Goal: Task Accomplishment & Management: Manage account settings

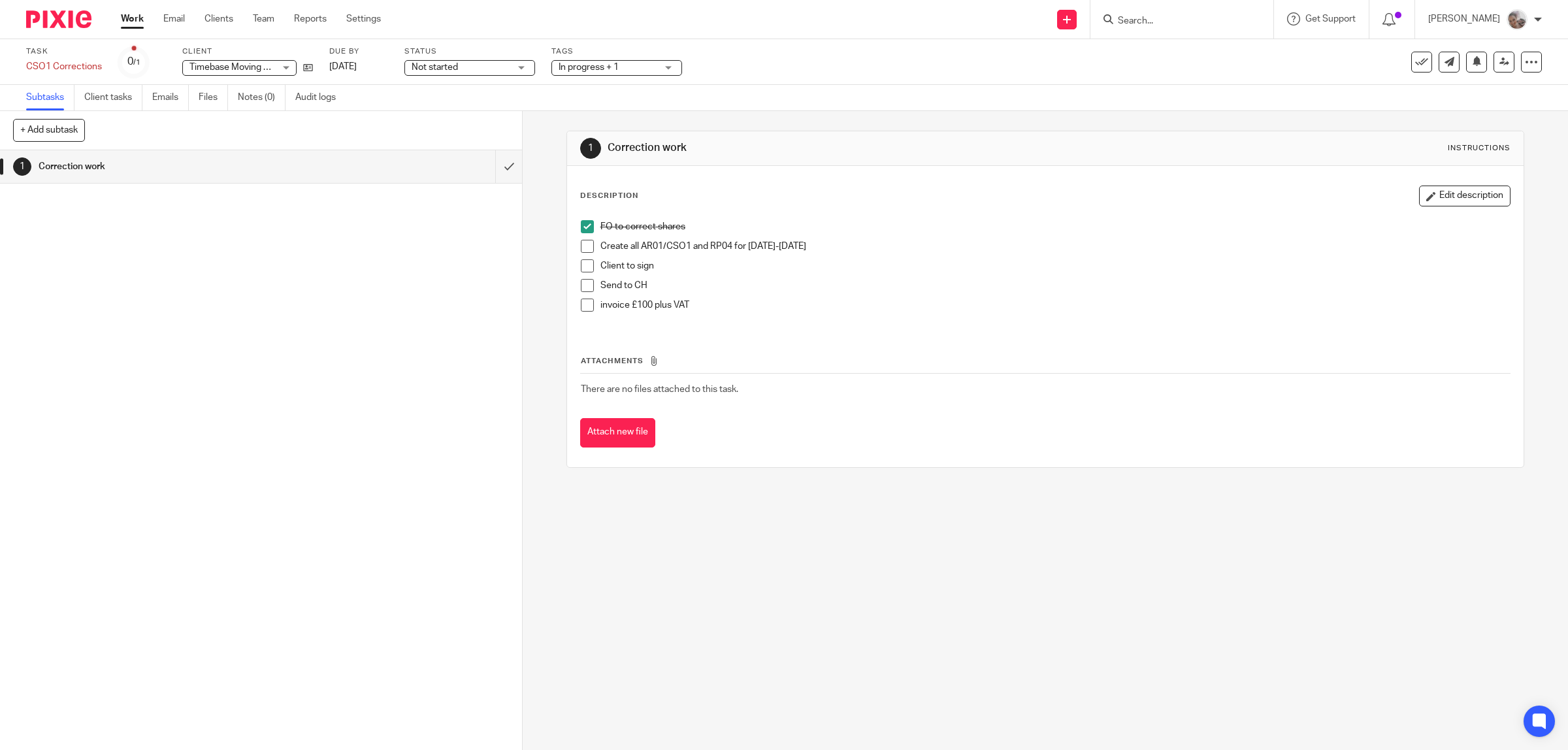
click at [581, 245] on span at bounding box center [587, 246] width 13 height 13
click at [611, 67] on span "In progress + 1" at bounding box center [588, 67] width 60 height 9
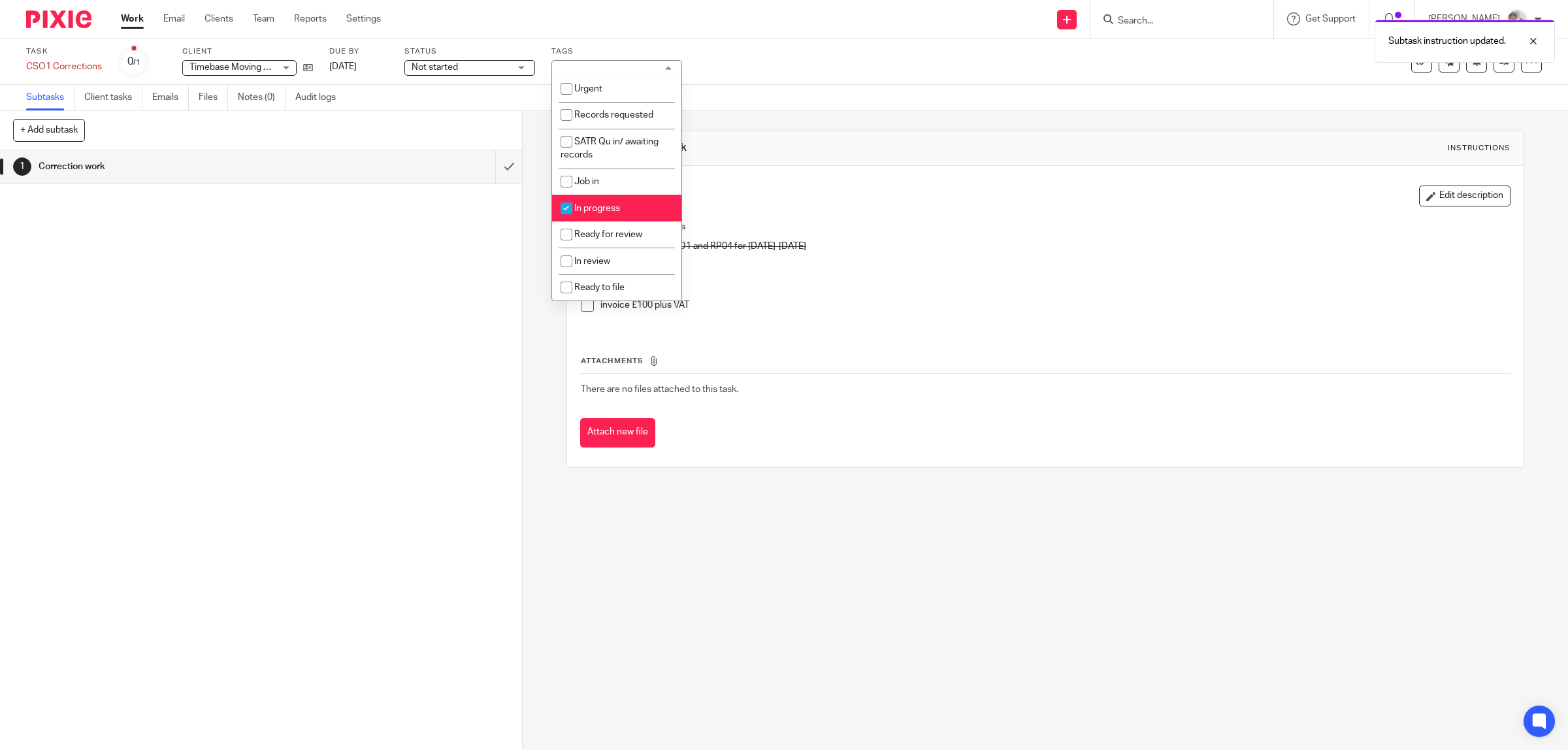
click at [617, 211] on li "In progress" at bounding box center [617, 208] width 129 height 27
checkbox input "false"
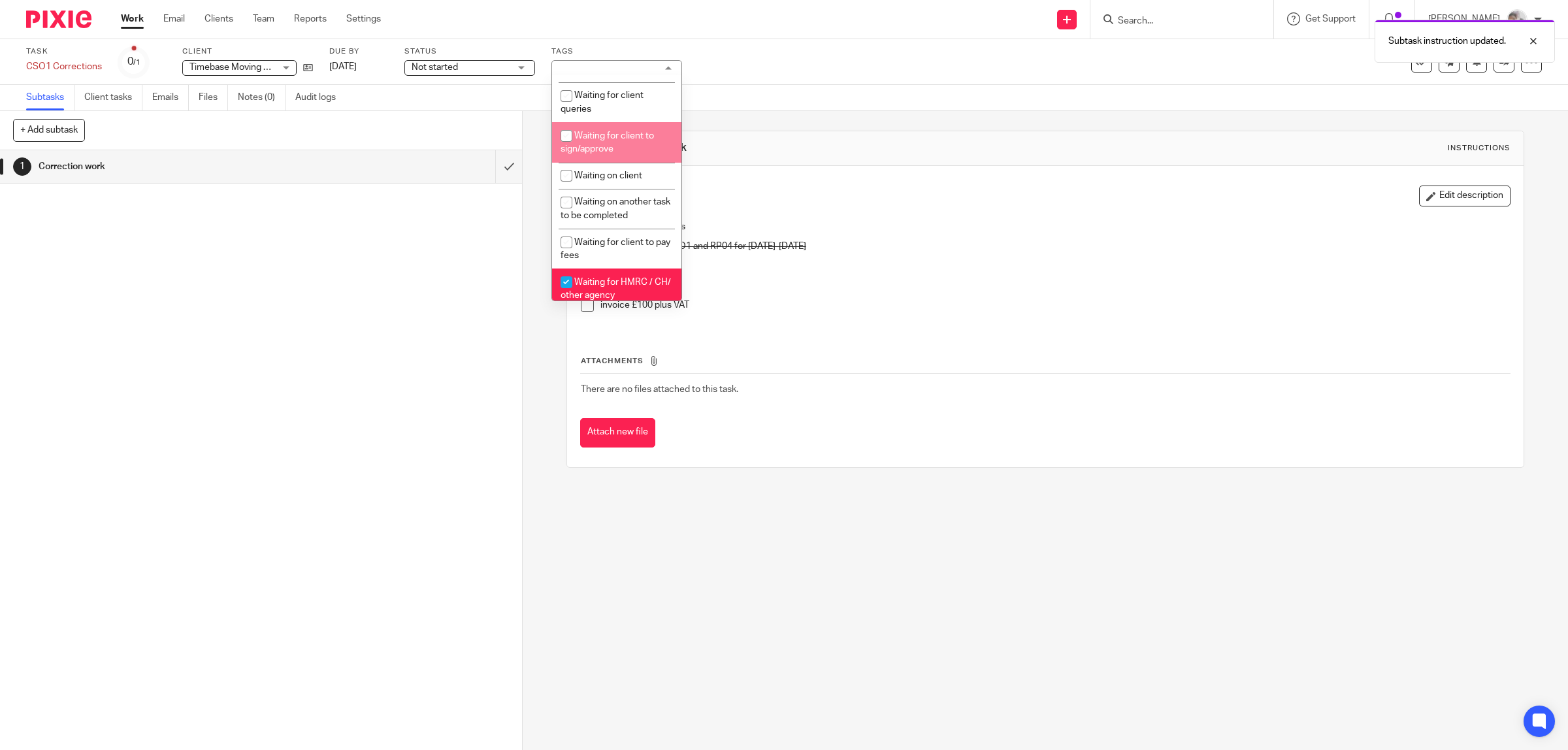
scroll to position [326, 0]
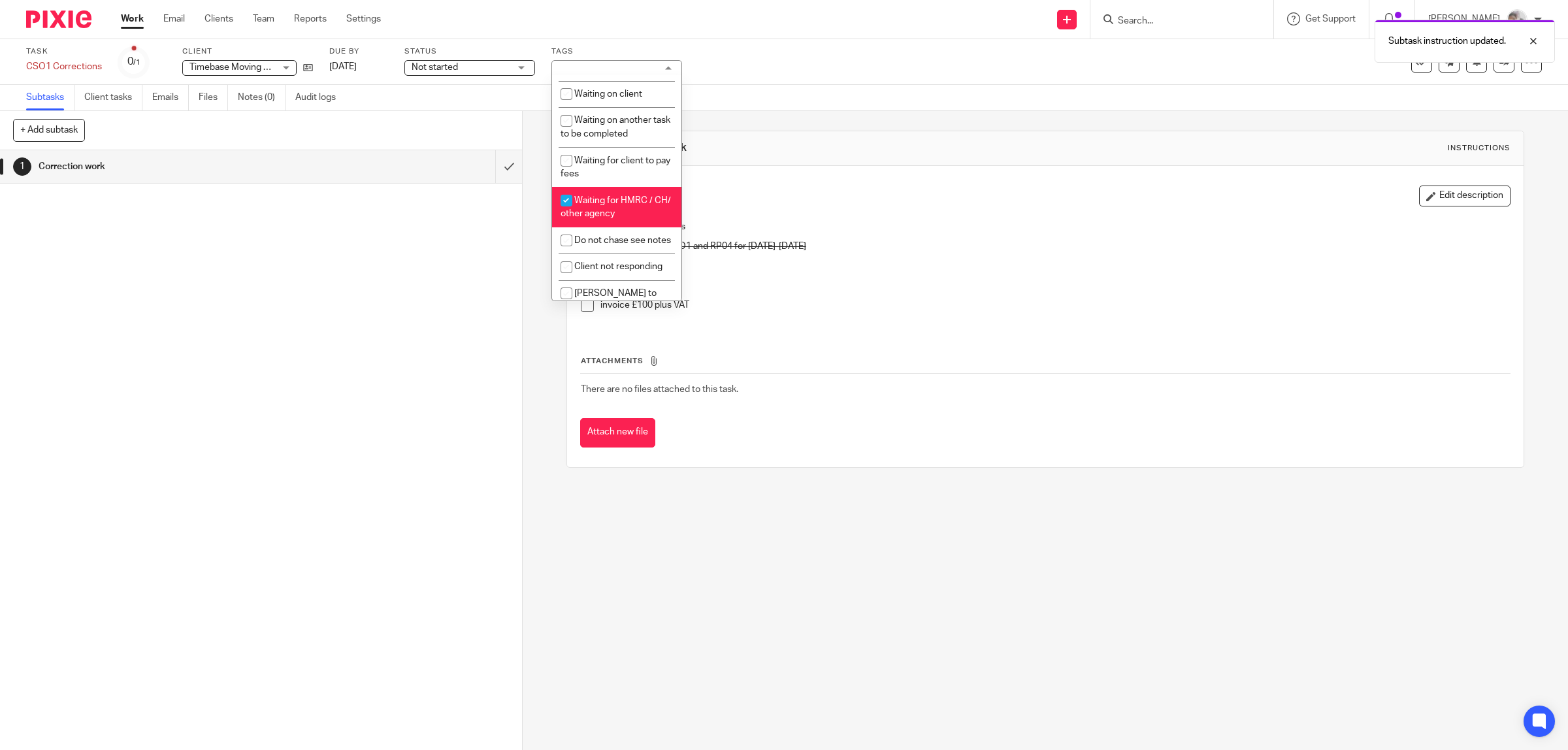
click at [616, 201] on li "Waiting for HMRC / CH/ other agency" at bounding box center [617, 207] width 129 height 40
checkbox input "false"
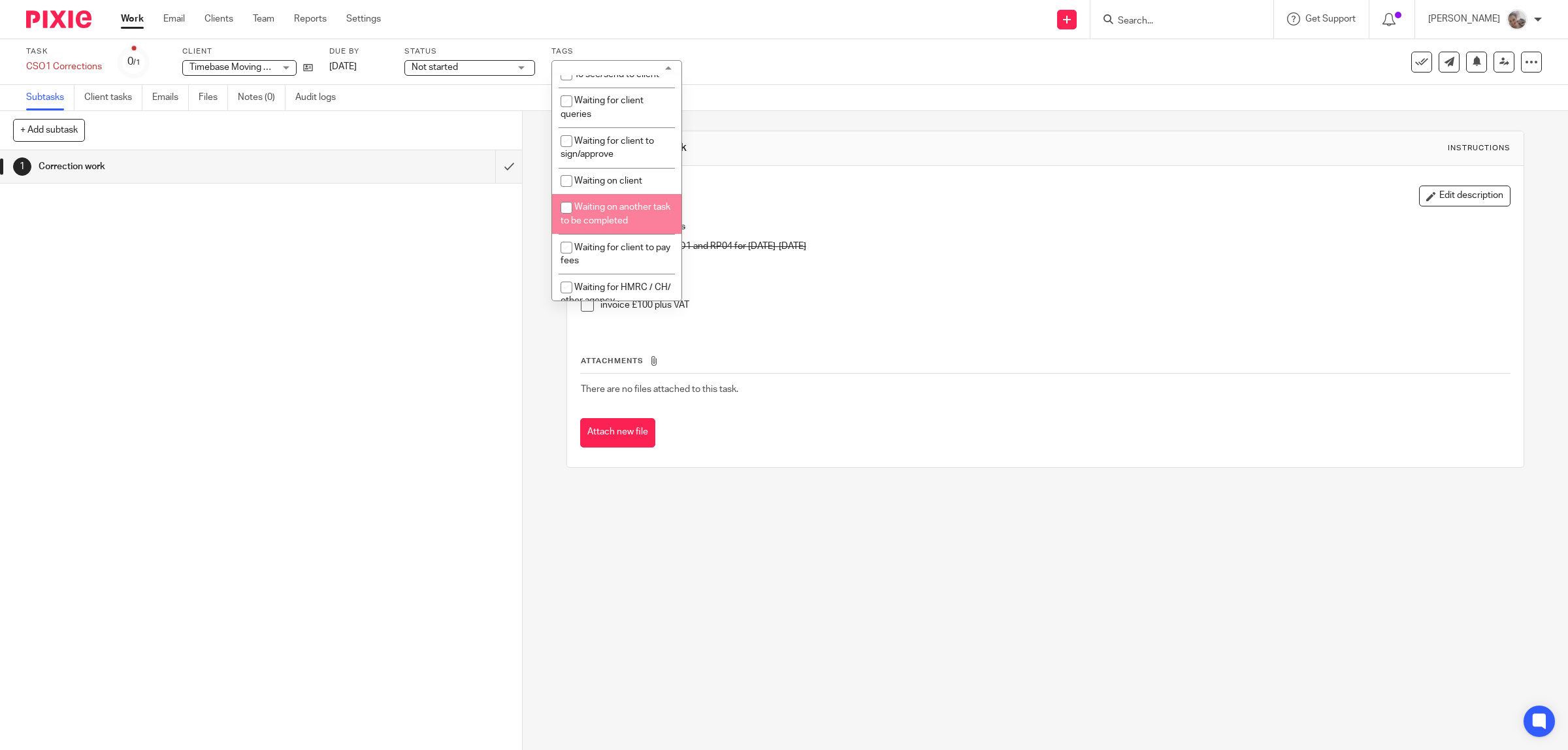
scroll to position [158, 0]
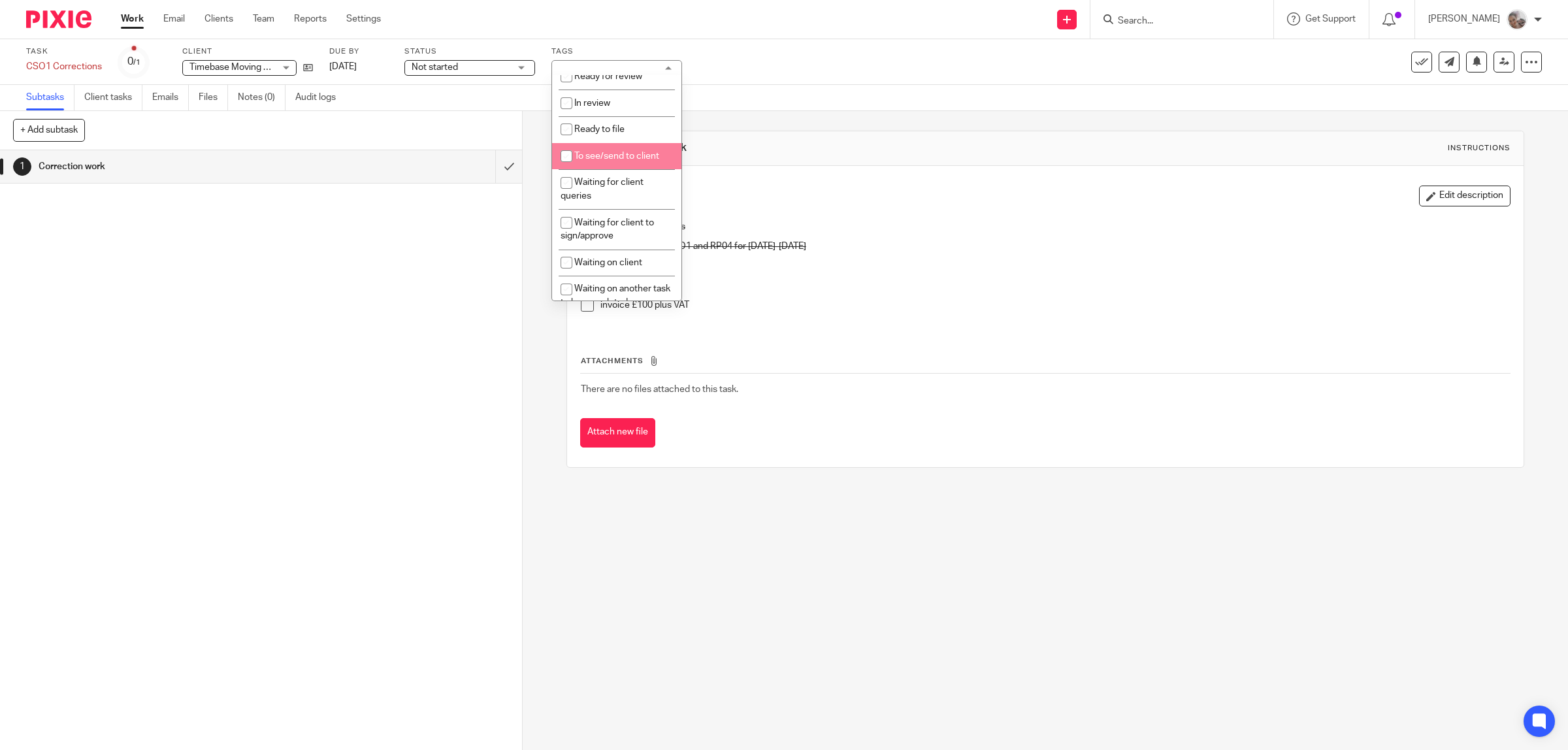
click at [624, 155] on span "To see/send to client" at bounding box center [616, 156] width 85 height 9
checkbox input "true"
click at [1013, 321] on div "FO to correct shares Create all AR01/CSO1 and RP04 for 2010-2025 Client to sign…" at bounding box center [1046, 270] width 943 height 115
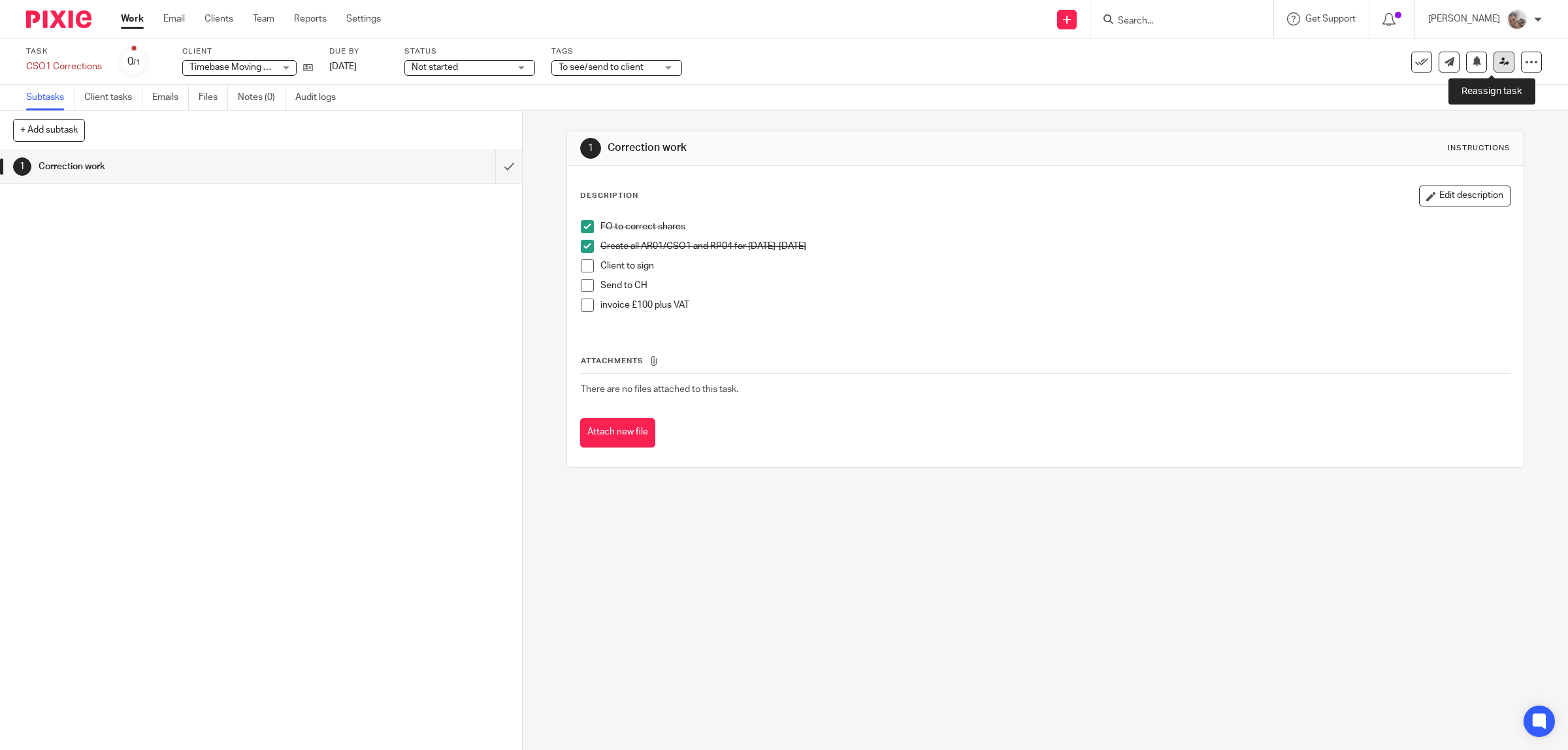
click at [1499, 59] on icon at bounding box center [1504, 61] width 10 height 10
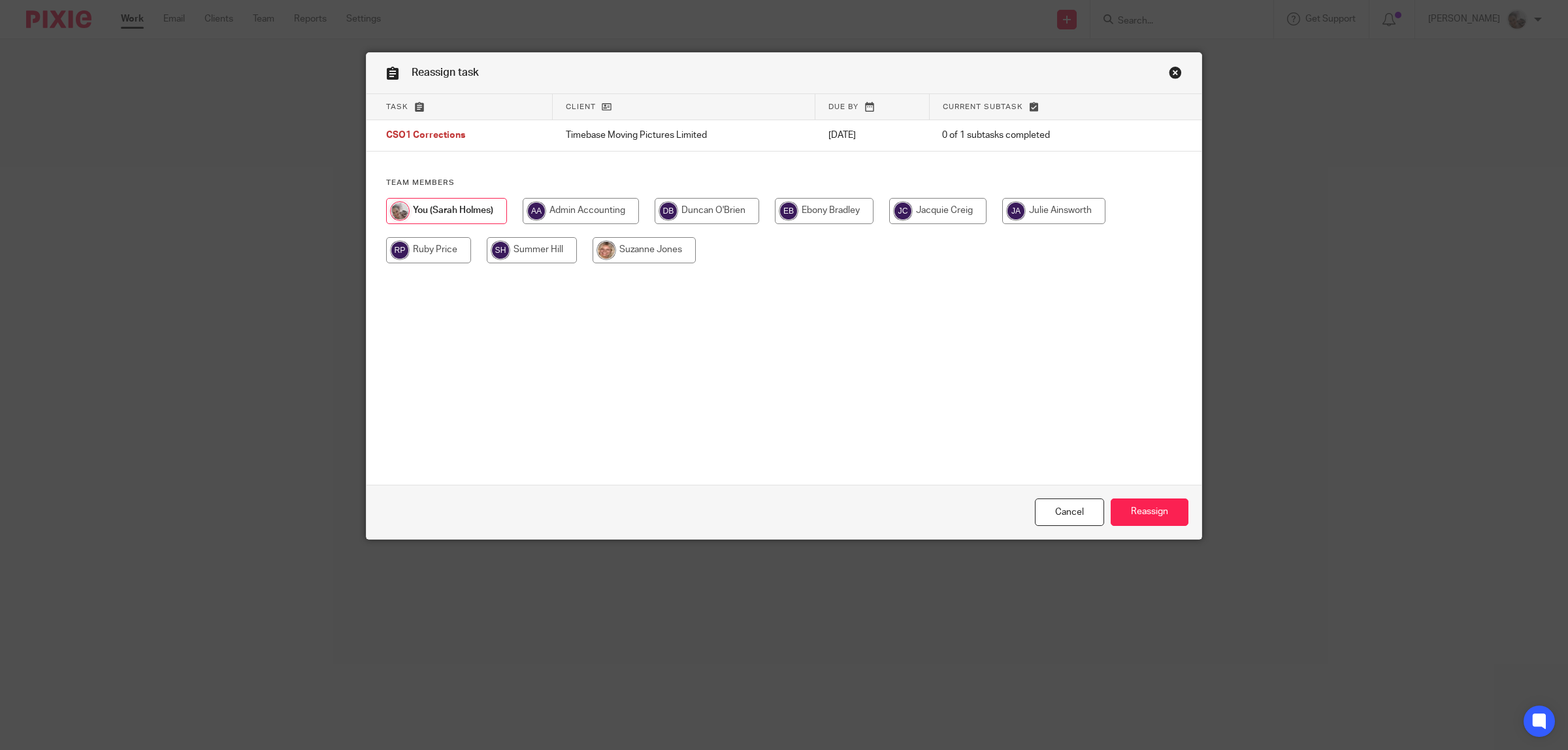
click at [641, 253] on input "radio" at bounding box center [644, 250] width 103 height 26
radio input "true"
click at [1144, 516] on input "Reassign" at bounding box center [1150, 513] width 78 height 28
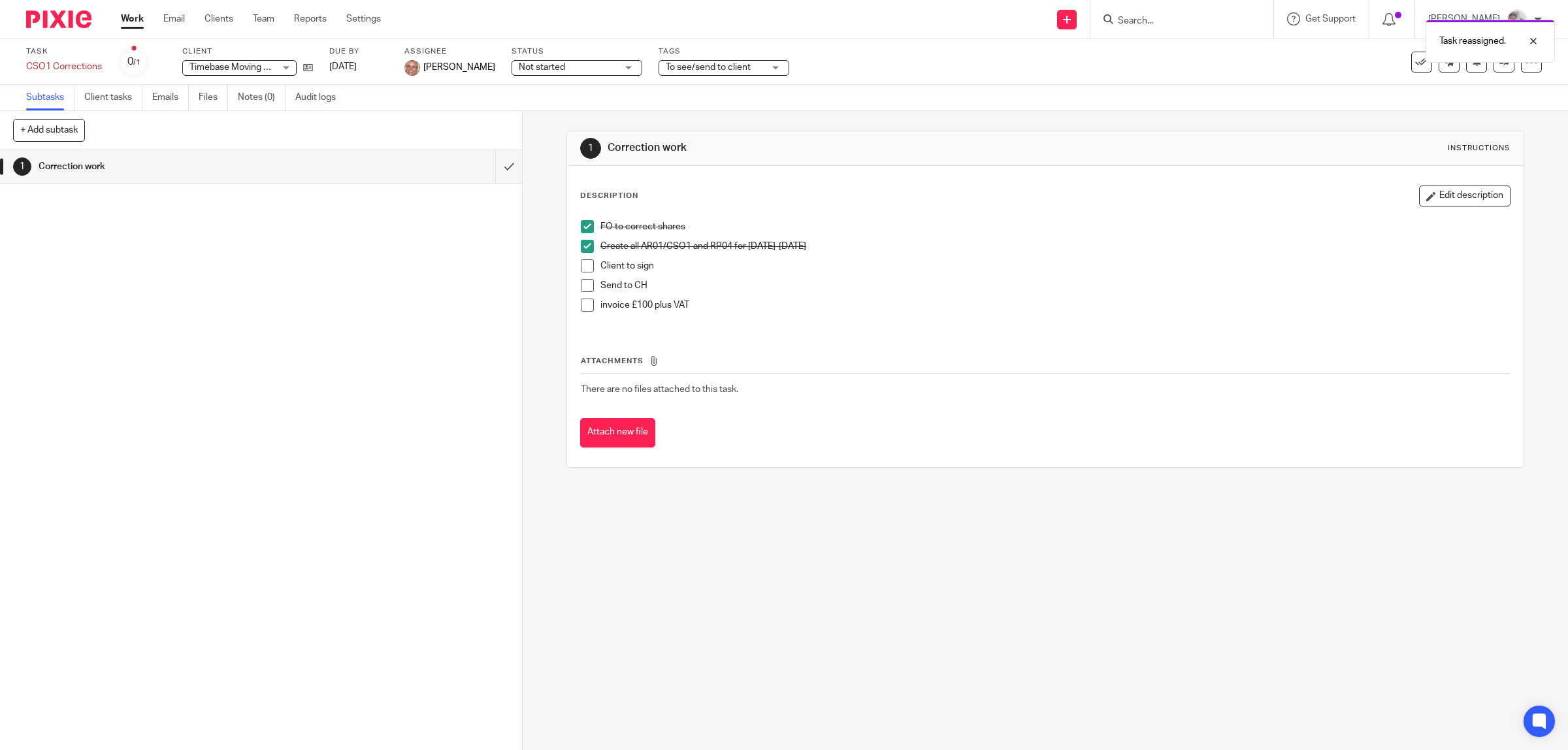
click at [732, 66] on span "To see/send to client" at bounding box center [707, 67] width 85 height 9
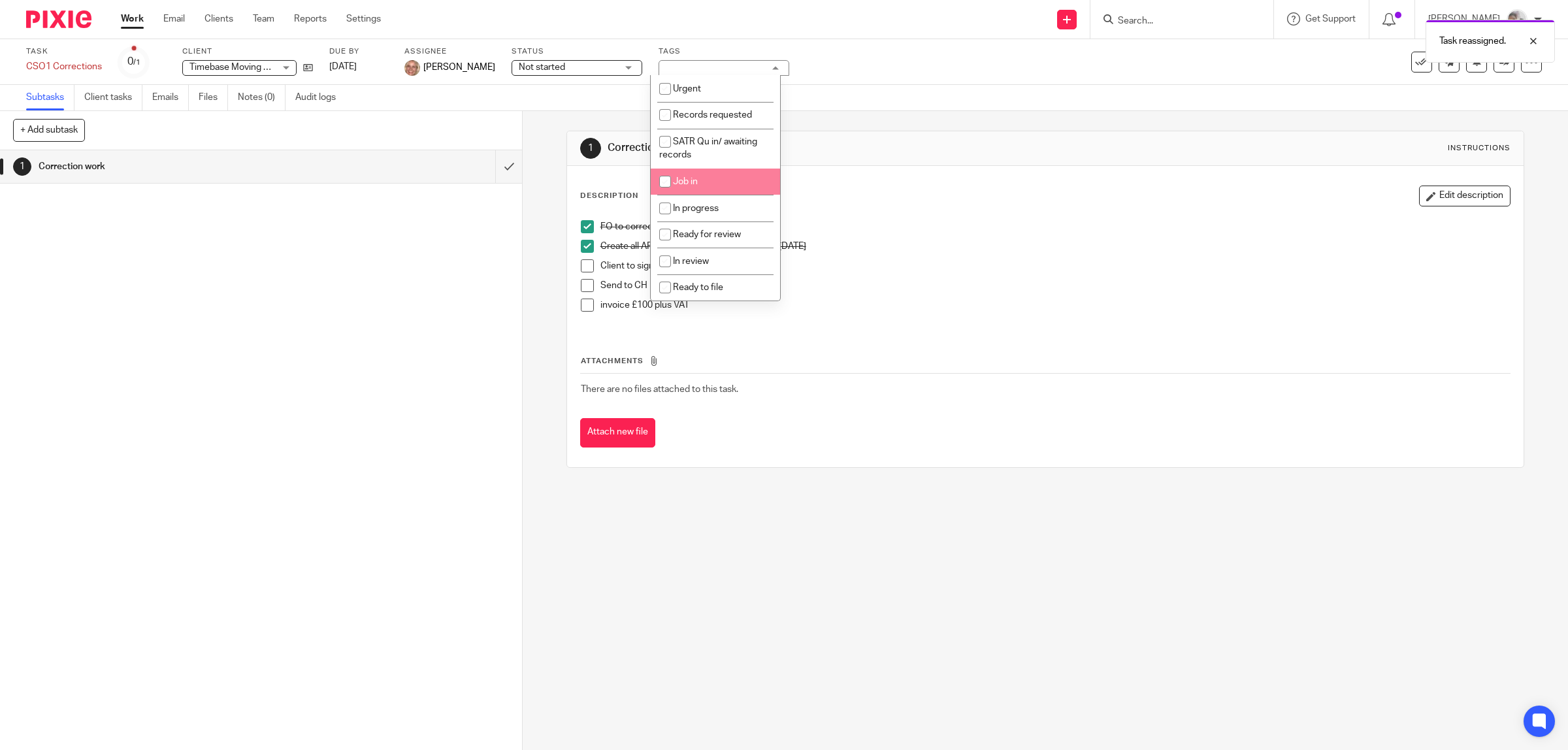
scroll to position [163, 0]
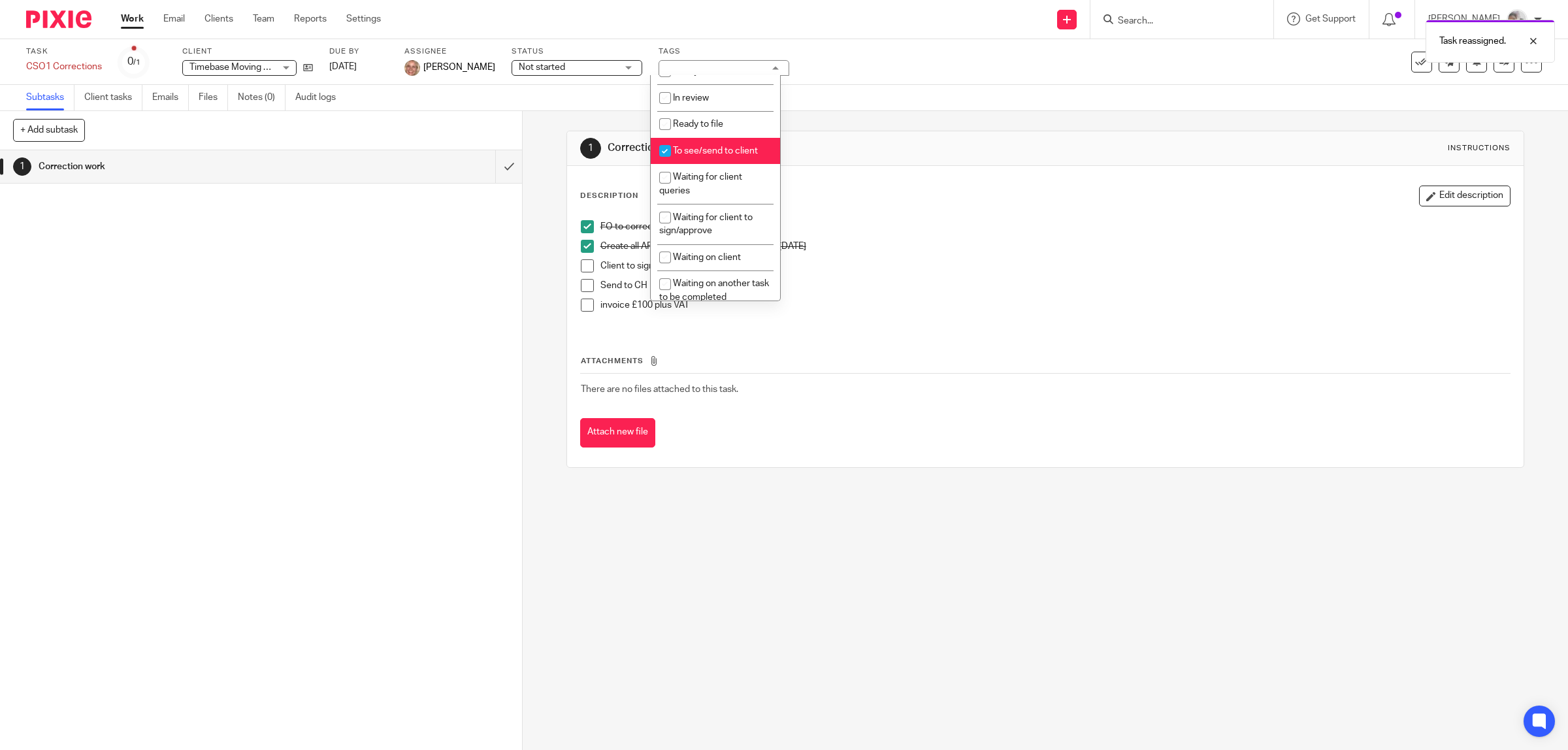
click at [711, 147] on span "To see/send to client" at bounding box center [715, 151] width 85 height 9
checkbox input "false"
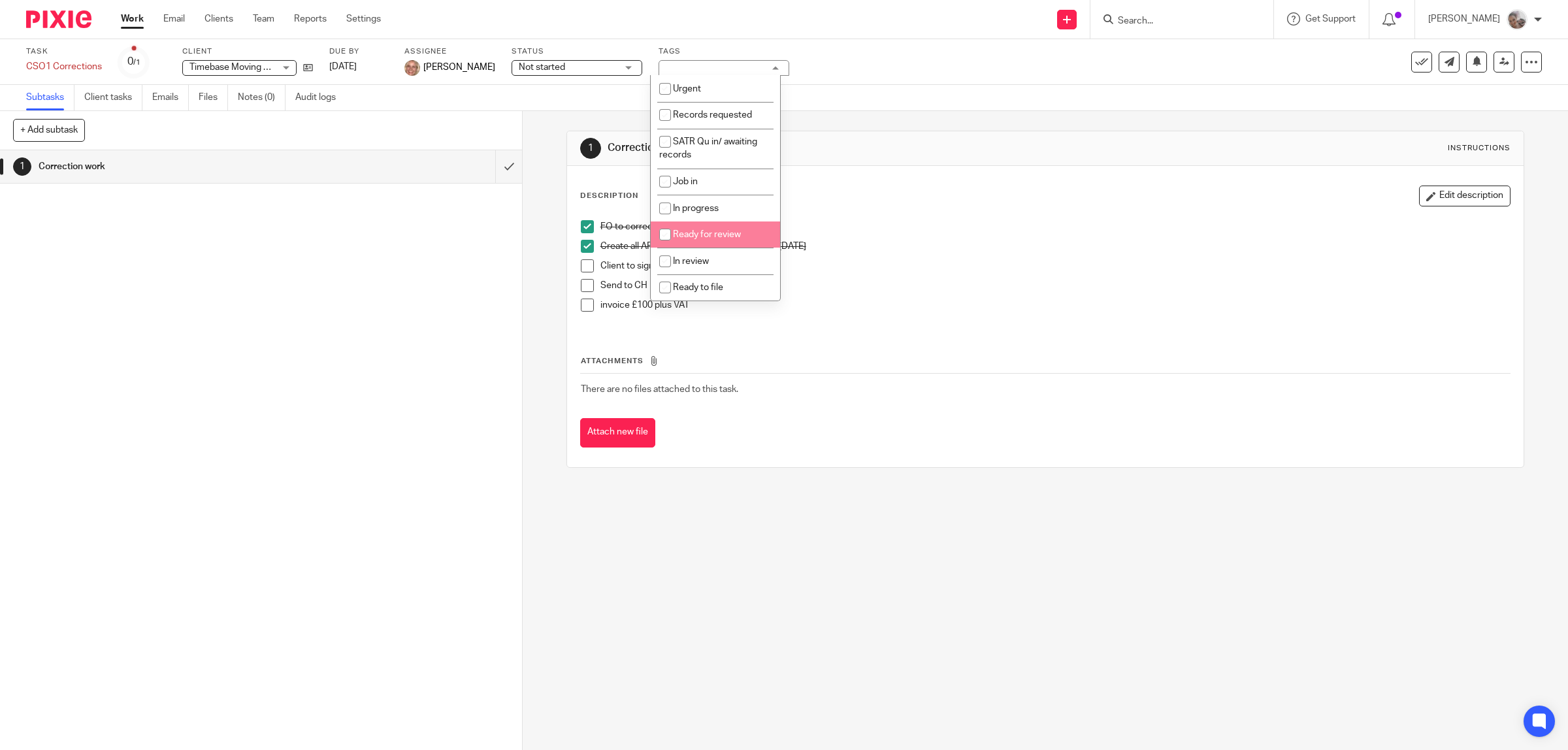
click at [721, 232] on span "Ready for review" at bounding box center [707, 234] width 68 height 9
checkbox input "true"
click at [992, 285] on p "Send to CH" at bounding box center [1055, 285] width 910 height 13
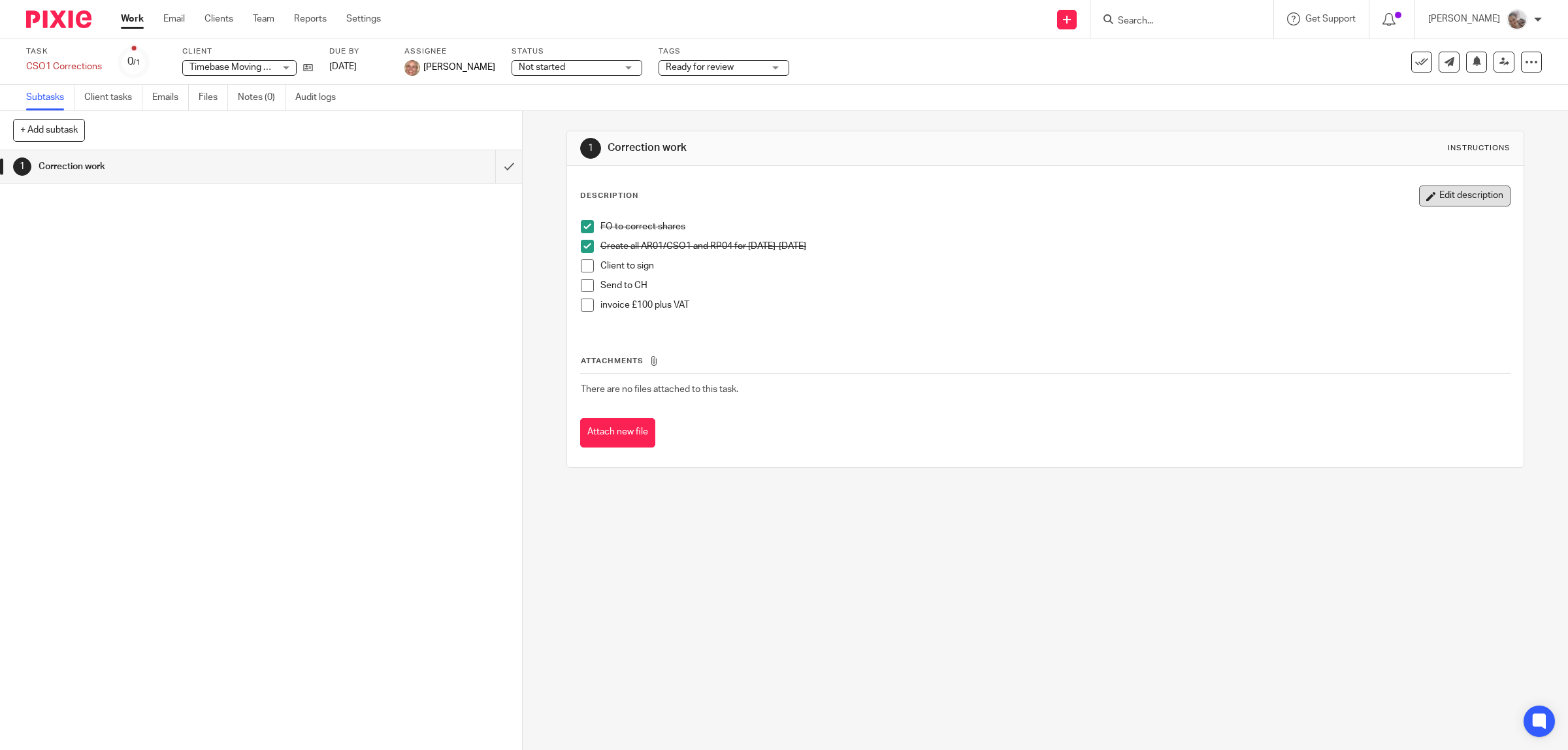
click at [1429, 192] on button "Edit description" at bounding box center [1465, 196] width 91 height 21
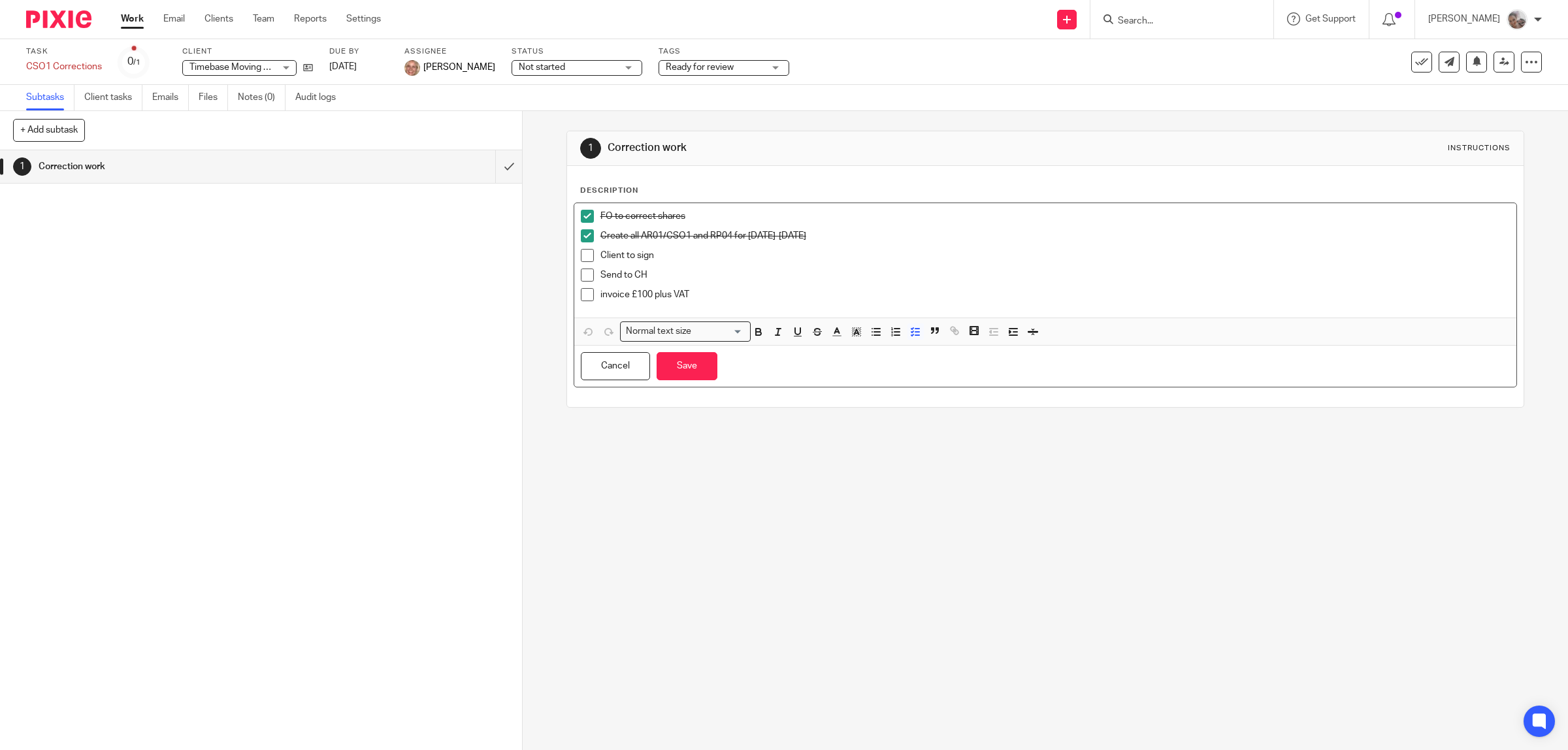
click at [811, 237] on p "Create all AR01/CSO1 and RP04 for 2010-2025" at bounding box center [1055, 235] width 910 height 13
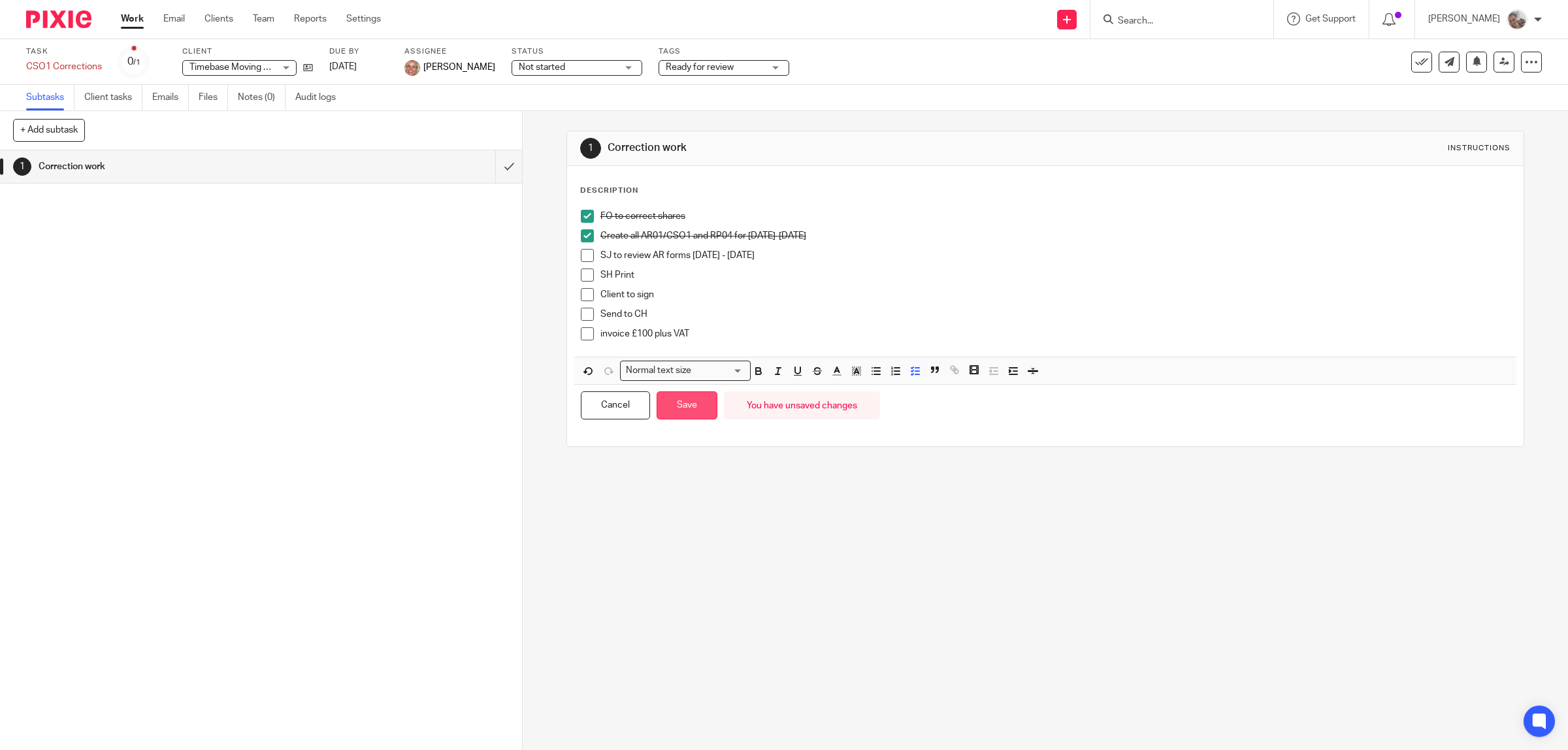
click at [707, 410] on button "Save" at bounding box center [686, 406] width 61 height 28
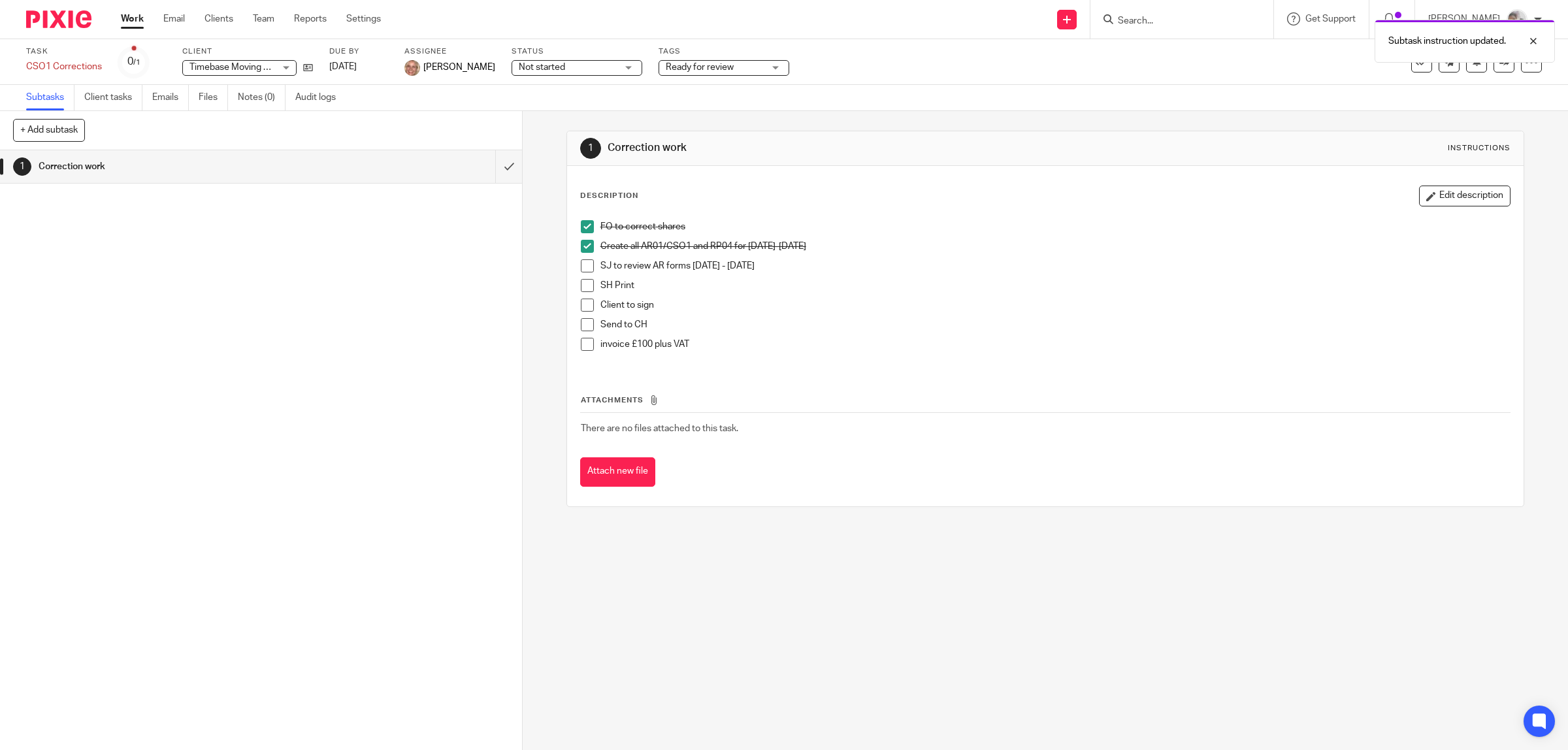
click at [129, 13] on link "Work" at bounding box center [132, 19] width 23 height 13
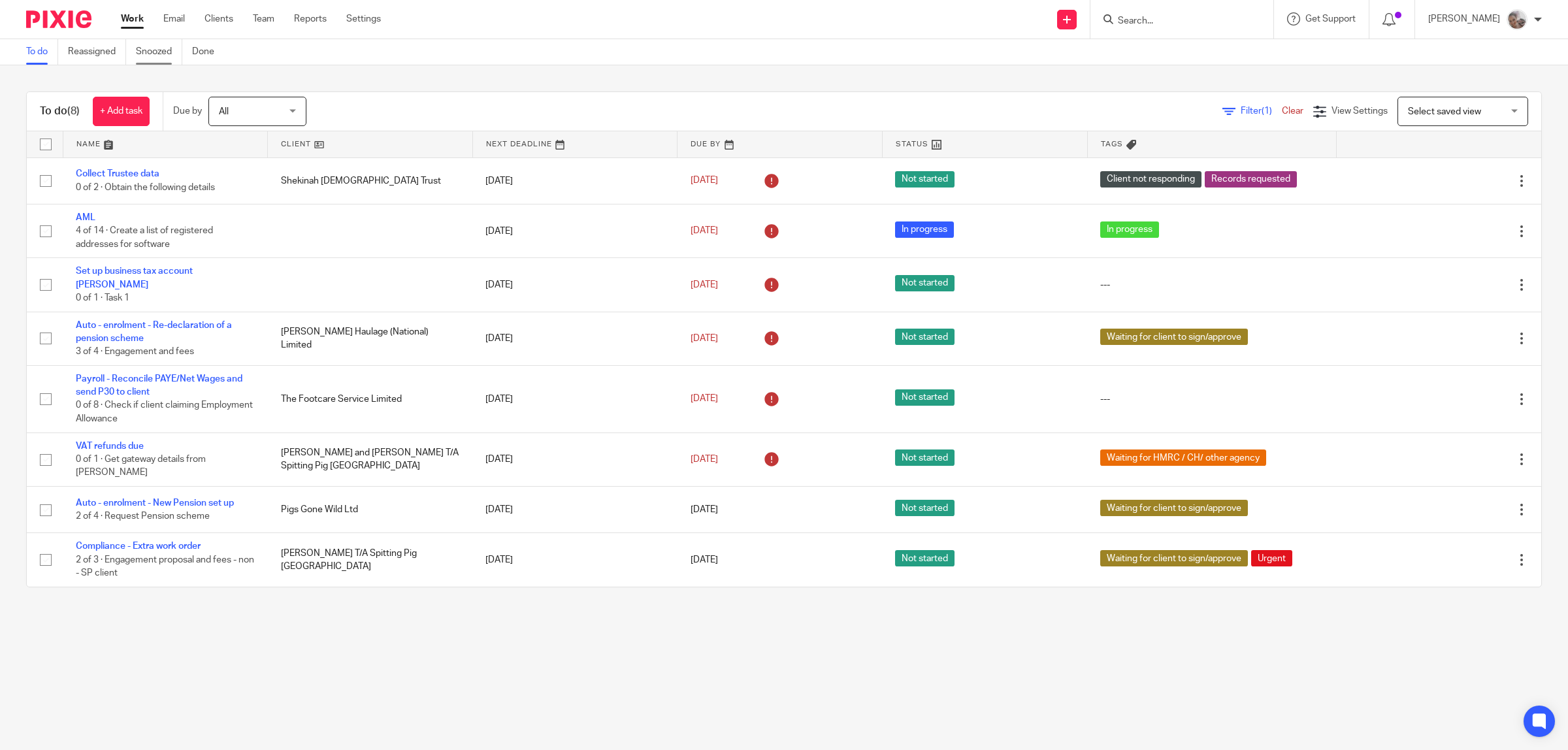
click at [155, 46] on link "Snoozed" at bounding box center [159, 52] width 46 height 25
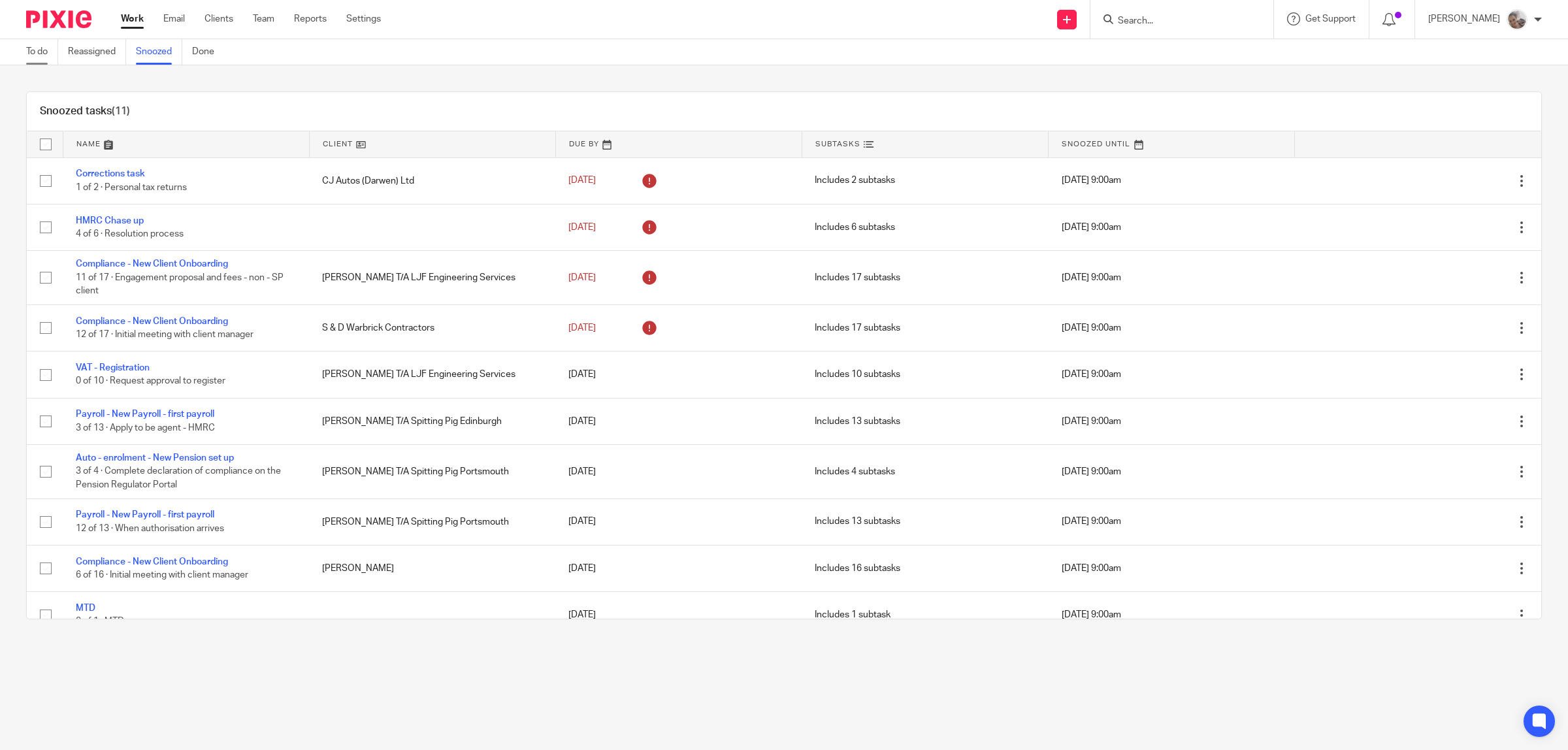
click at [30, 51] on link "To do" at bounding box center [42, 52] width 32 height 25
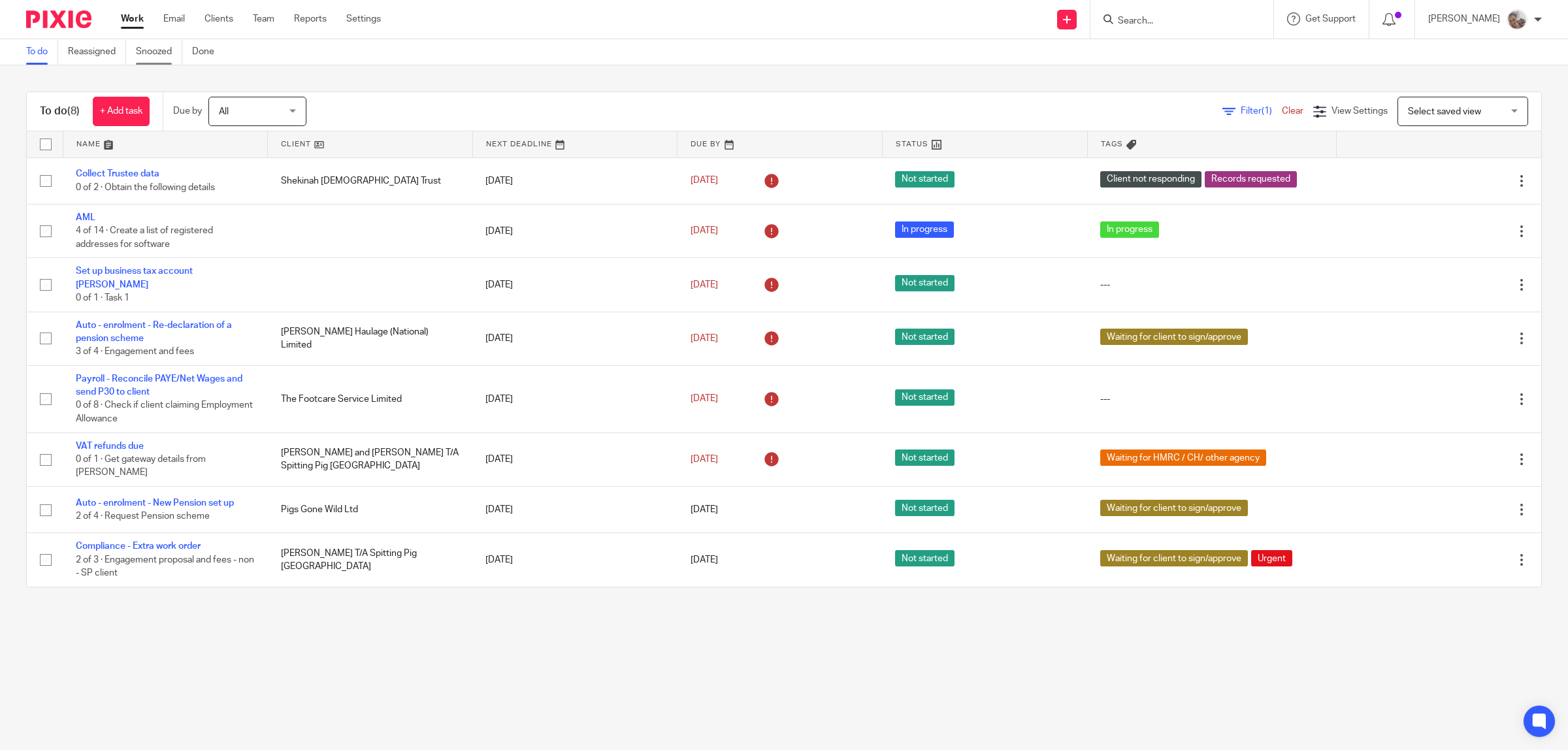
click at [170, 51] on link "Snoozed" at bounding box center [159, 52] width 46 height 25
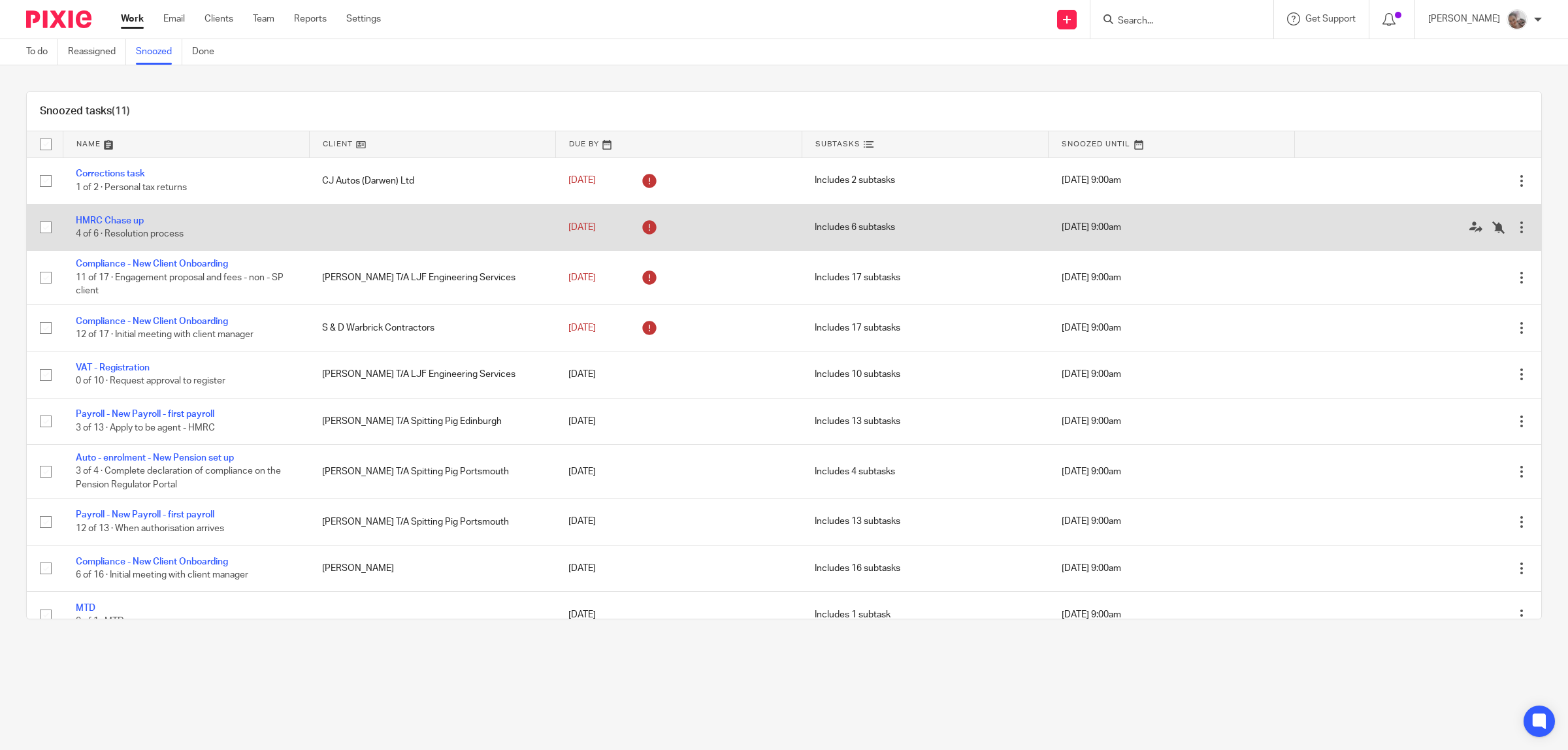
scroll to position [73, 0]
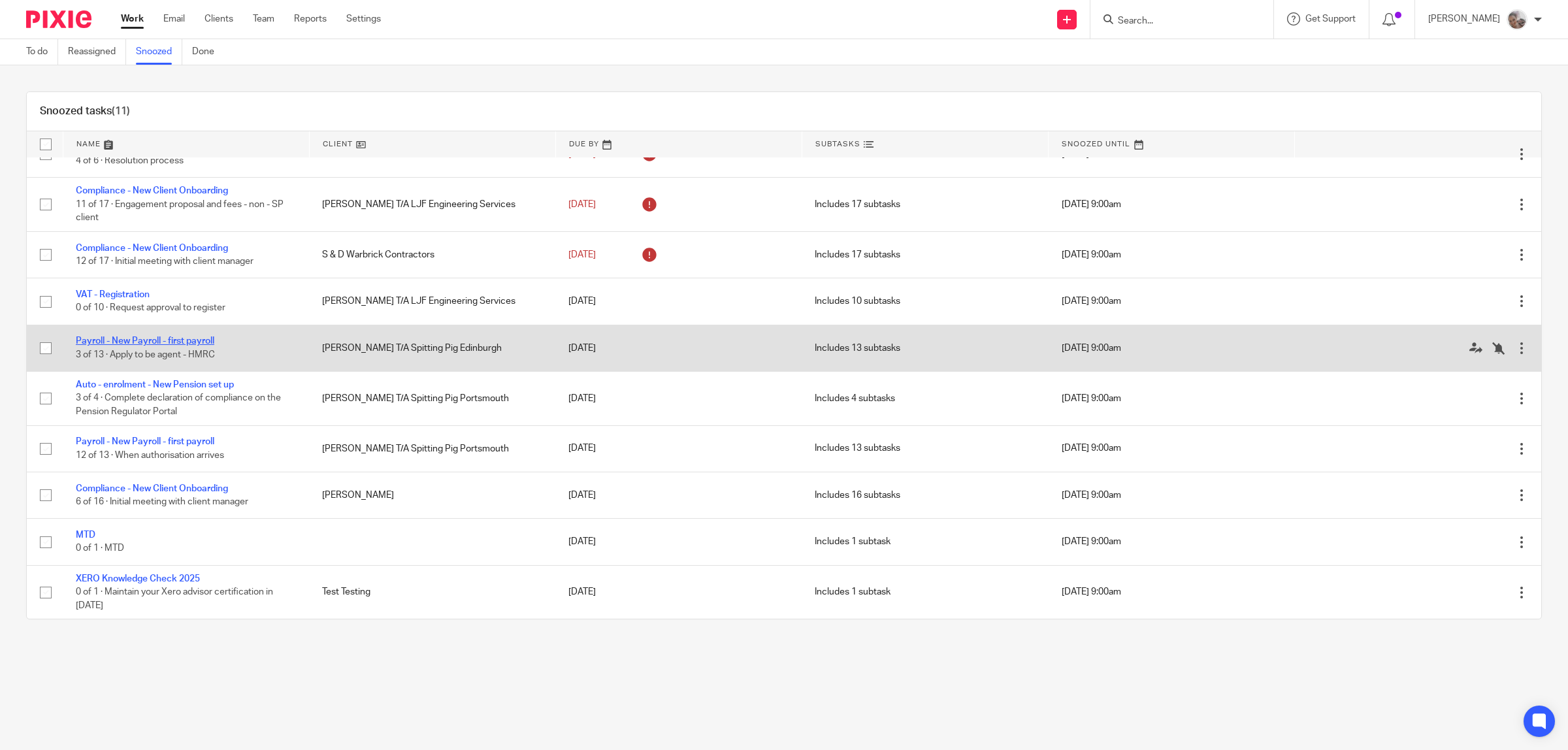
click at [206, 341] on link "Payroll - New Payroll - first payroll" at bounding box center [144, 341] width 138 height 9
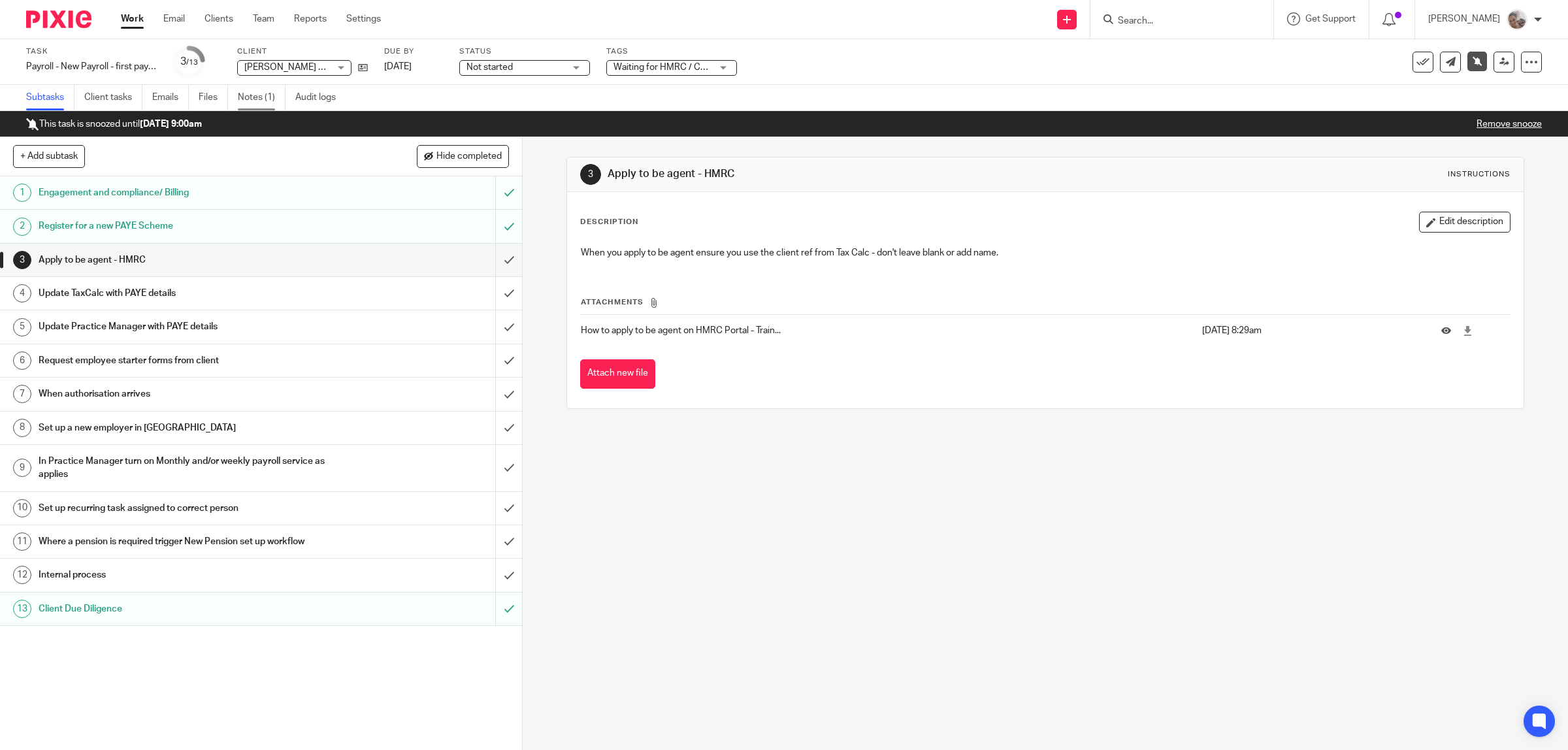
click at [259, 97] on link "Notes (1)" at bounding box center [262, 97] width 48 height 25
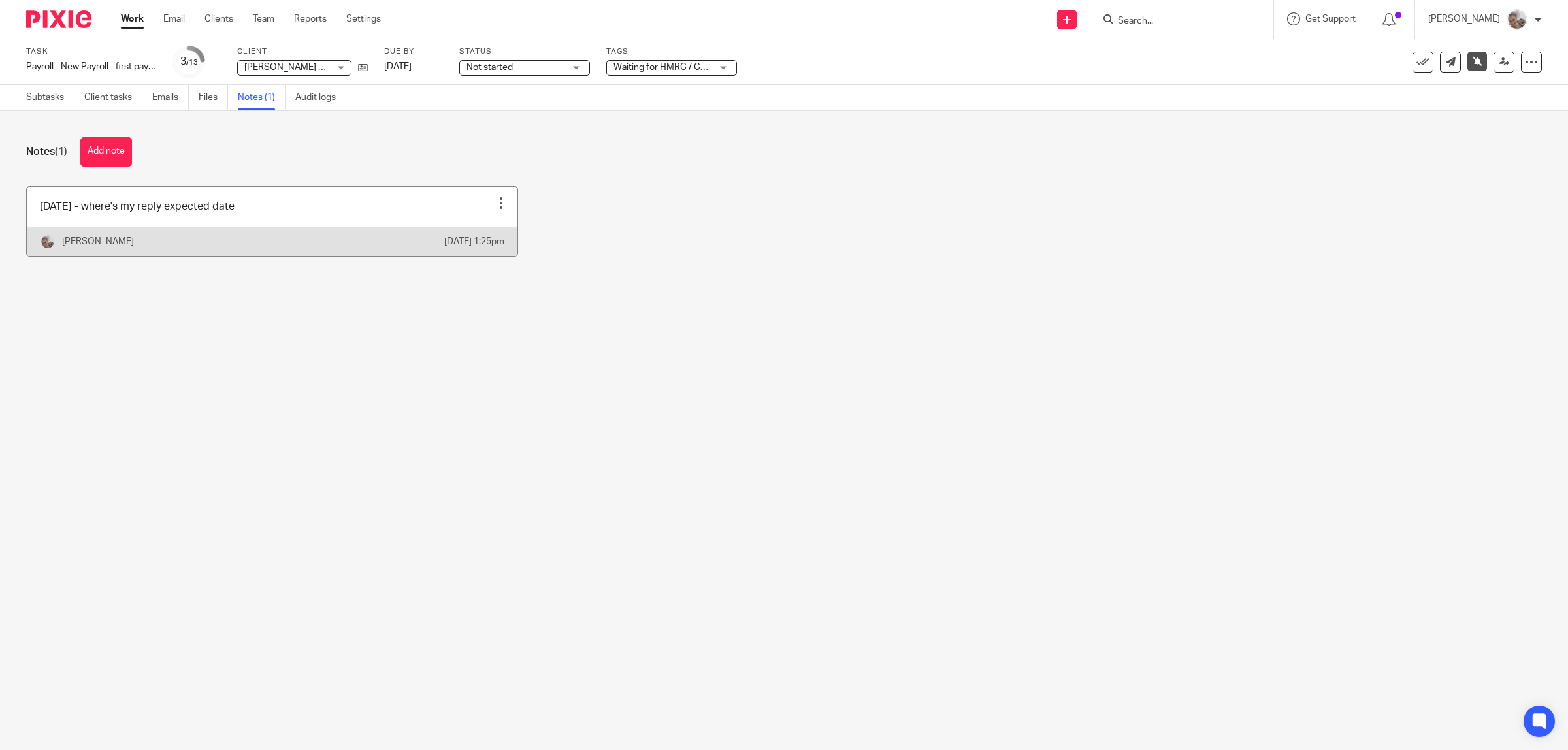
click at [495, 204] on div at bounding box center [501, 203] width 13 height 13
click at [465, 239] on span "Edit note" at bounding box center [466, 235] width 37 height 9
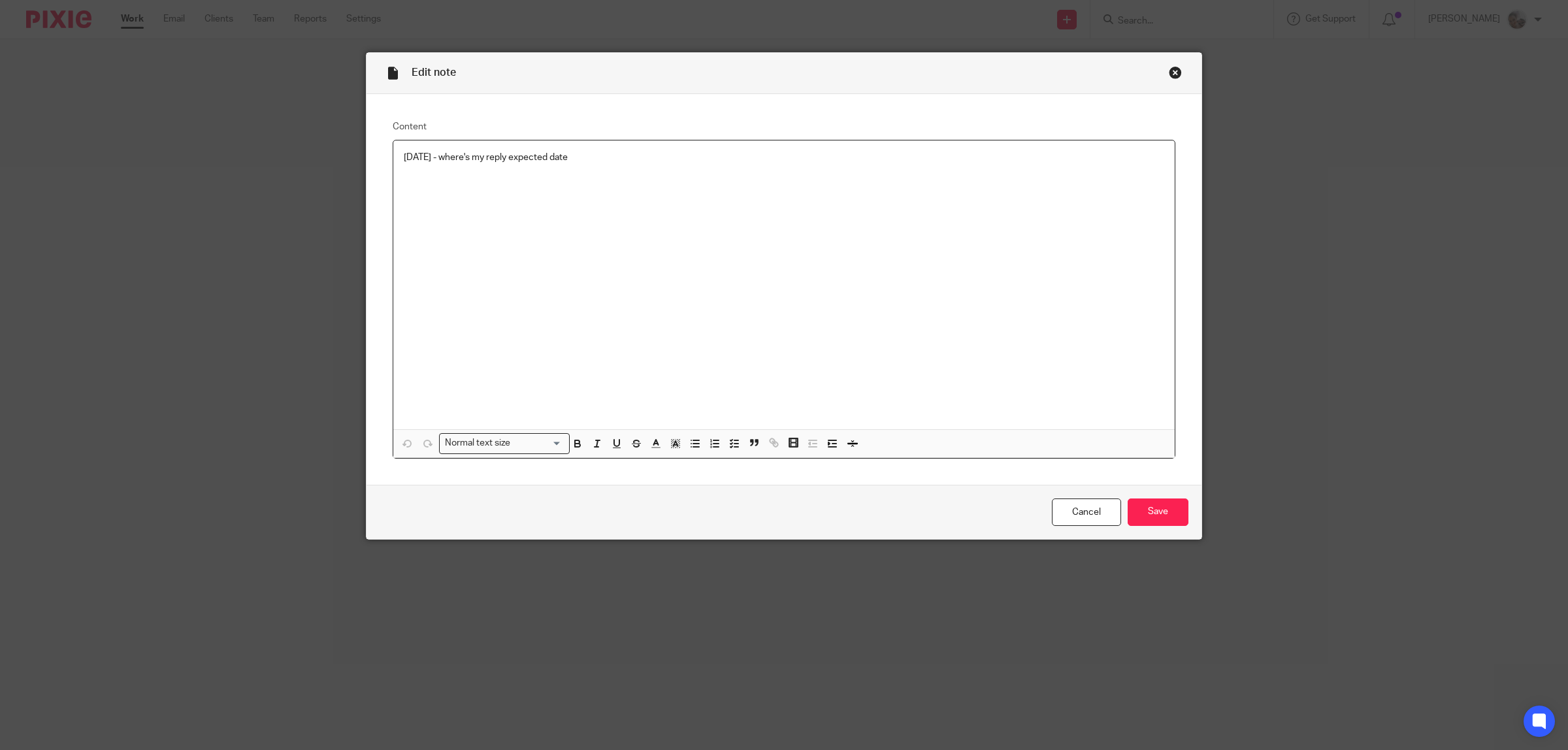
click at [580, 150] on div "[DATE] - where's my reply expected date" at bounding box center [784, 285] width 781 height 289
drag, startPoint x: 531, startPoint y: 162, endPoint x: 392, endPoint y: 163, distance: 139.0
click at [393, 163] on div "17.09.25 - where's my reply expected date 12.08.25" at bounding box center [784, 285] width 781 height 289
copy p "17.09.25 - where's my reply expected date"
click at [458, 185] on p "12.08.25" at bounding box center [784, 183] width 760 height 13
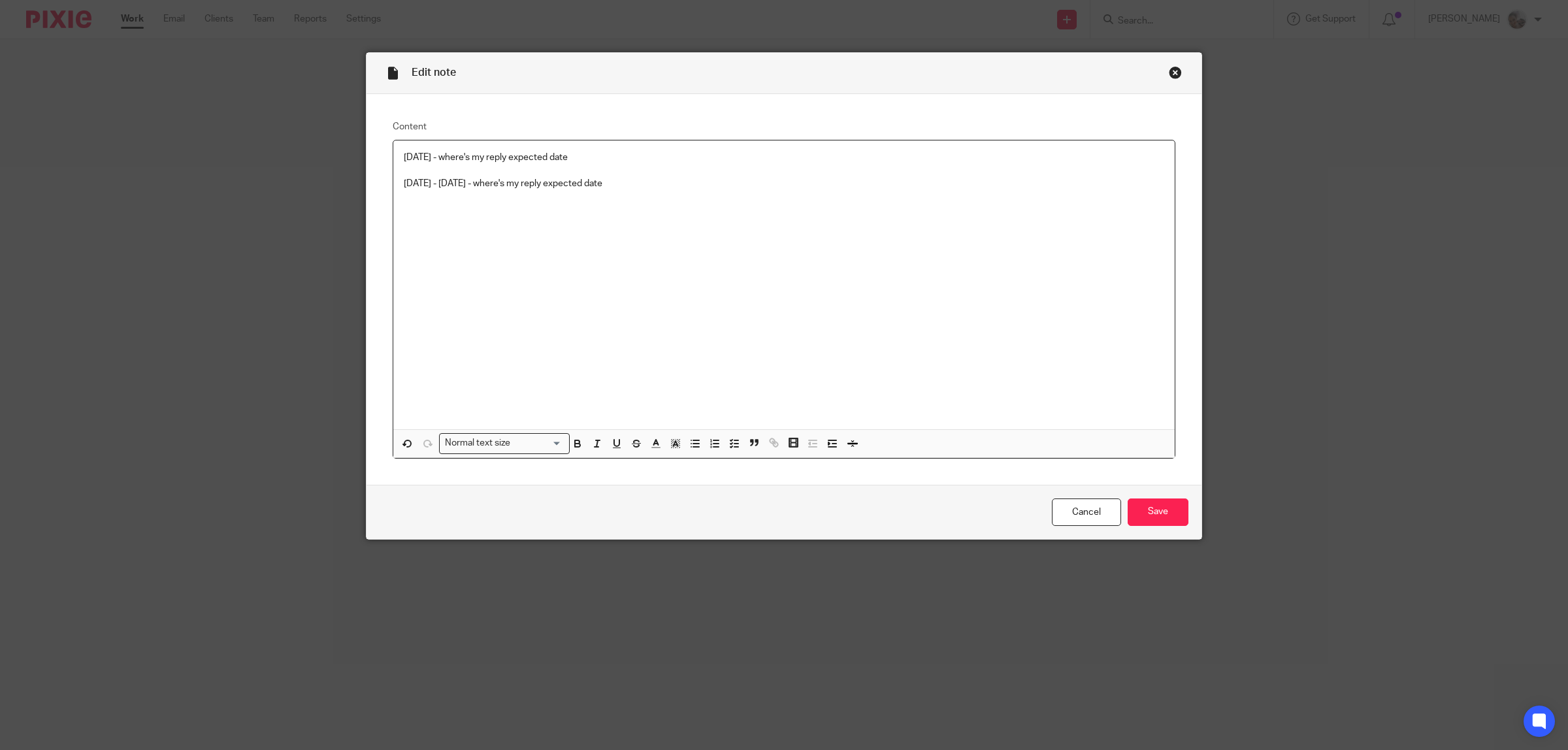
click at [450, 185] on p "12.08.25 - 17.09.25 - where's my reply expected date" at bounding box center [784, 183] width 760 height 13
click at [1154, 519] on input "Save" at bounding box center [1158, 513] width 61 height 28
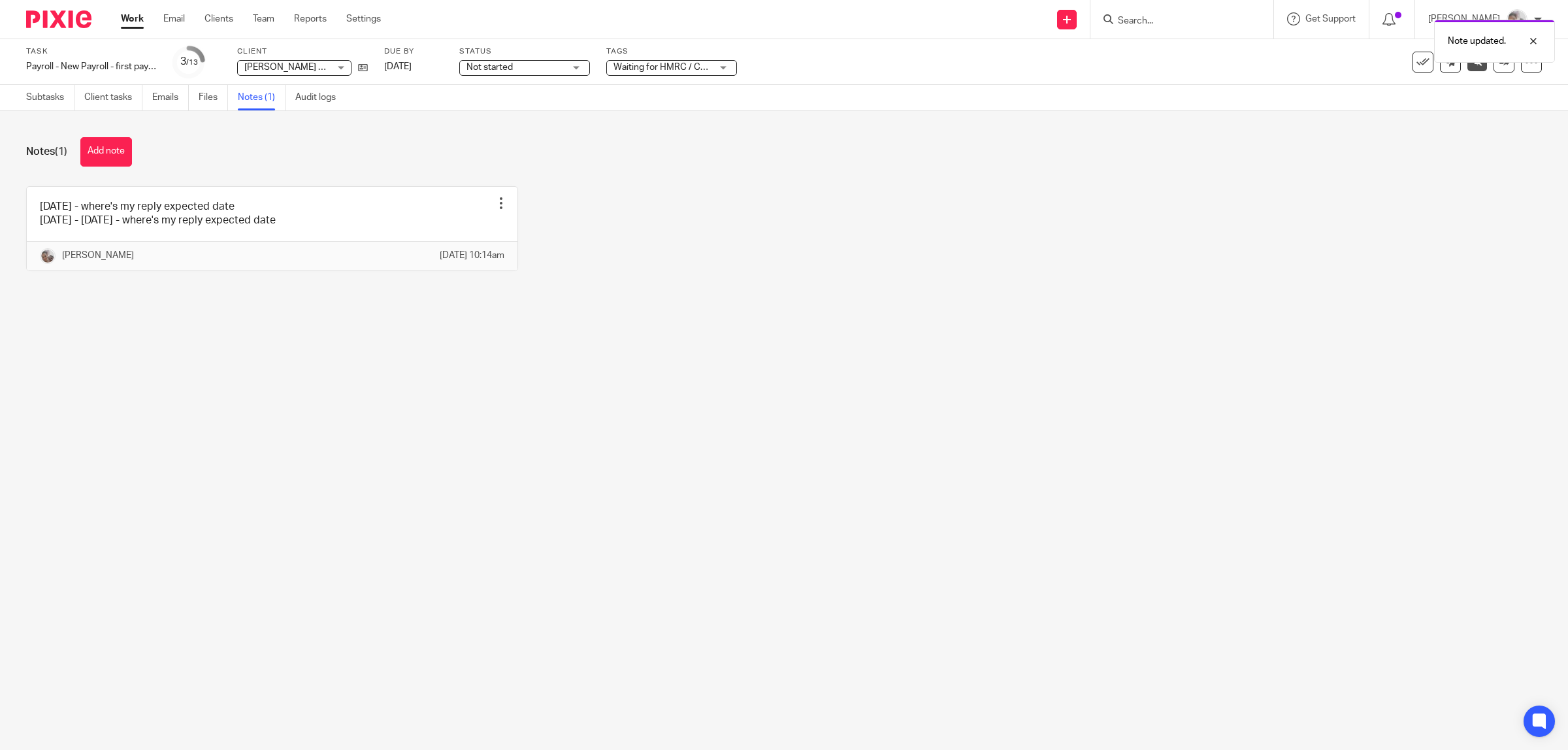
click at [142, 17] on link "Work" at bounding box center [132, 19] width 23 height 13
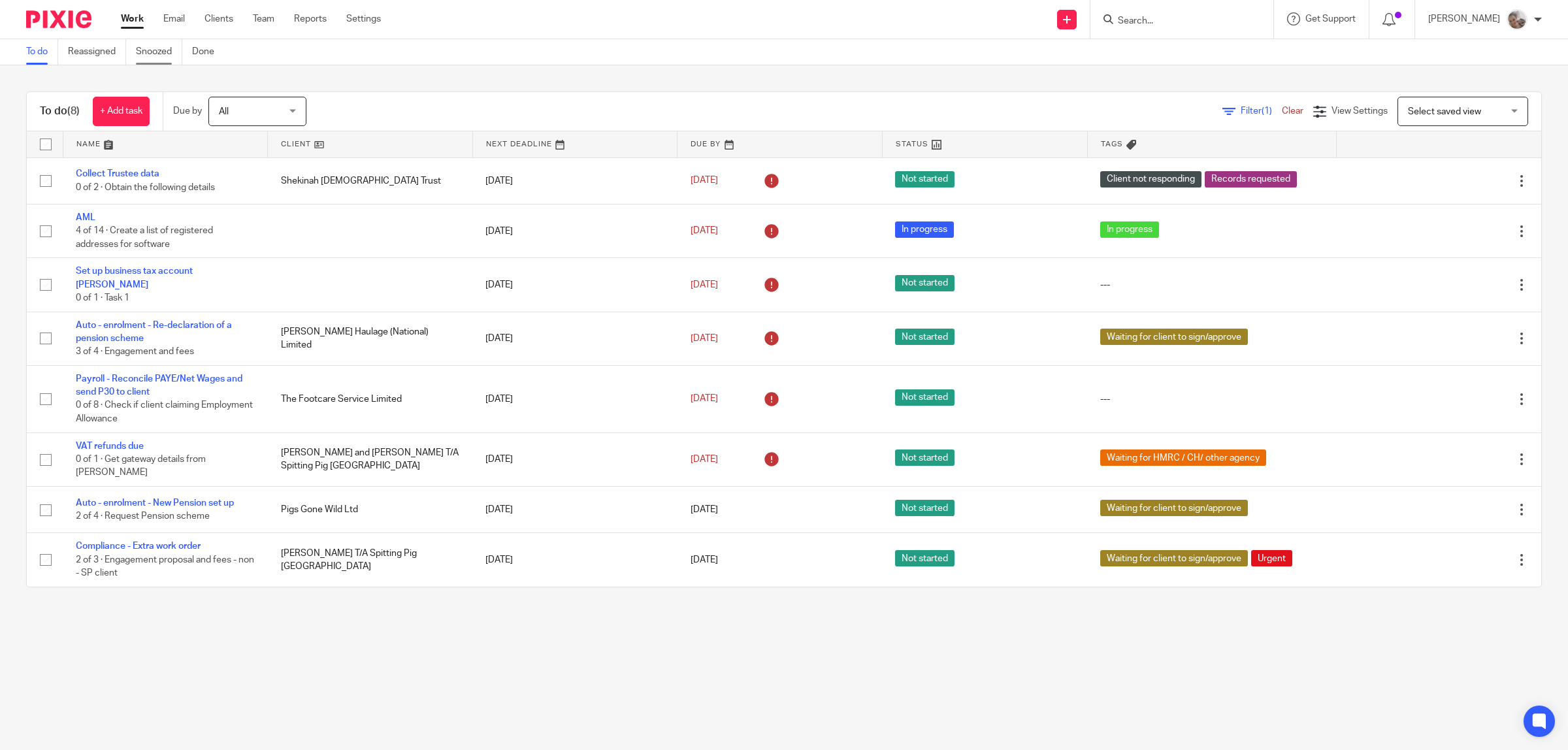
click at [152, 46] on link "Snoozed" at bounding box center [159, 52] width 46 height 25
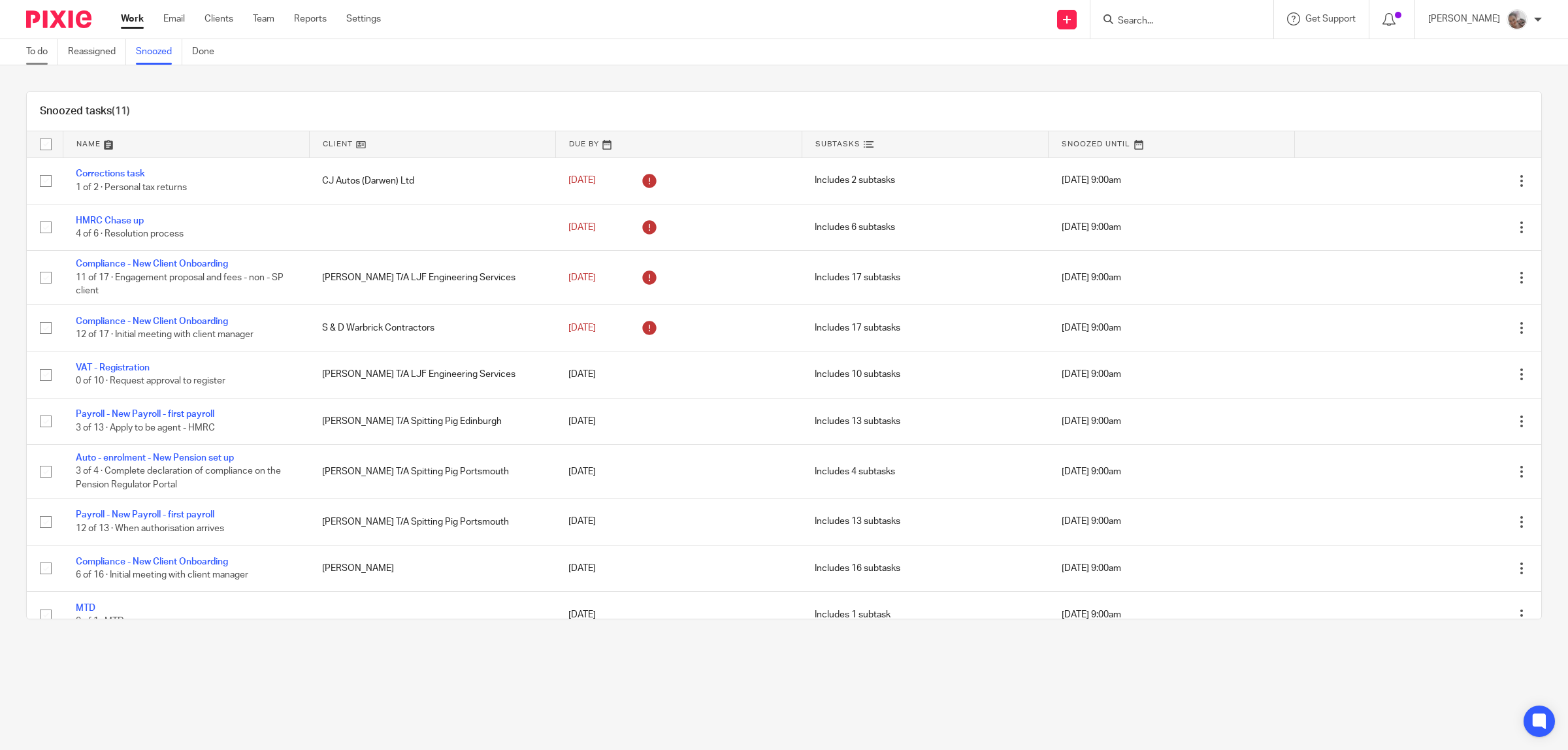
click at [33, 54] on link "To do" at bounding box center [42, 52] width 32 height 25
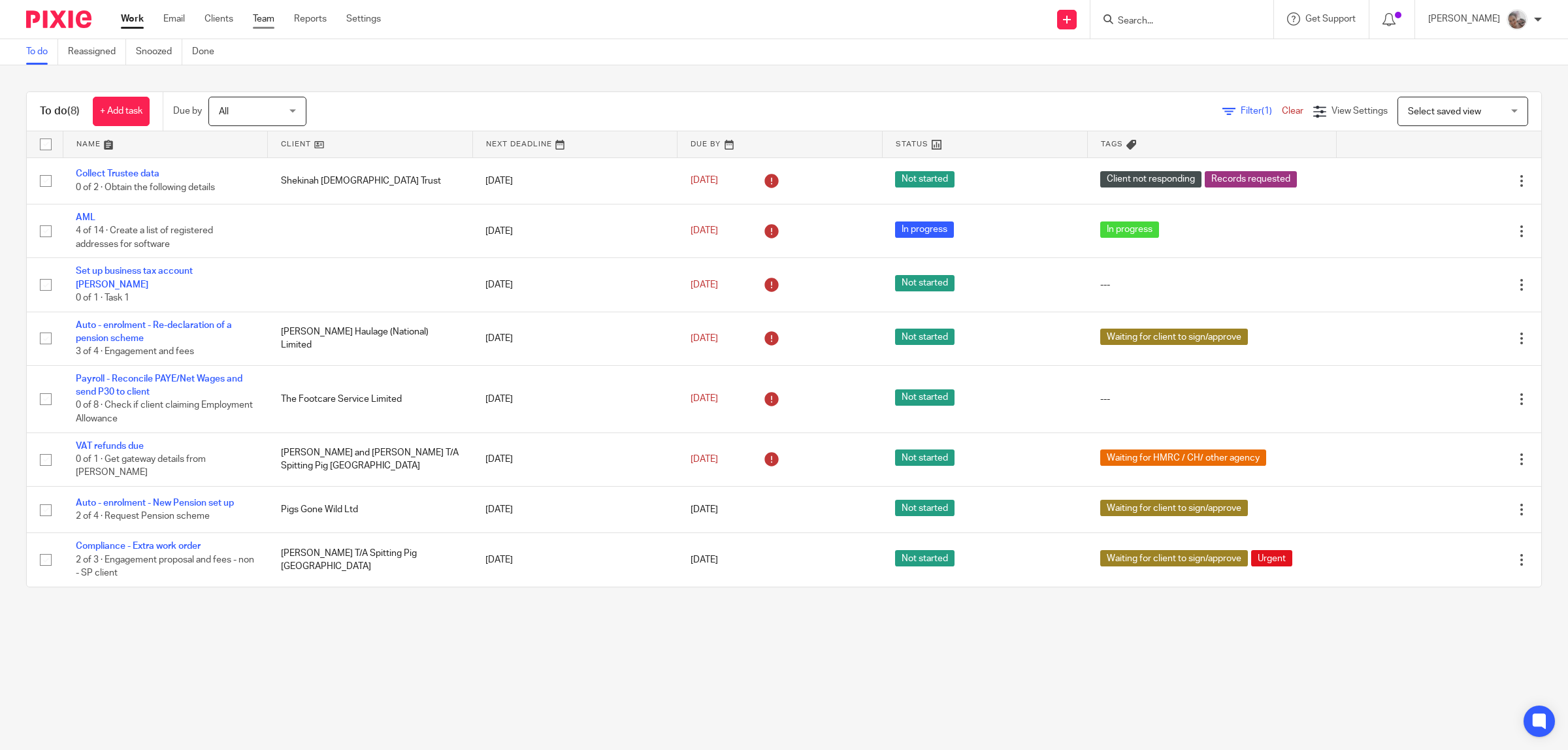
click at [257, 19] on link "Team" at bounding box center [263, 19] width 22 height 13
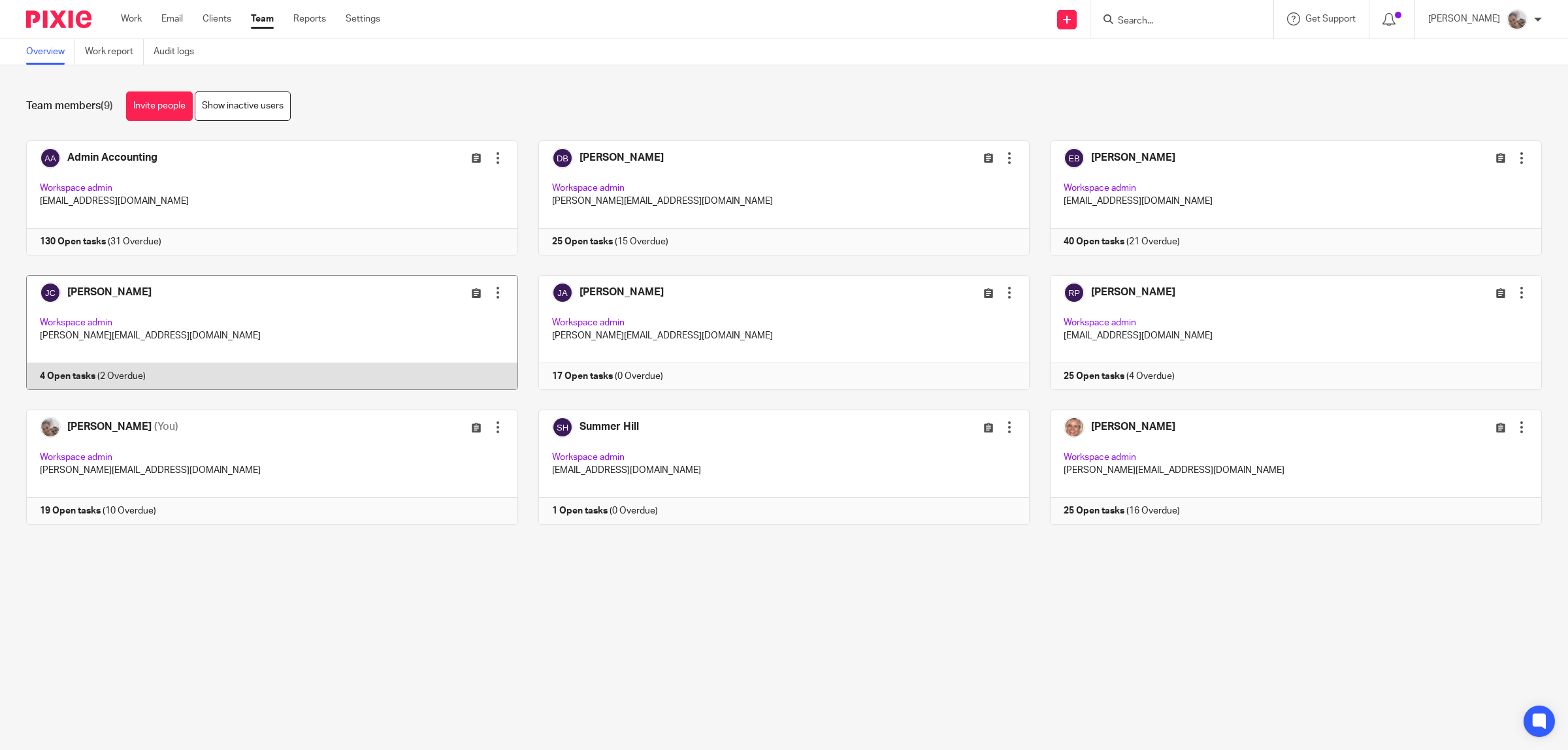
click at [129, 296] on link at bounding box center [262, 332] width 512 height 115
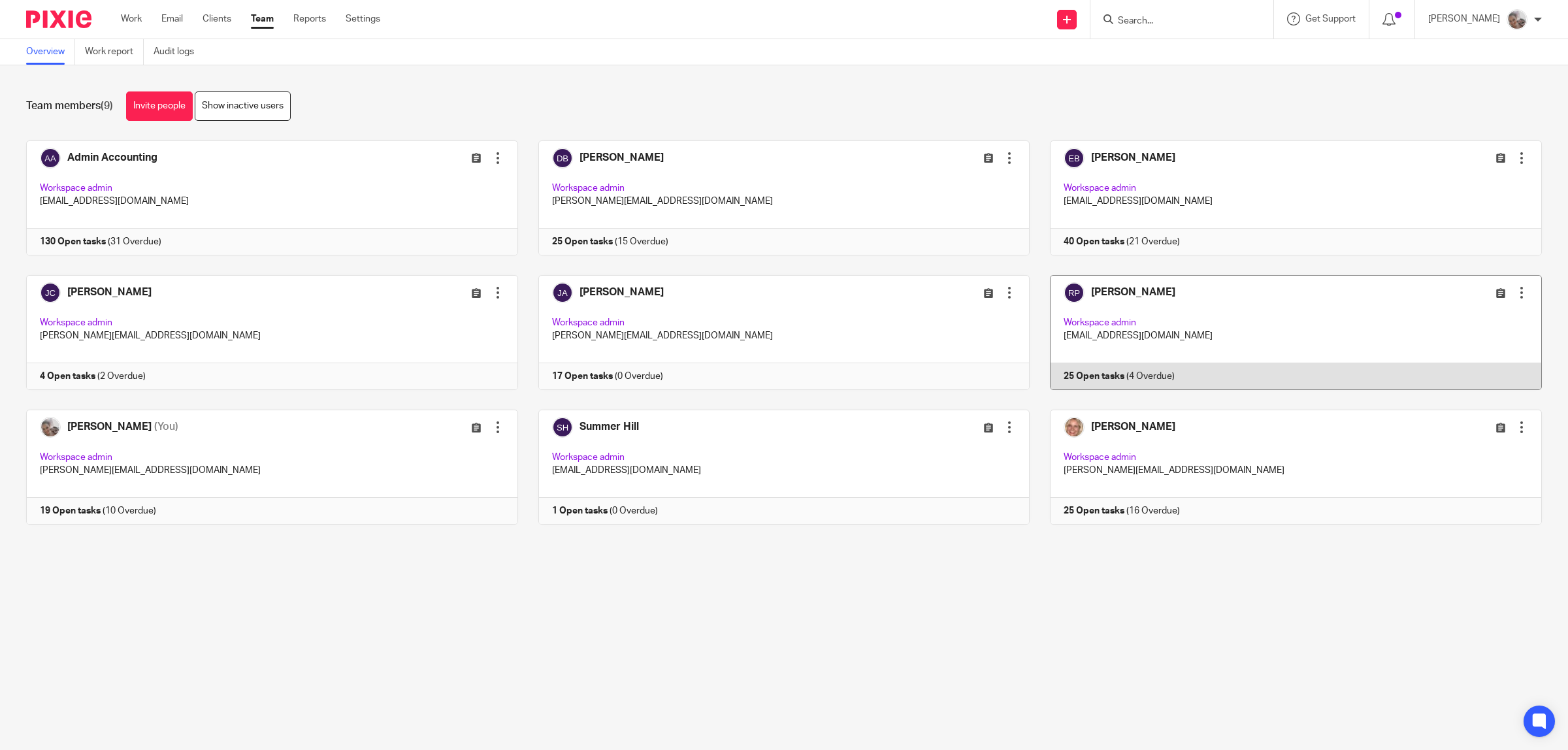
click at [1092, 290] on link at bounding box center [1286, 332] width 512 height 115
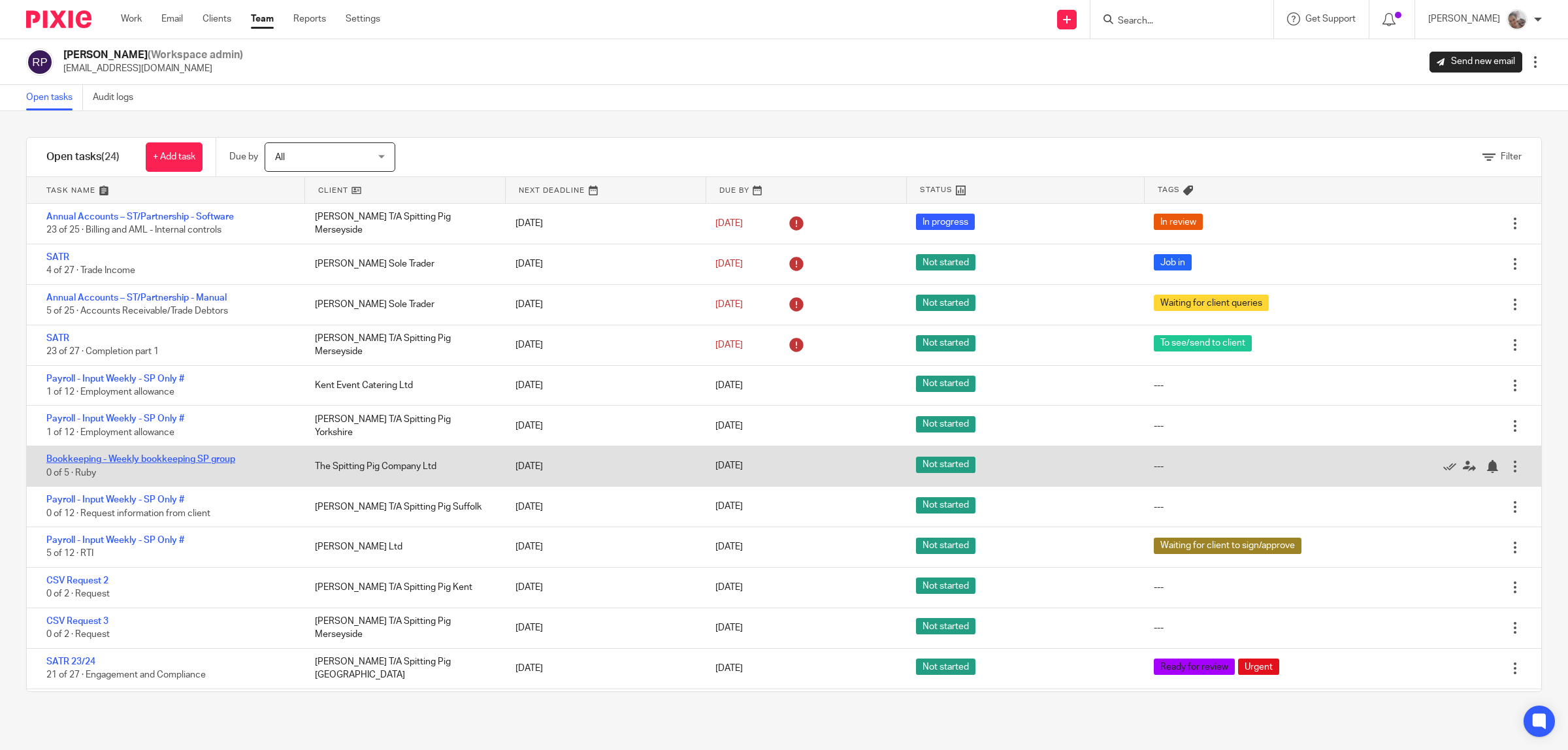
click at [109, 458] on link "Bookkeeping - Weekly bookkeeping SP group" at bounding box center [141, 460] width 189 height 9
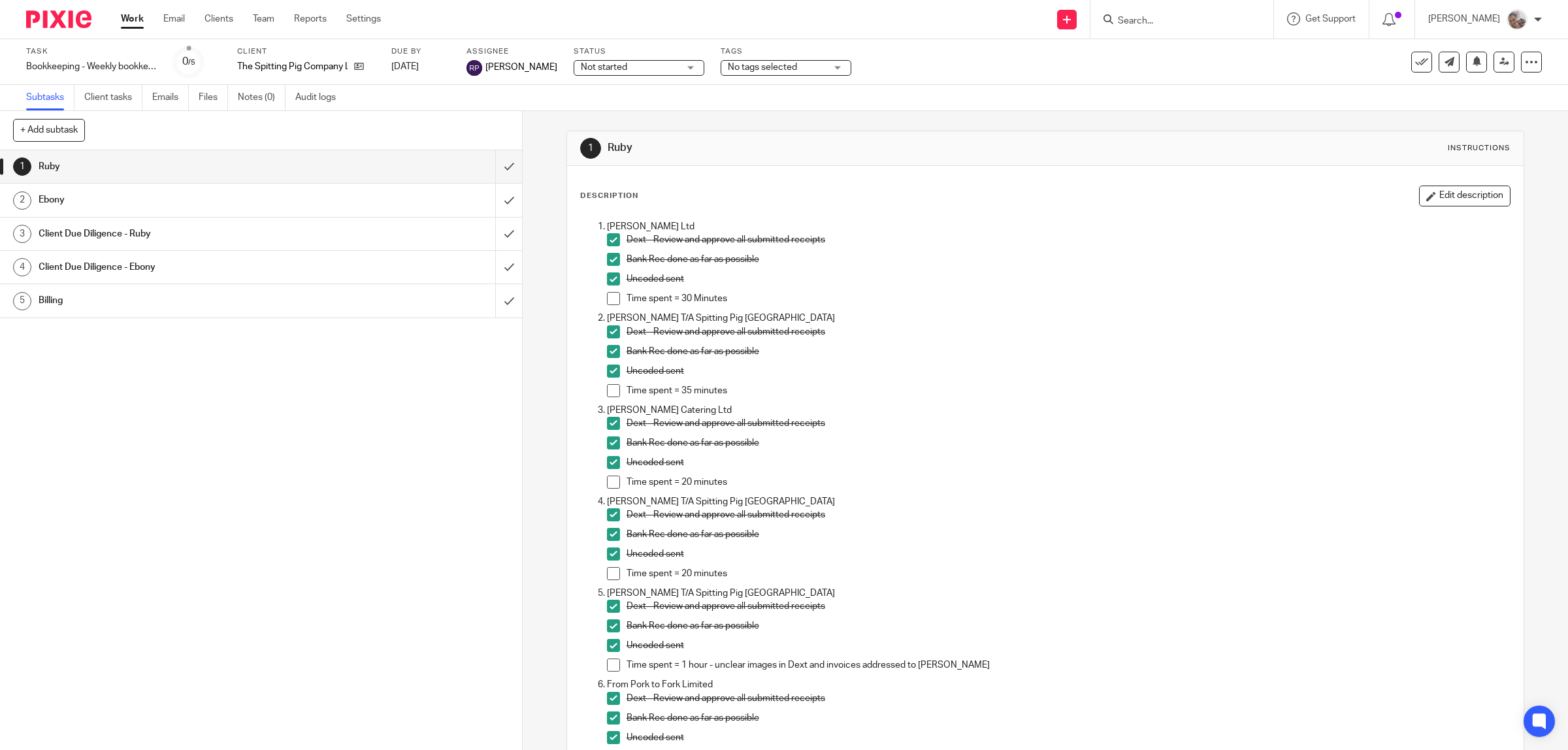
click at [239, 451] on div "1 Ruby 2 Ebony 3 Client Due Diligence - Ruby 4 Client Due Diligence - Ebony 5 B…" at bounding box center [260, 450] width 522 height 600
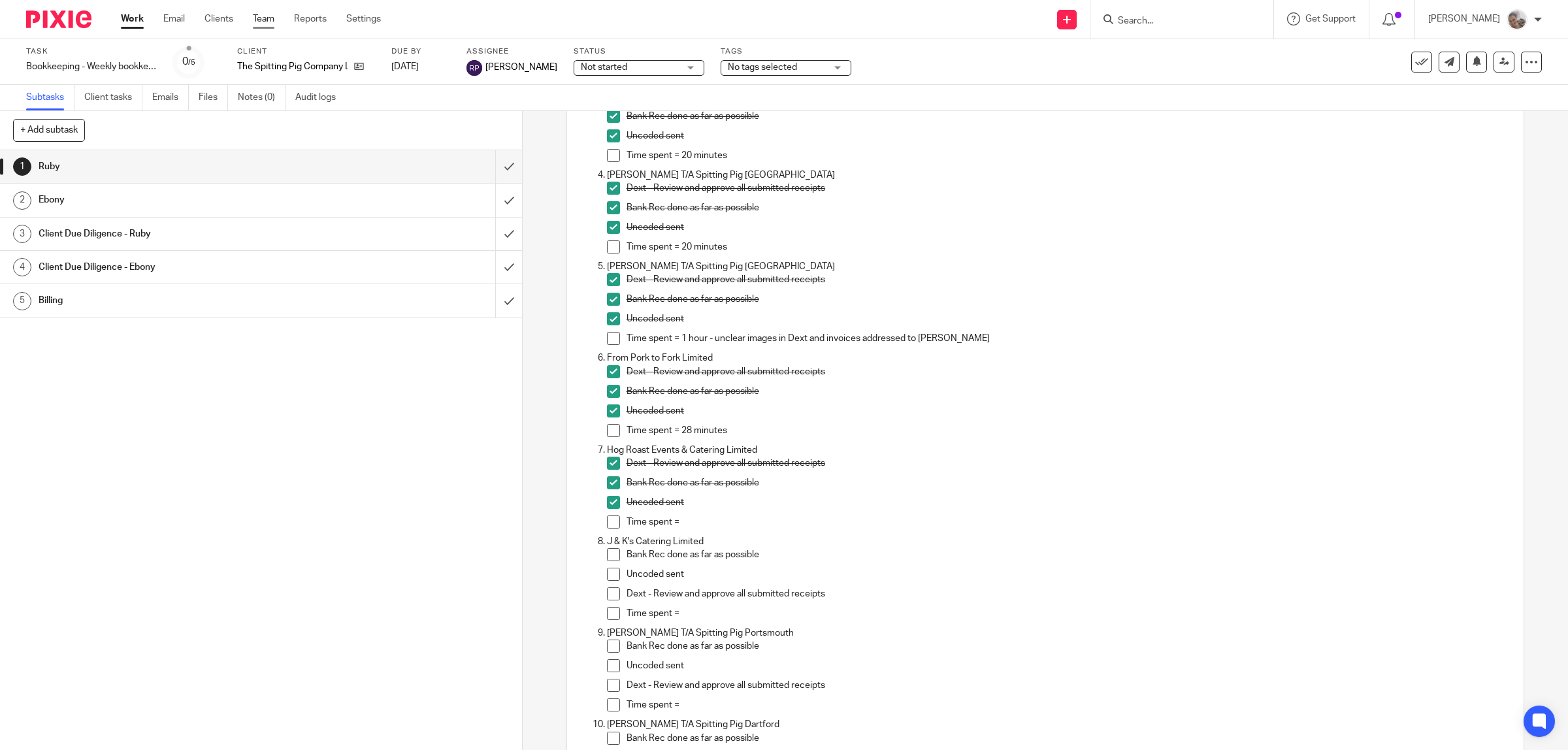
click at [270, 18] on link "Team" at bounding box center [263, 19] width 22 height 13
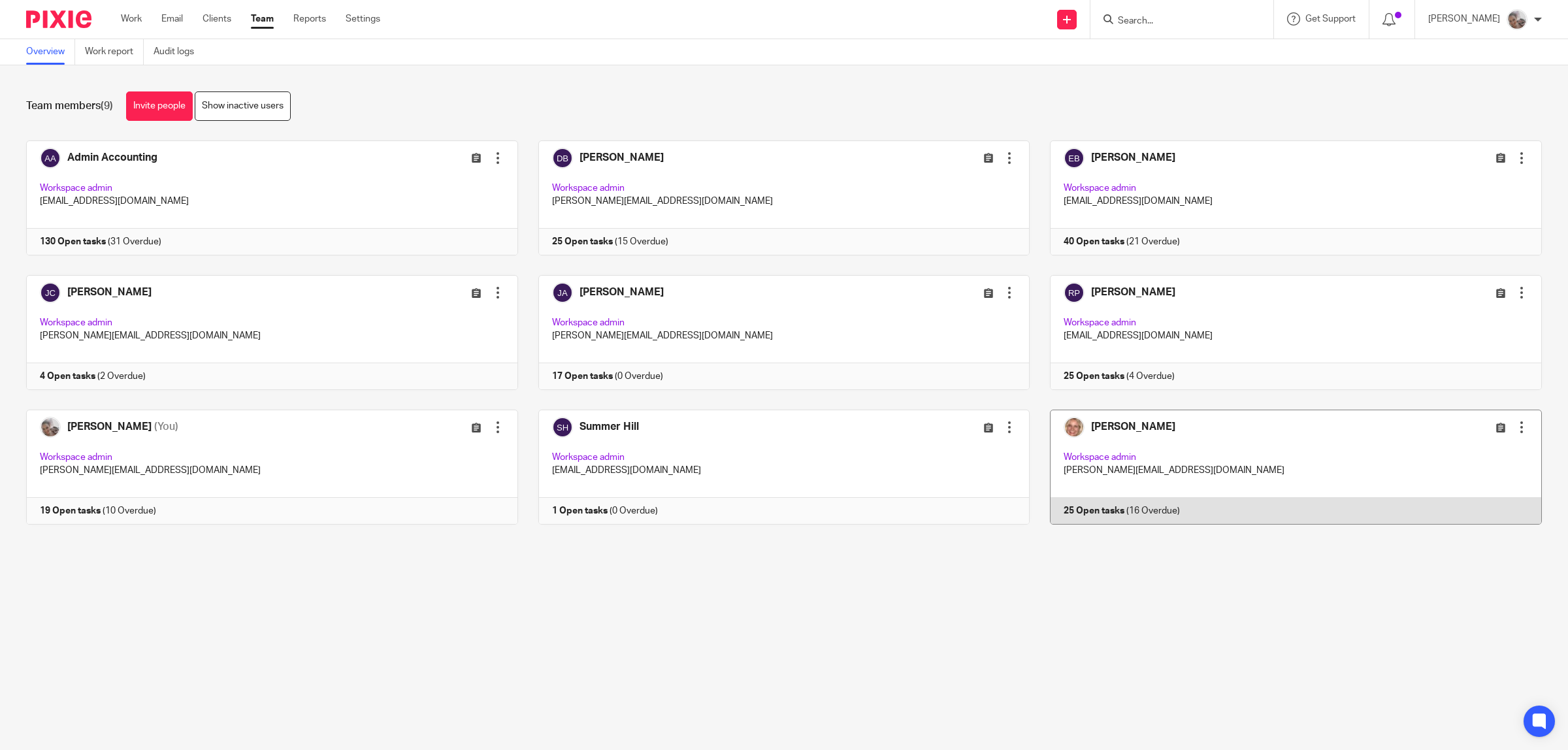
click at [1133, 426] on link at bounding box center [1286, 467] width 512 height 115
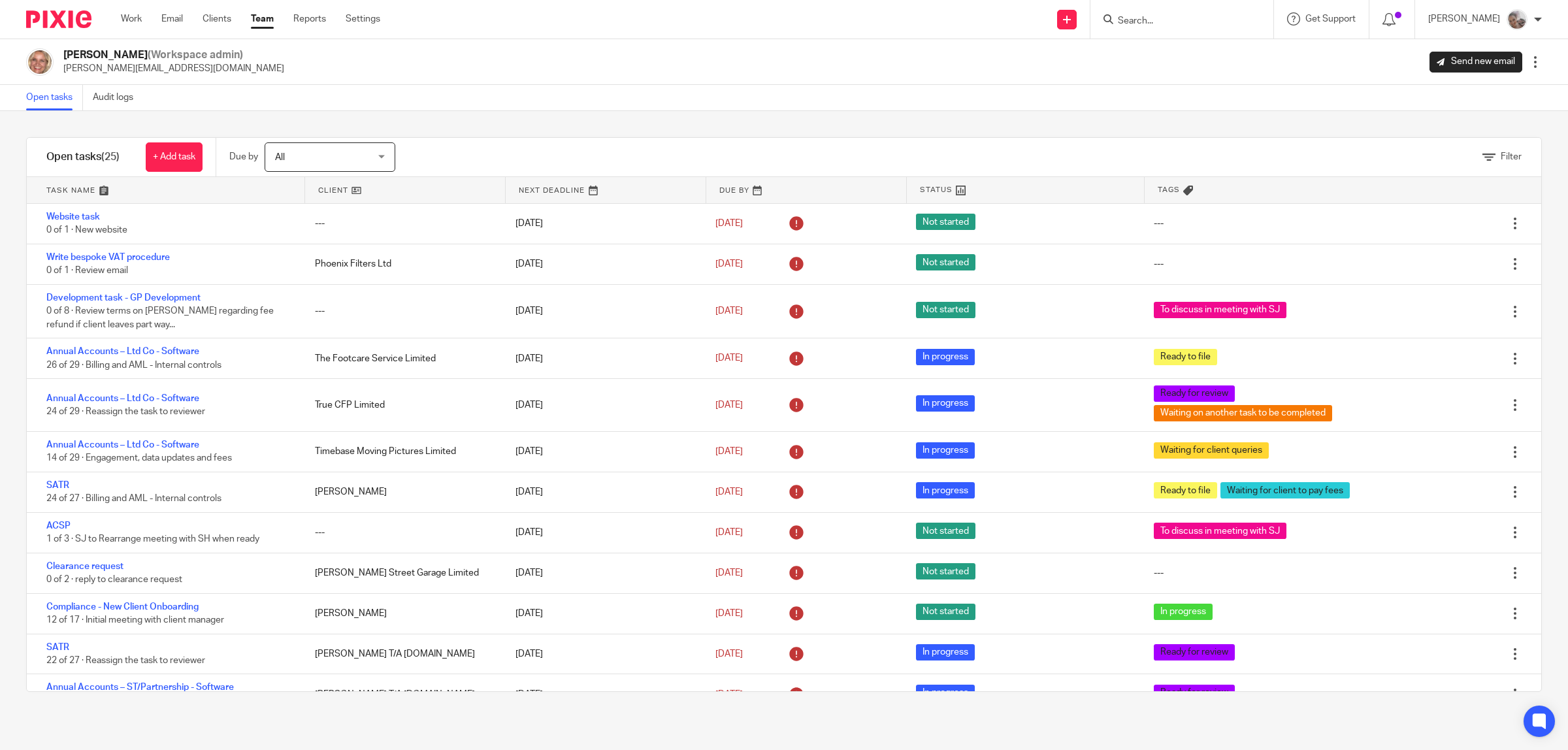
click at [262, 23] on link "Team" at bounding box center [262, 19] width 23 height 13
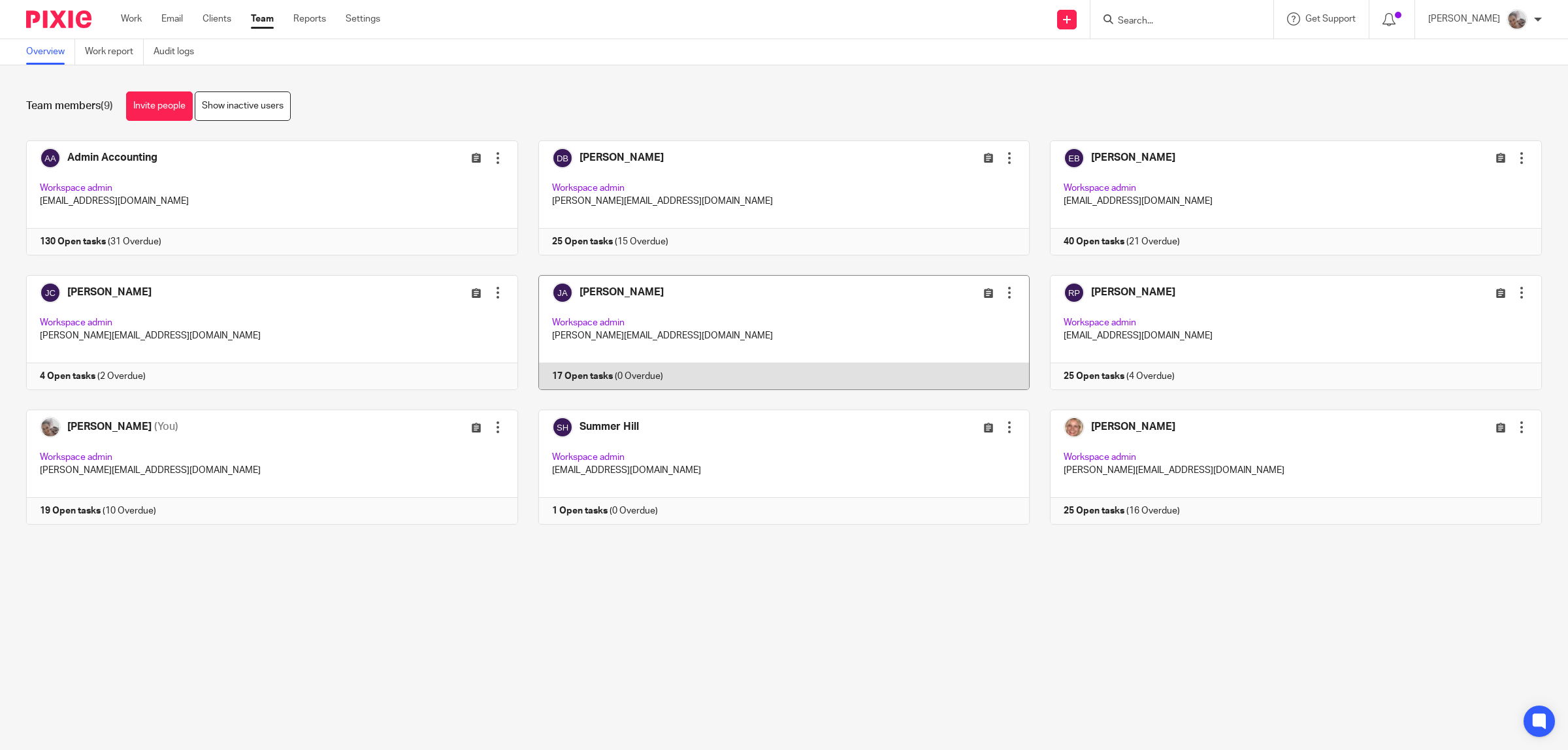
click at [606, 290] on link at bounding box center [774, 332] width 512 height 115
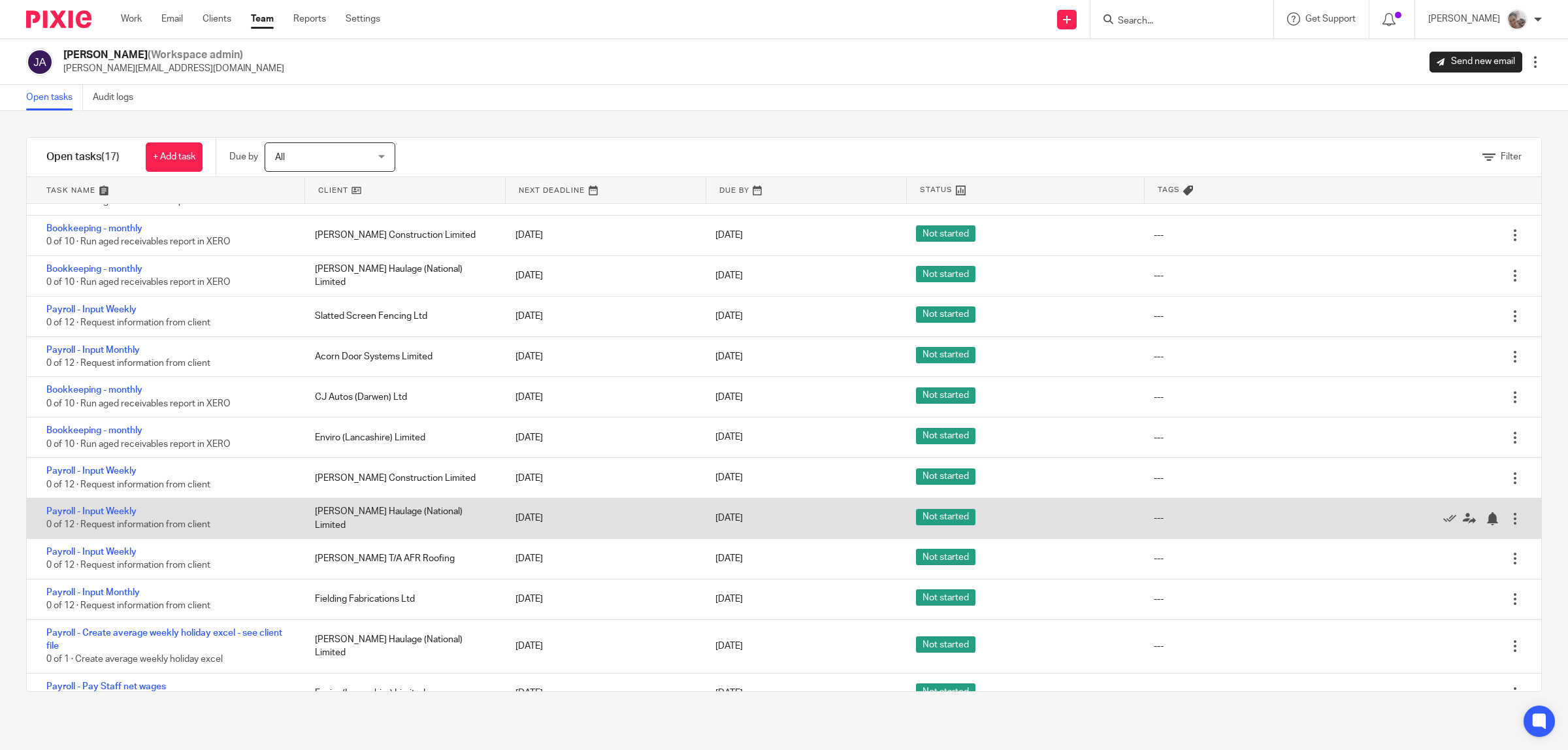
scroll to position [226, 0]
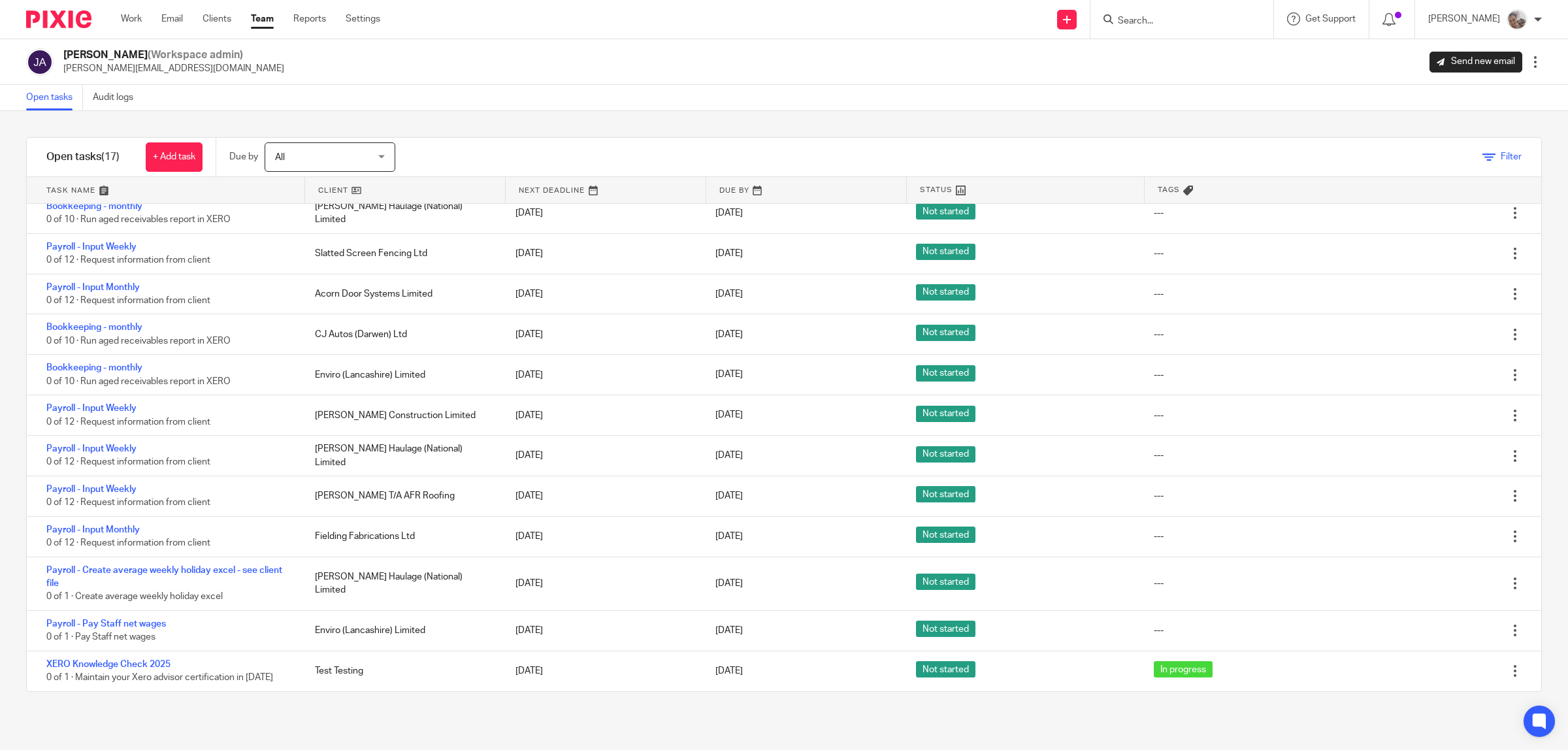
click at [1483, 153] on icon at bounding box center [1489, 157] width 13 height 13
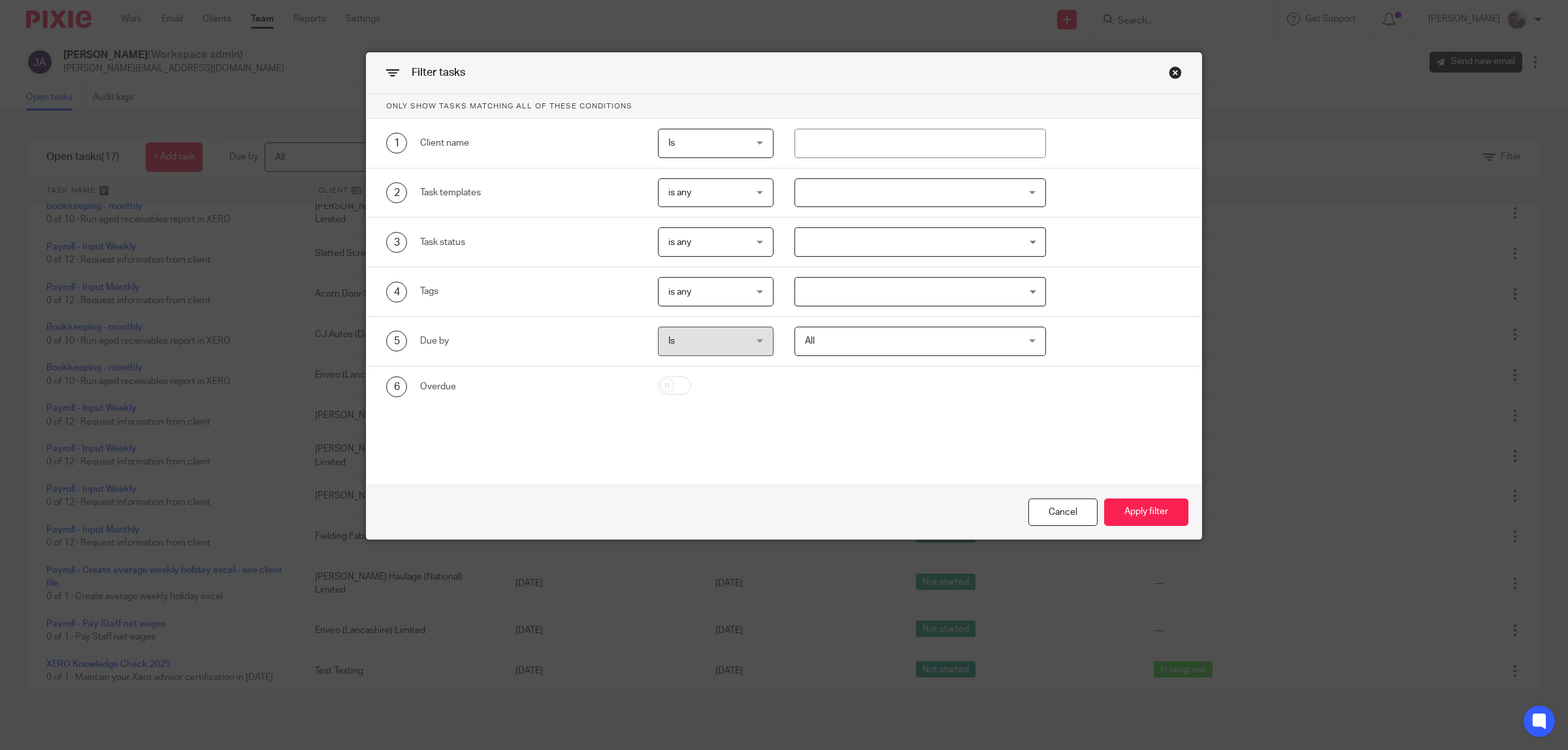
click at [834, 294] on input "Search for option" at bounding box center [917, 291] width 242 height 23
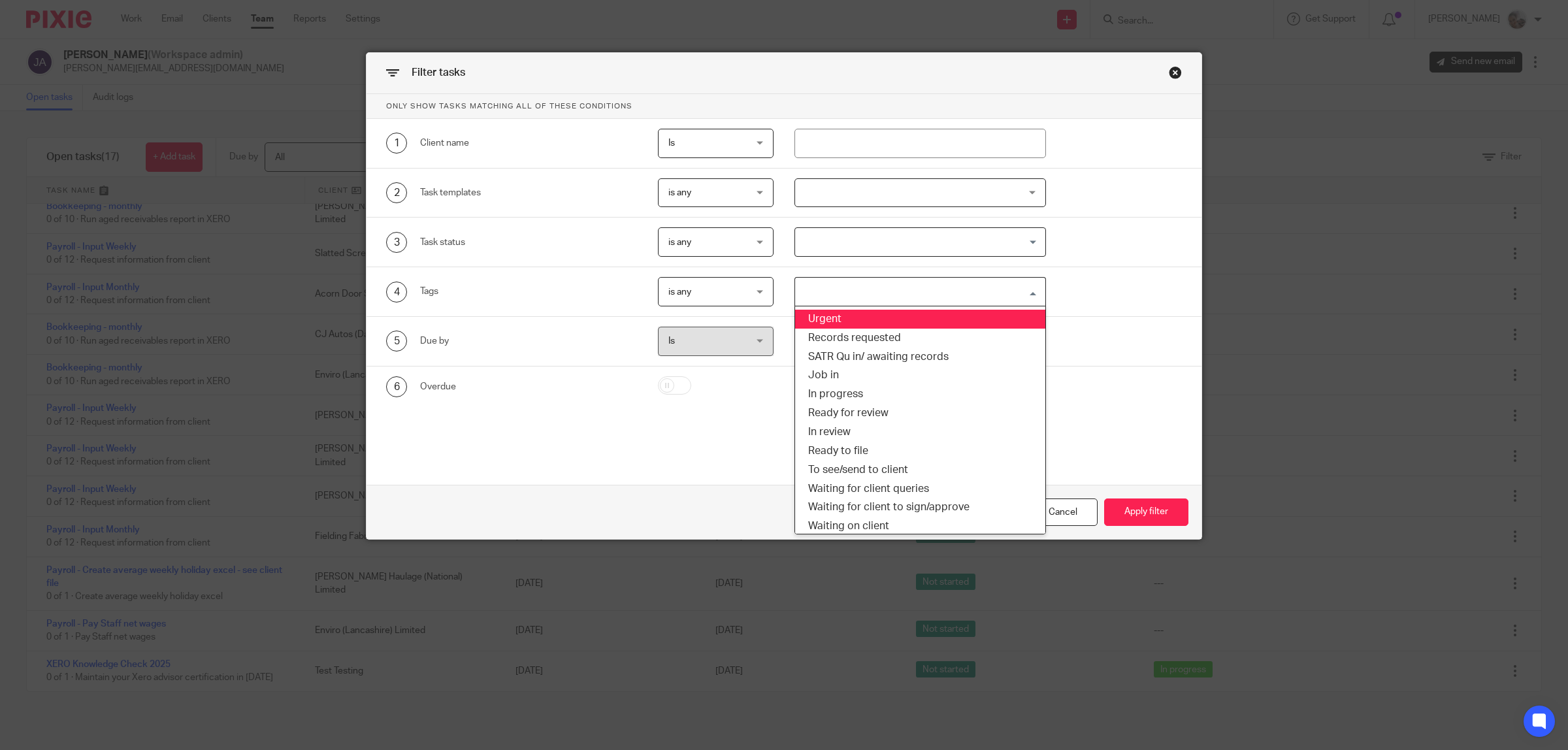
click at [707, 195] on span "is any" at bounding box center [710, 192] width 84 height 28
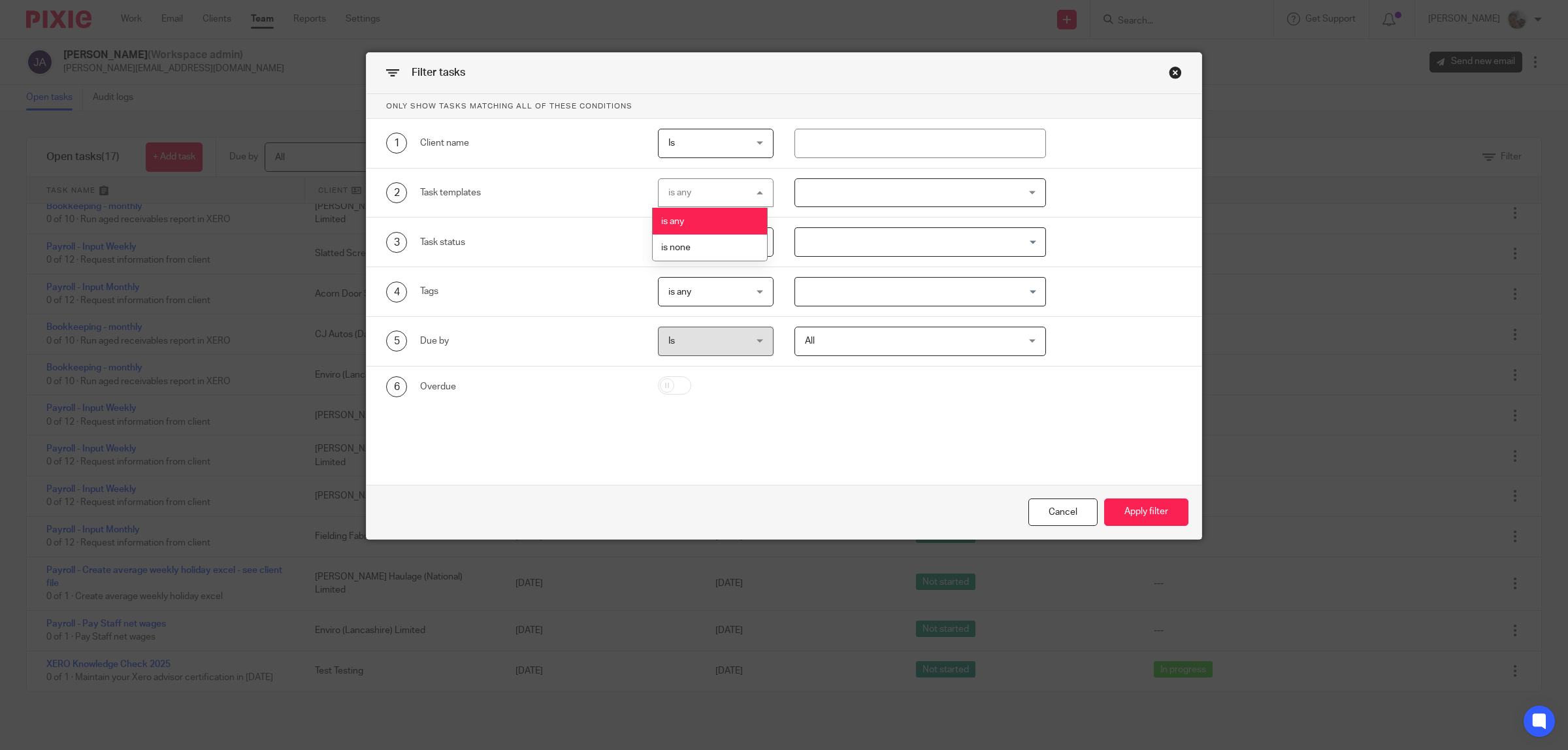
click at [707, 222] on li "is any" at bounding box center [710, 222] width 115 height 27
click at [834, 192] on div at bounding box center [920, 192] width 251 height 29
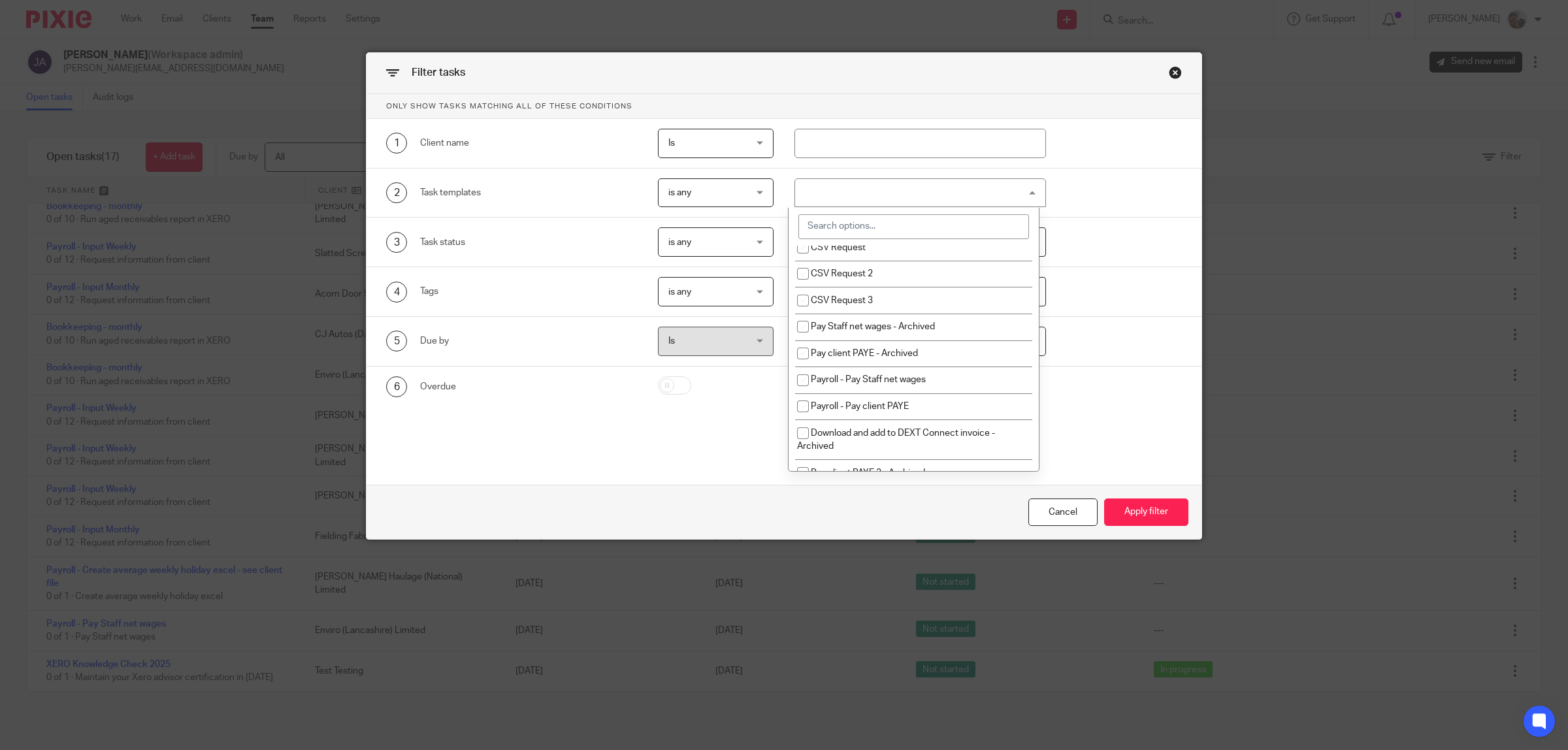
scroll to position [1715, 0]
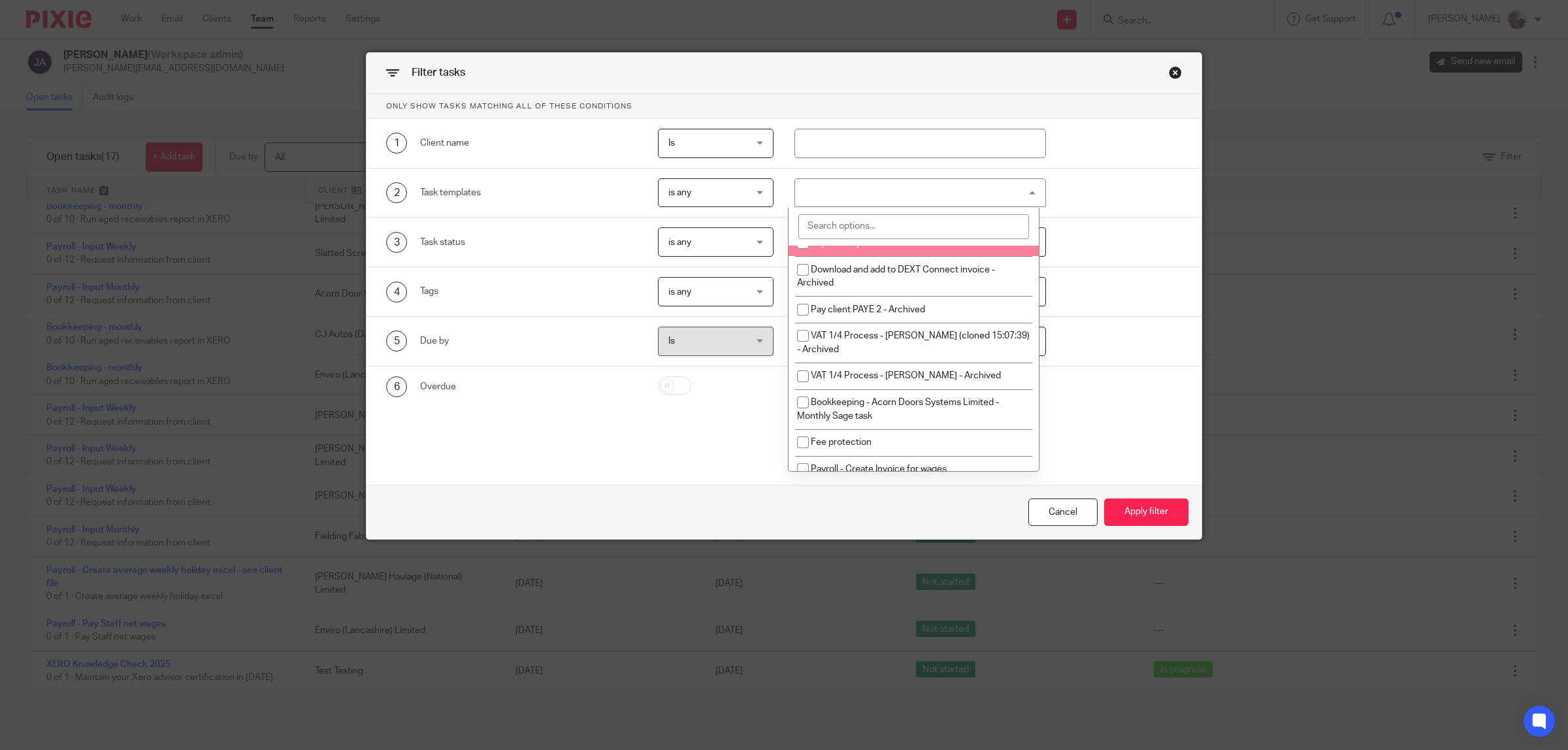
click at [827, 233] on input "search" at bounding box center [914, 226] width 231 height 25
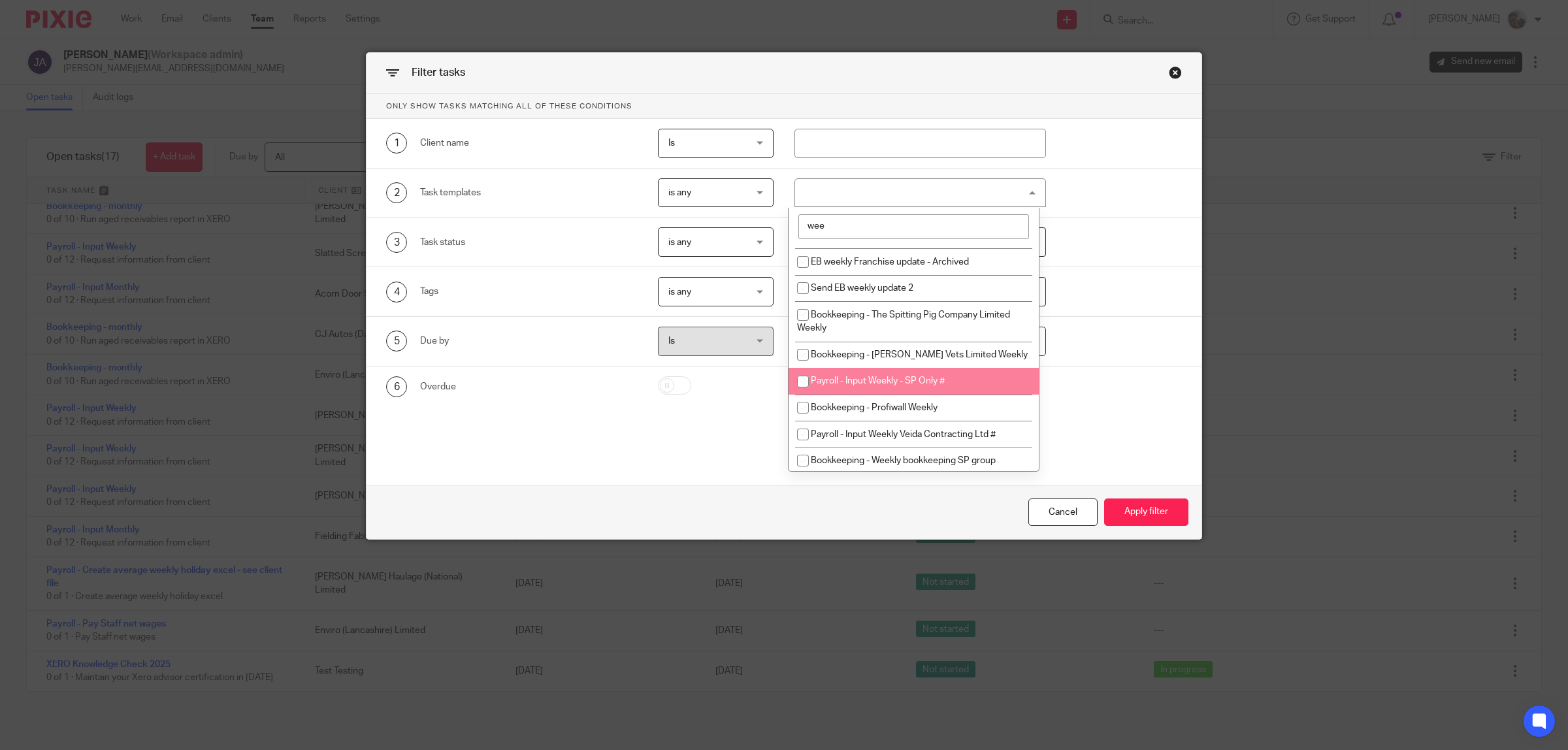
scroll to position [0, 0]
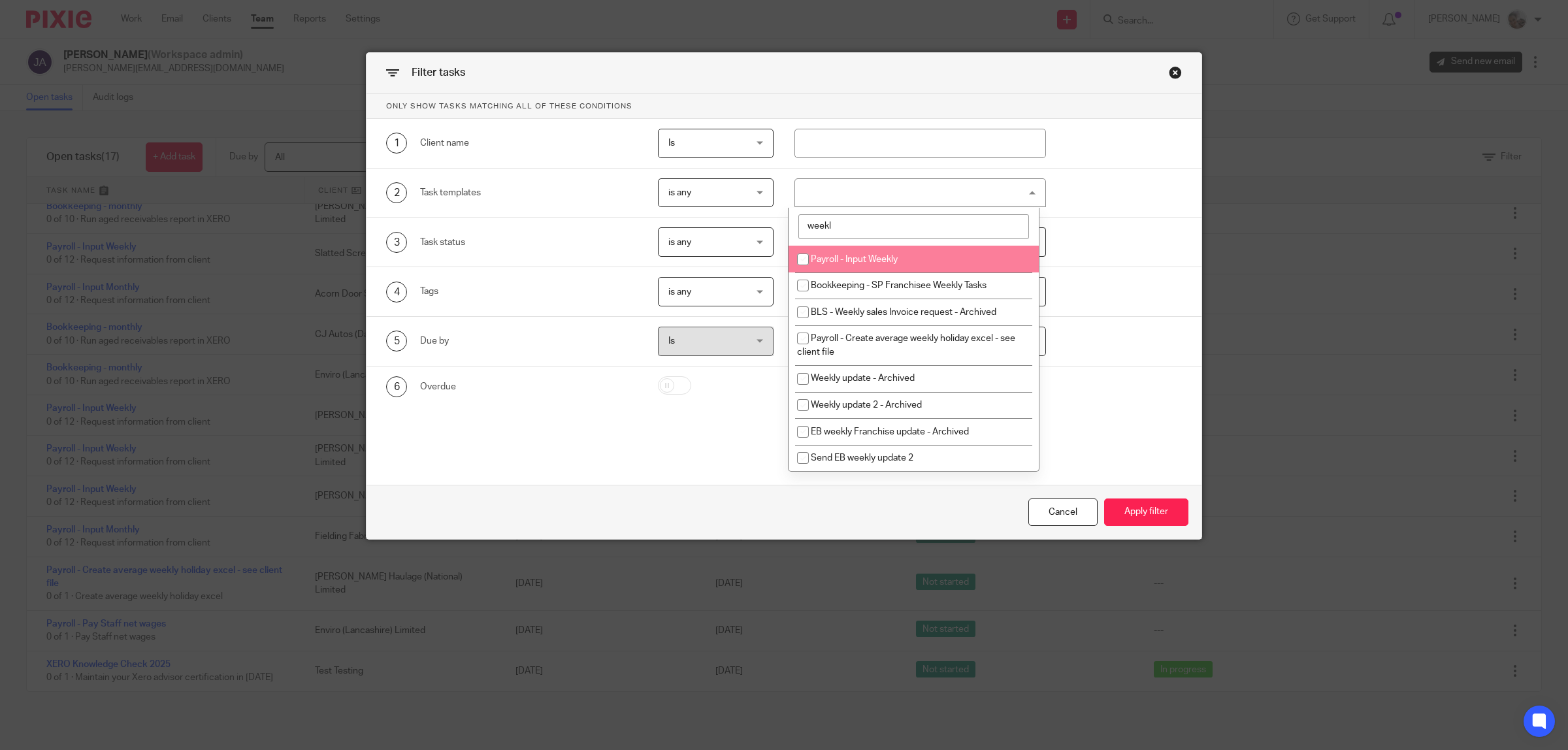
type input "weekl"
click at [867, 254] on span "Payroll - Input Weekly" at bounding box center [854, 259] width 87 height 9
click at [854, 260] on span "Payroll - Input Weekly" at bounding box center [854, 259] width 87 height 9
click at [801, 255] on input "checkbox" at bounding box center [802, 259] width 25 height 25
checkbox input "true"
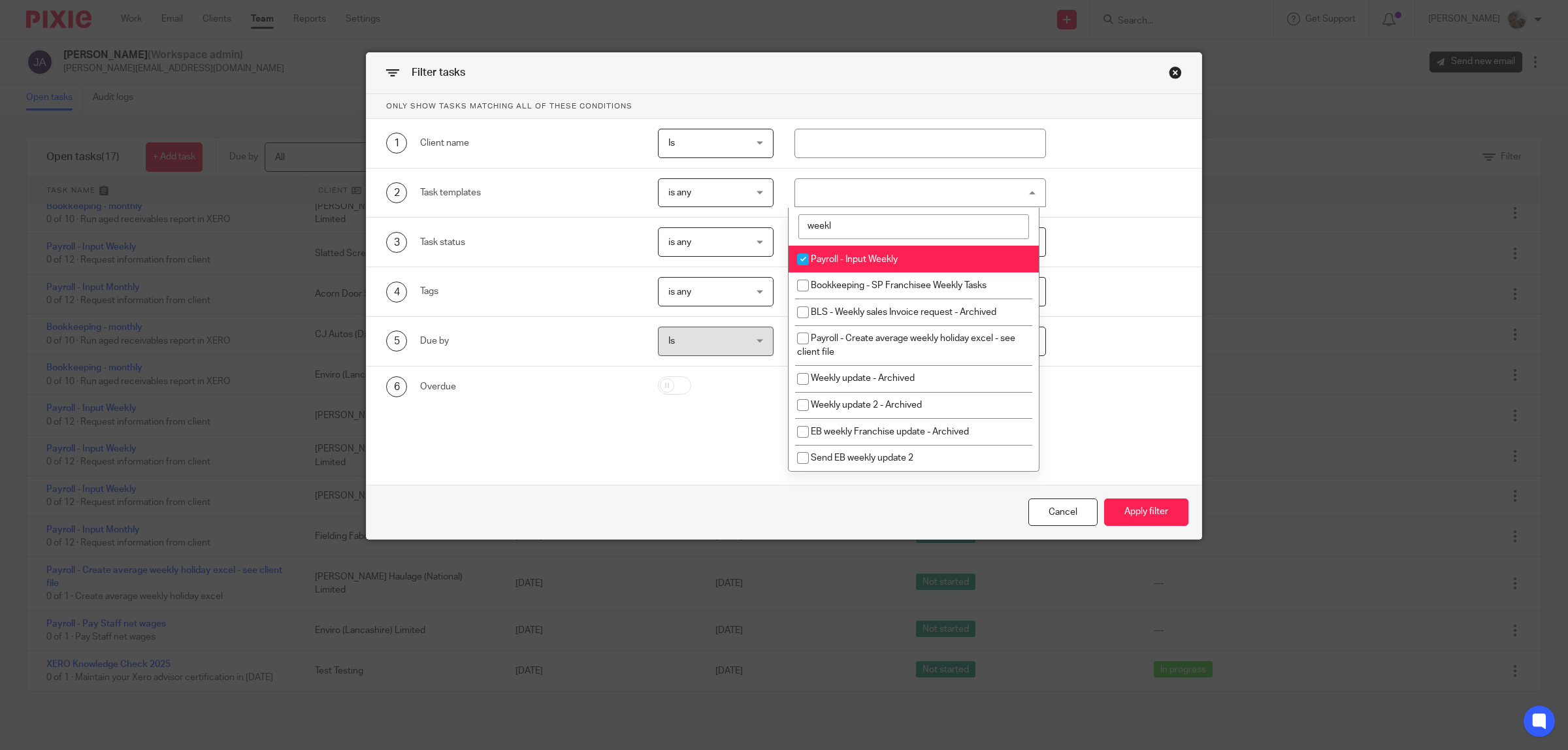
click at [849, 230] on input "weekl" at bounding box center [914, 226] width 231 height 25
type input "w"
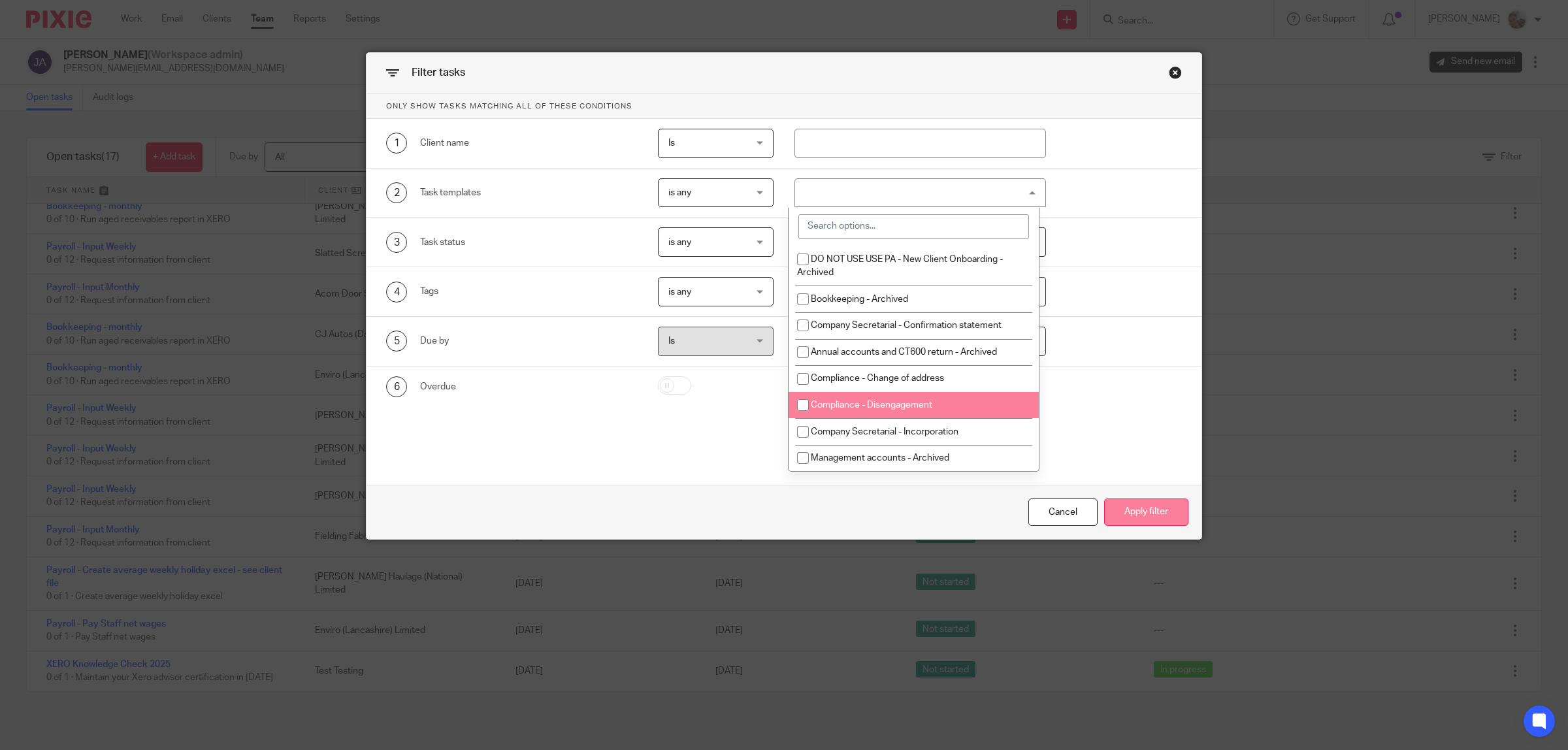
click at [1125, 511] on button "Apply filter" at bounding box center [1146, 513] width 85 height 28
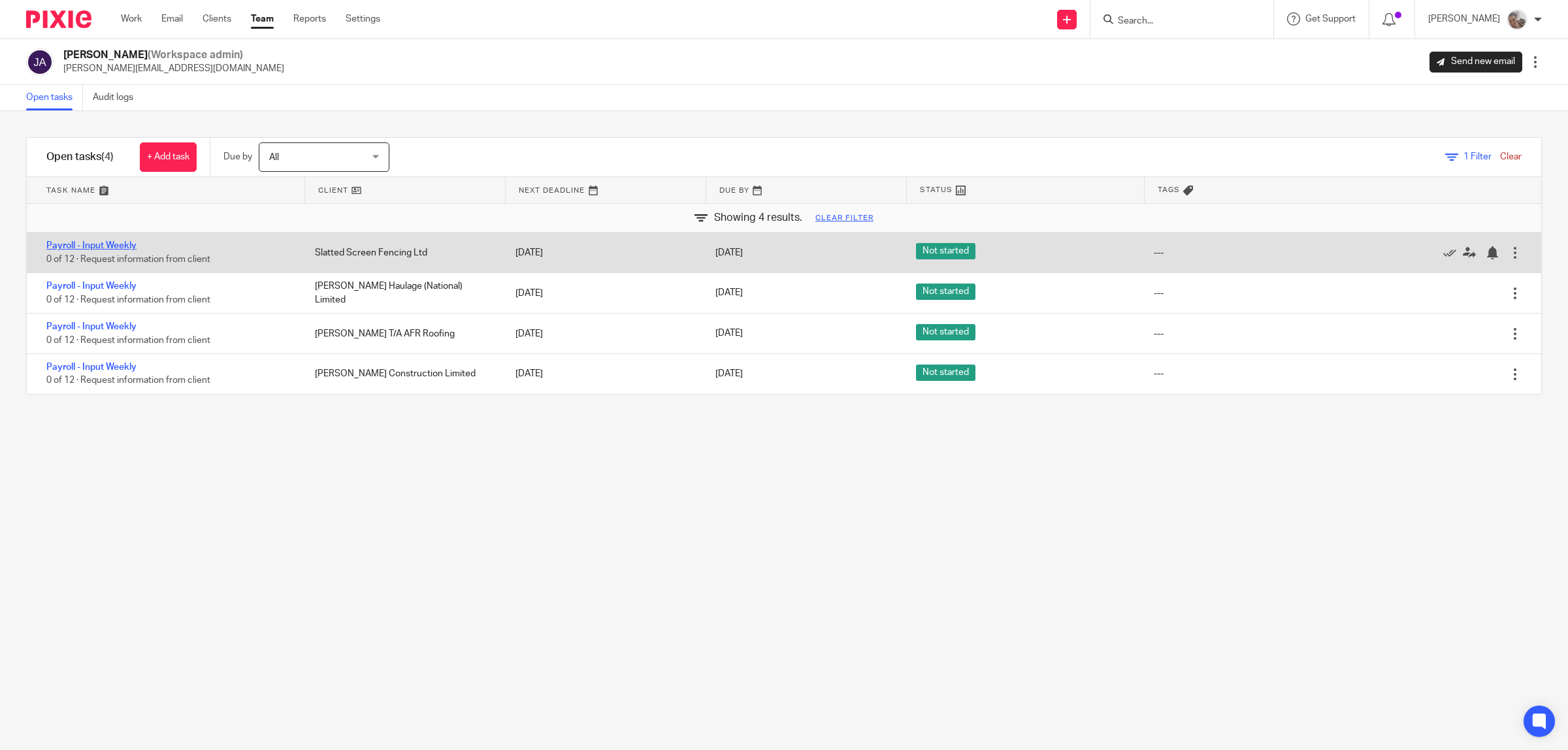
click at [118, 246] on link "Payroll - Input Weekly" at bounding box center [91, 246] width 90 height 9
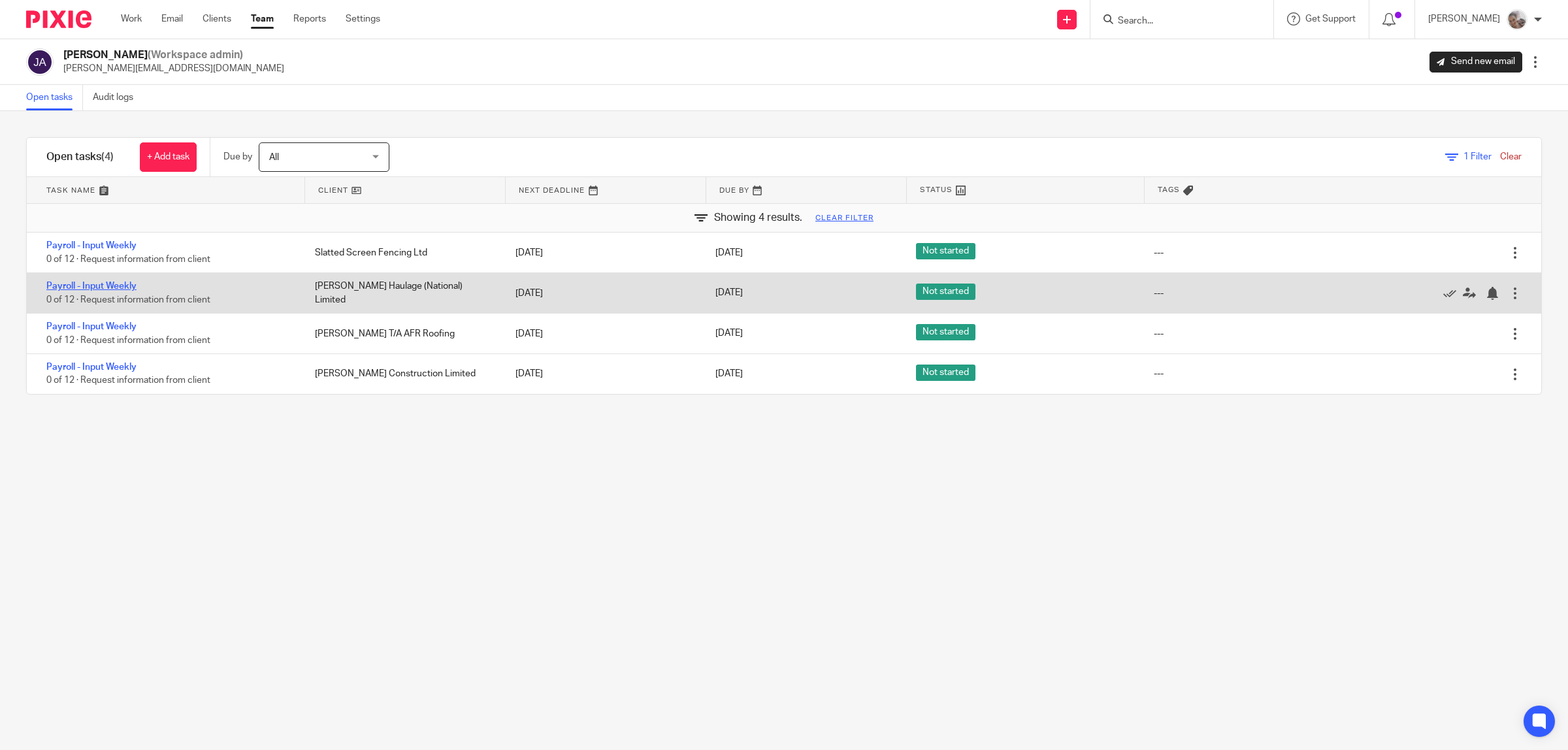
click at [106, 289] on link "Payroll - Input Weekly" at bounding box center [91, 286] width 90 height 9
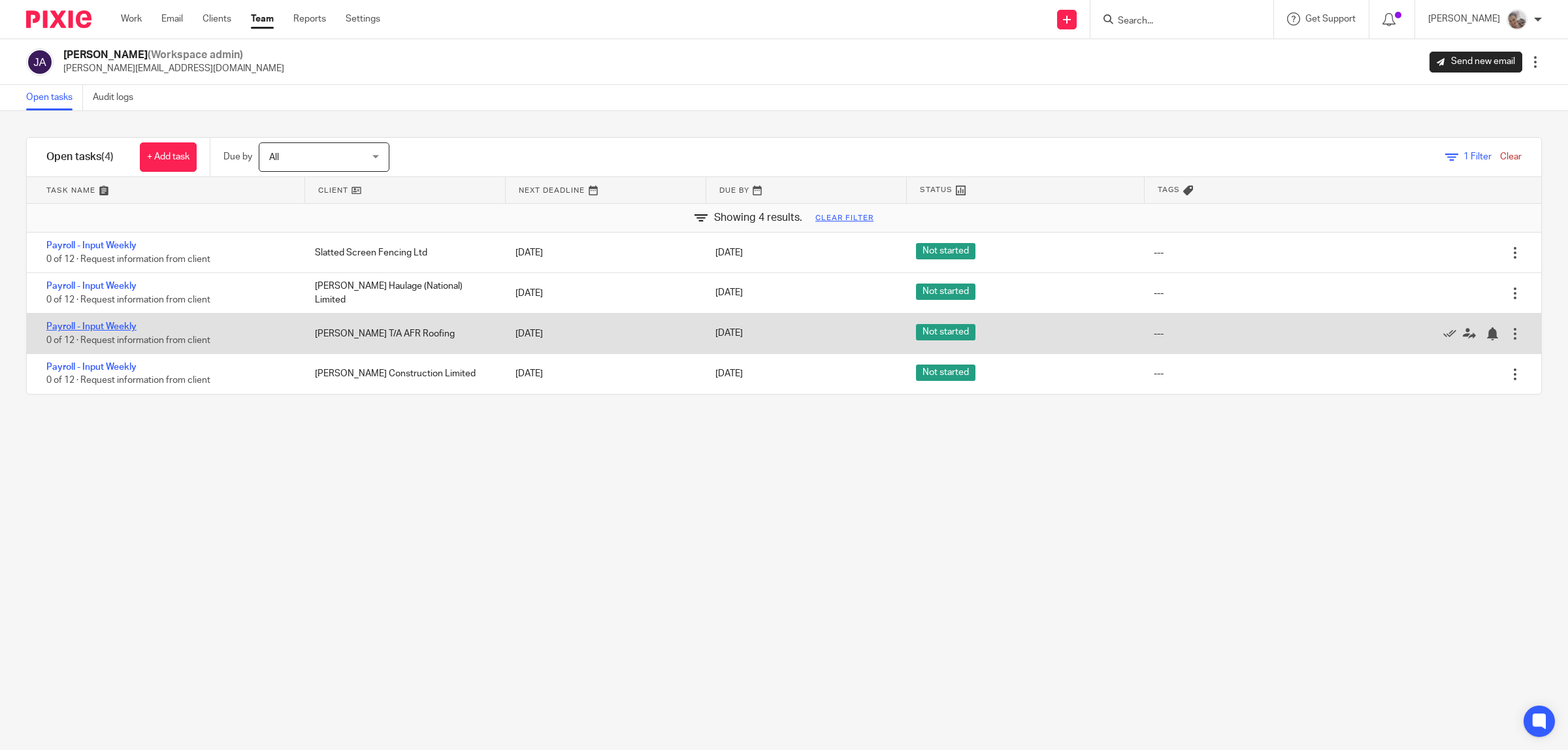
click at [109, 327] on link "Payroll - Input Weekly" at bounding box center [91, 326] width 90 height 9
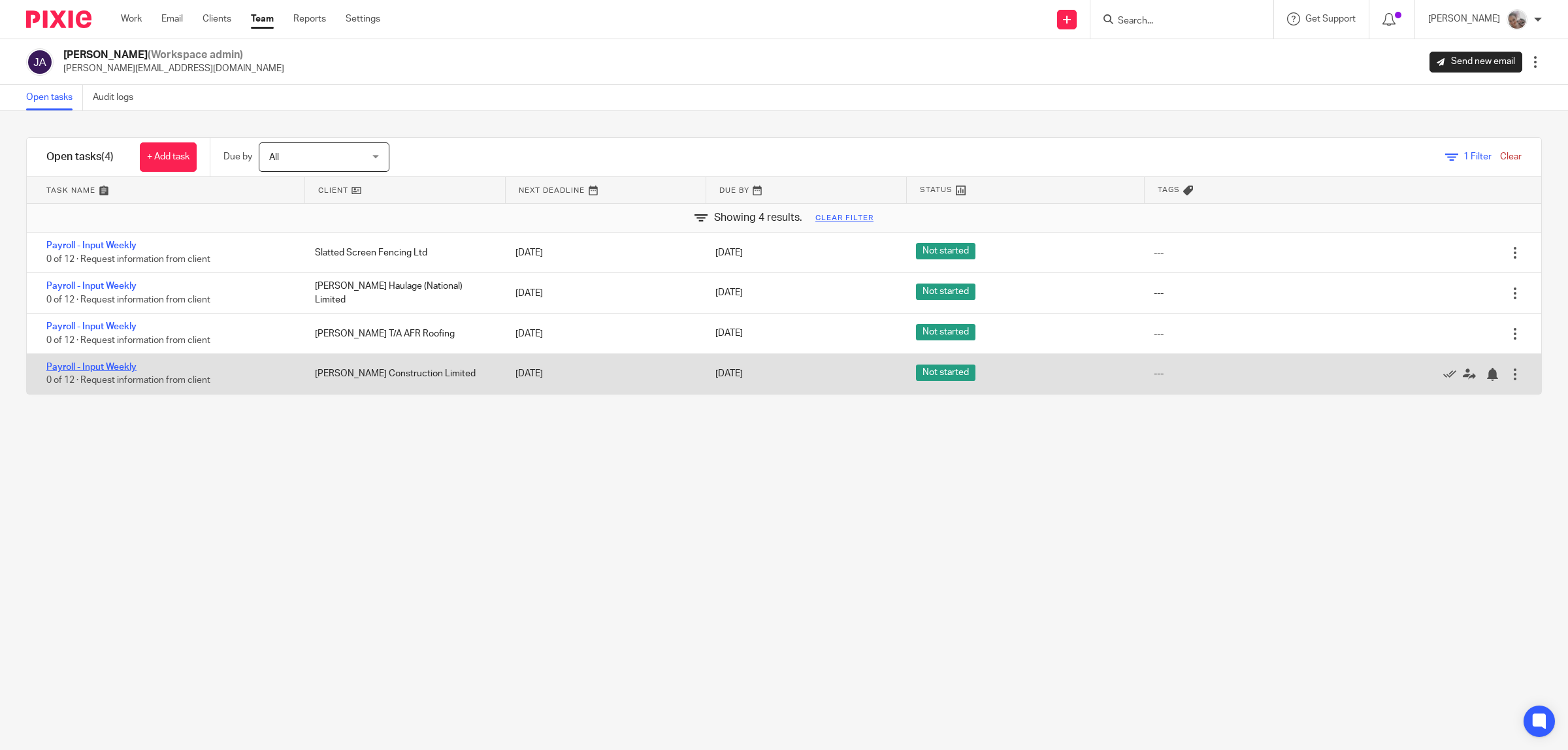
click at [100, 365] on link "Payroll - Input Weekly" at bounding box center [91, 367] width 90 height 9
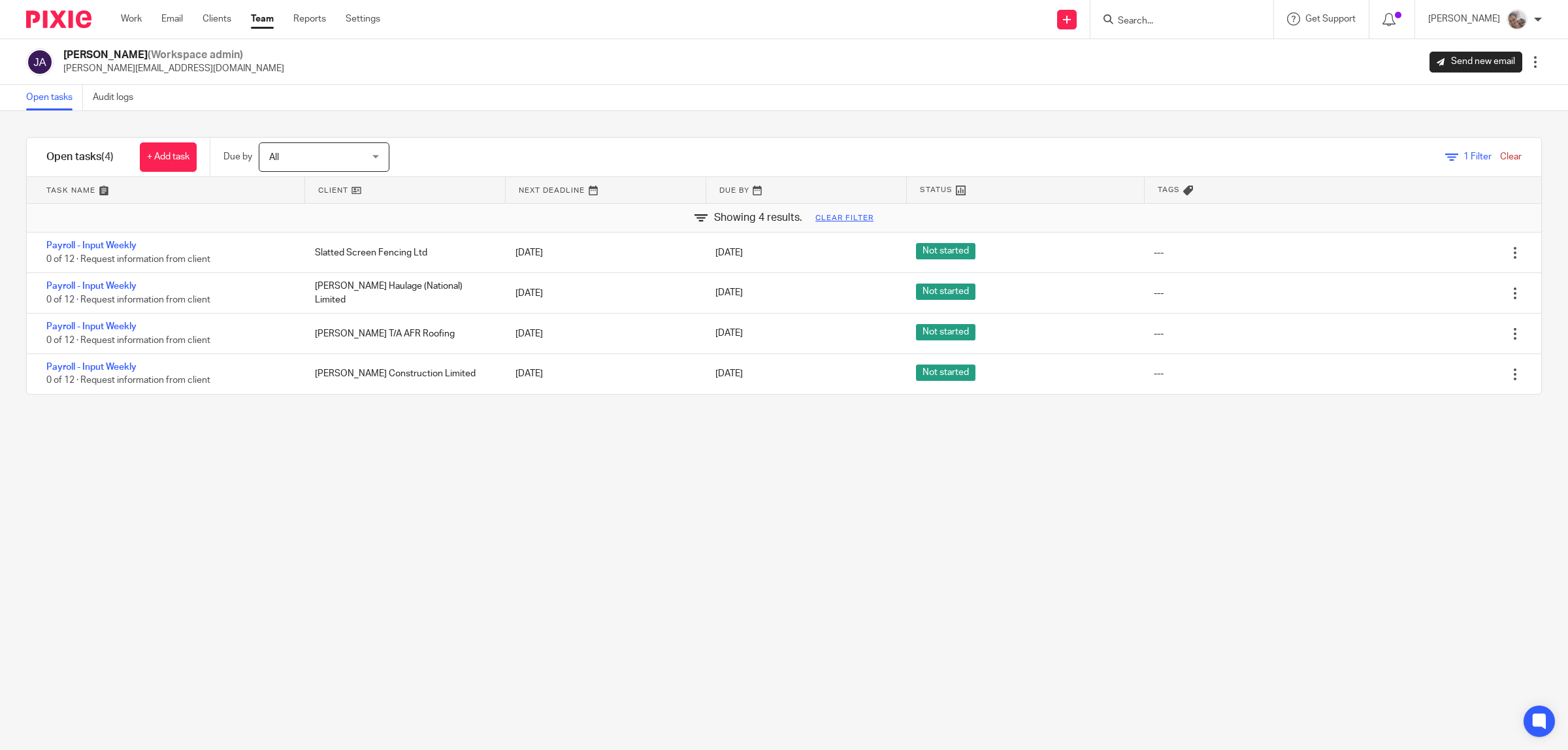
click at [269, 18] on link "Team" at bounding box center [262, 19] width 23 height 13
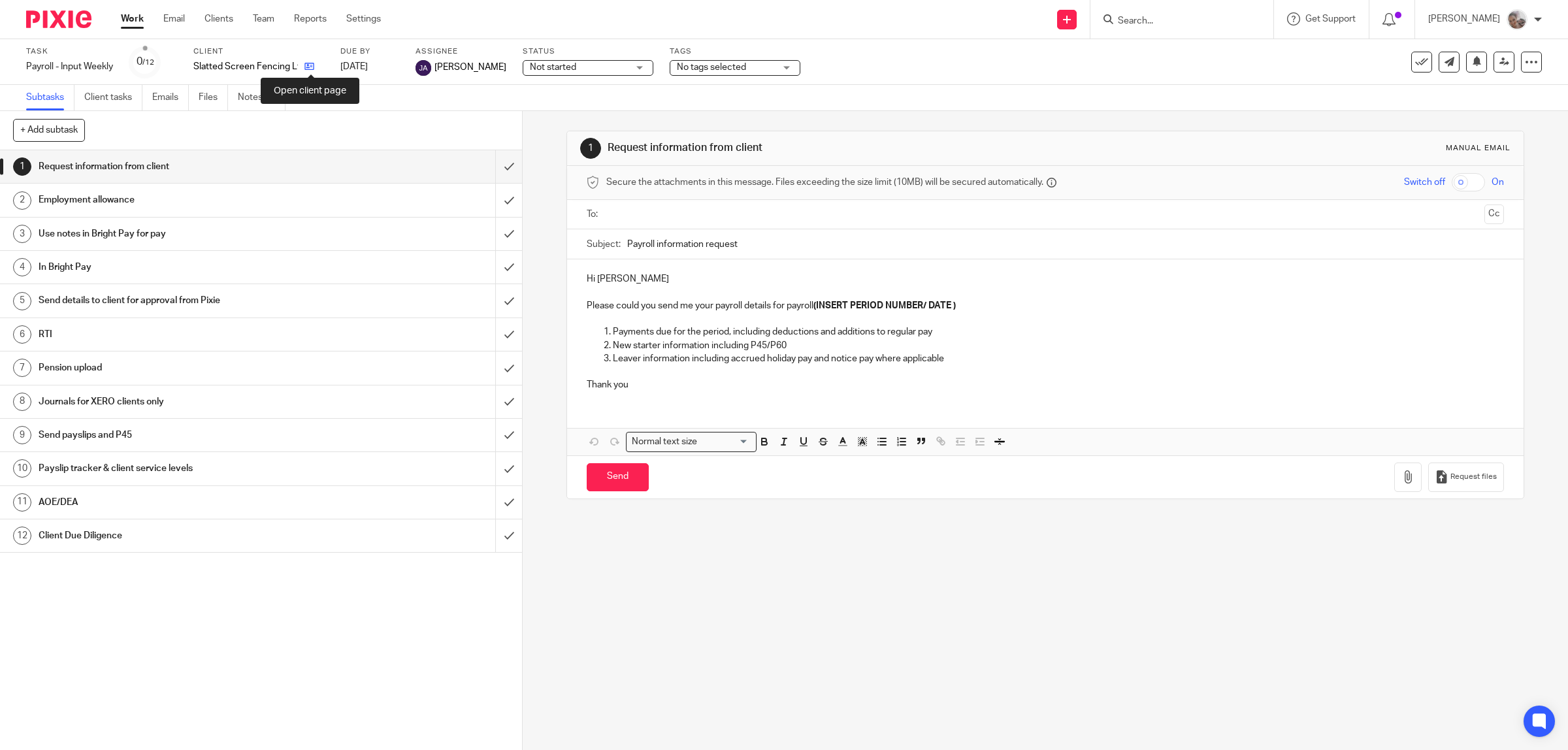
click at [309, 64] on icon at bounding box center [309, 66] width 10 height 10
click at [357, 64] on icon at bounding box center [362, 66] width 10 height 10
click at [342, 65] on icon at bounding box center [347, 66] width 10 height 10
click at [325, 66] on icon at bounding box center [329, 66] width 10 height 10
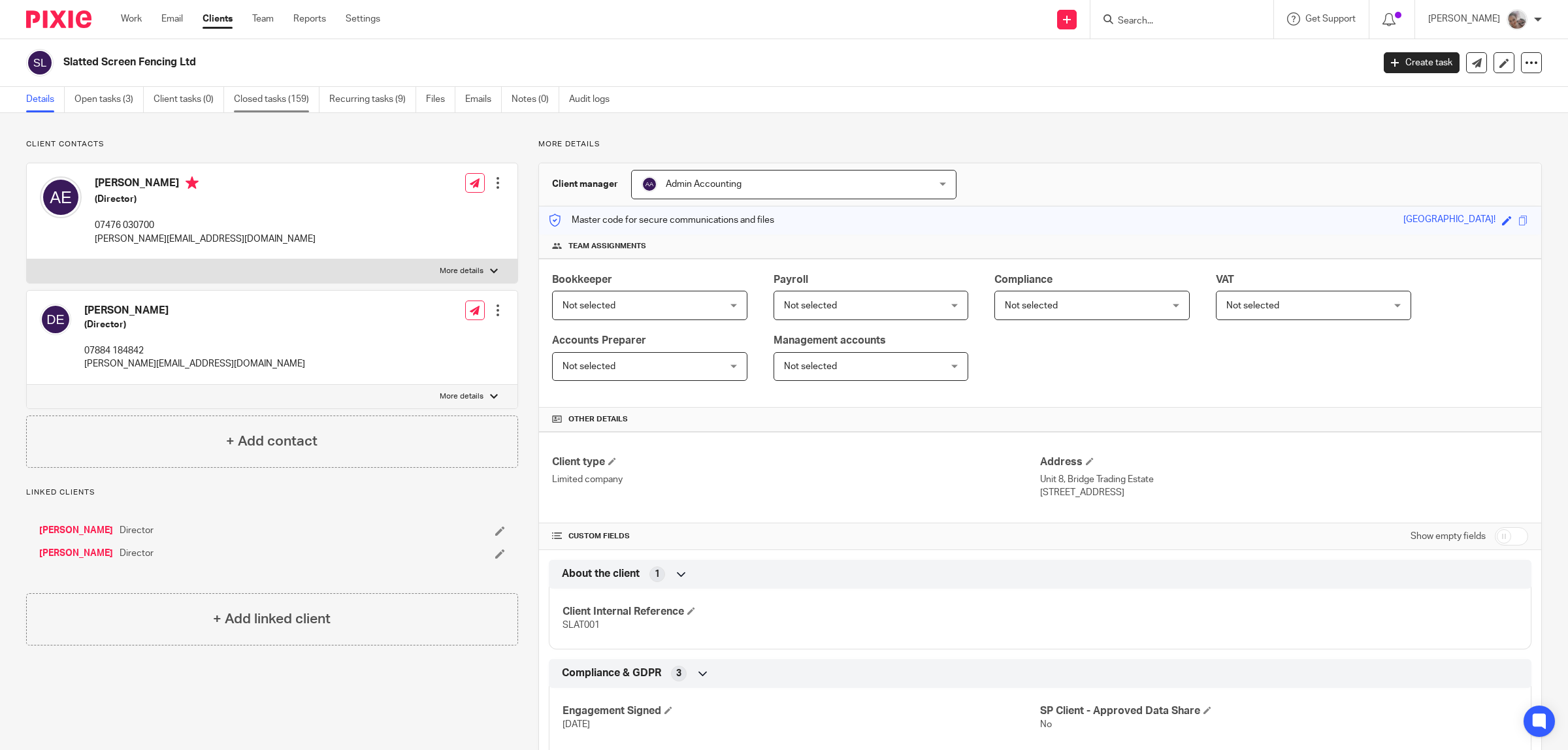
click at [263, 96] on link "Closed tasks (159)" at bounding box center [276, 100] width 85 height 25
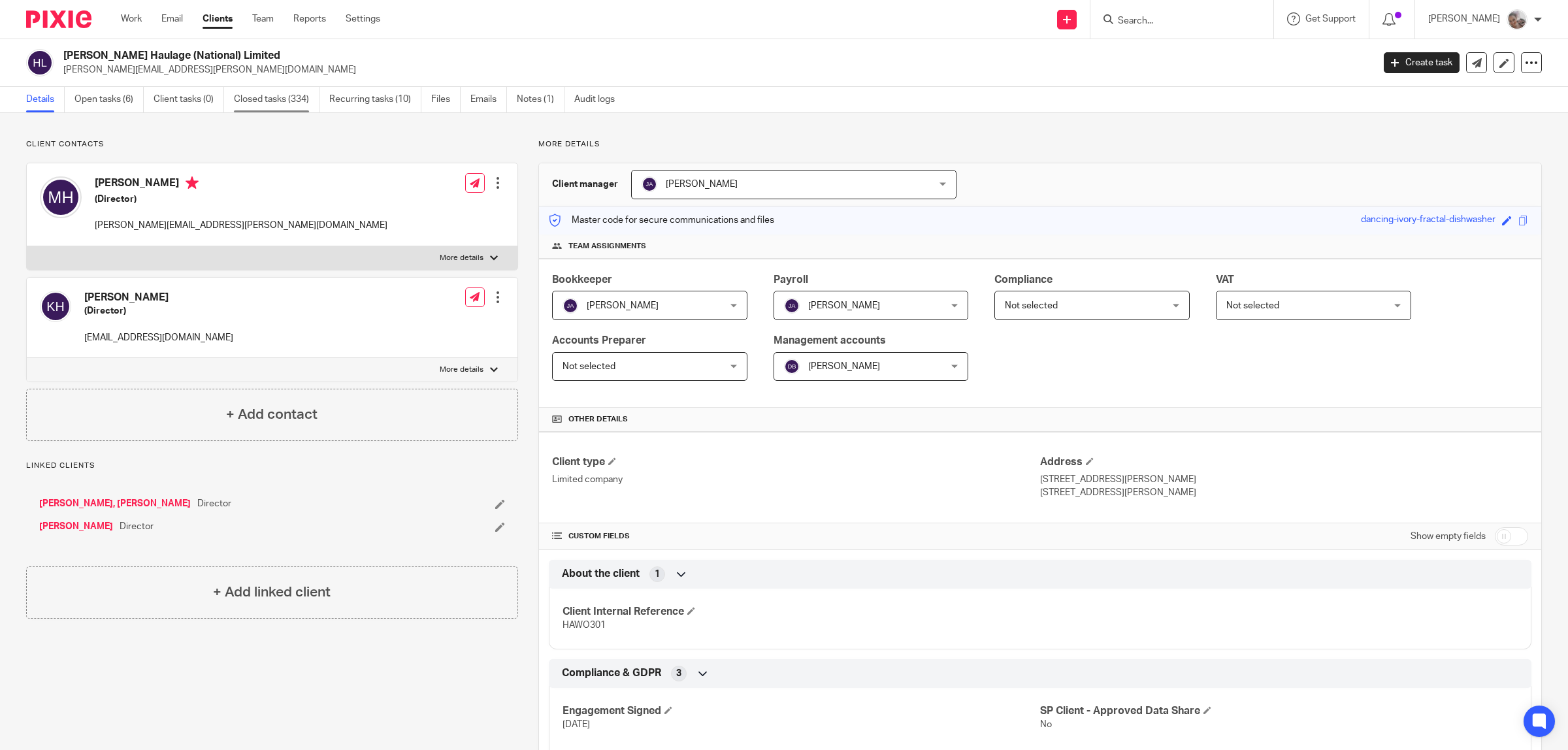
click at [305, 95] on link "Closed tasks (334)" at bounding box center [276, 100] width 85 height 25
click at [293, 102] on link "Closed tasks (334)" at bounding box center [276, 100] width 85 height 25
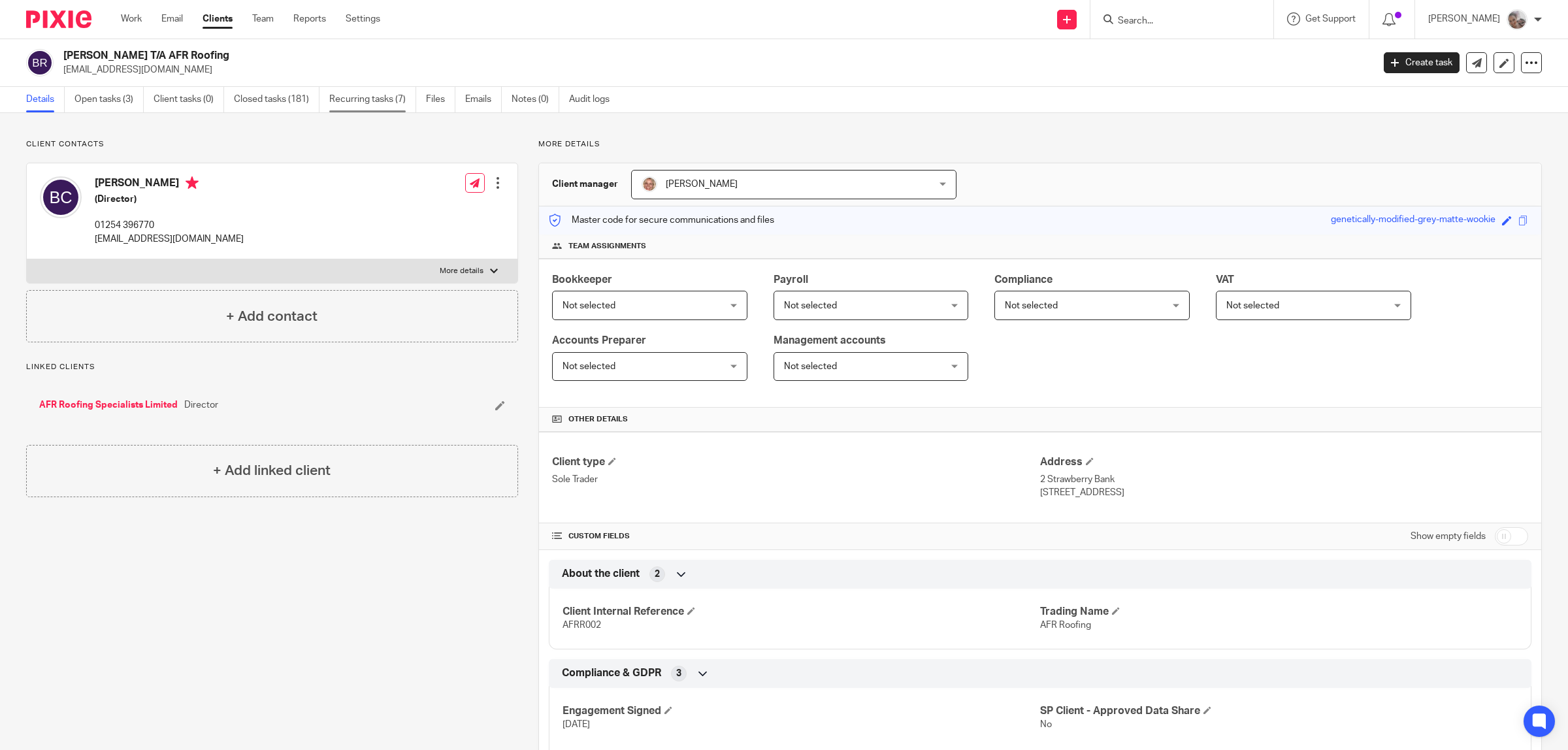
click at [400, 97] on link "Recurring tasks (7)" at bounding box center [373, 100] width 87 height 25
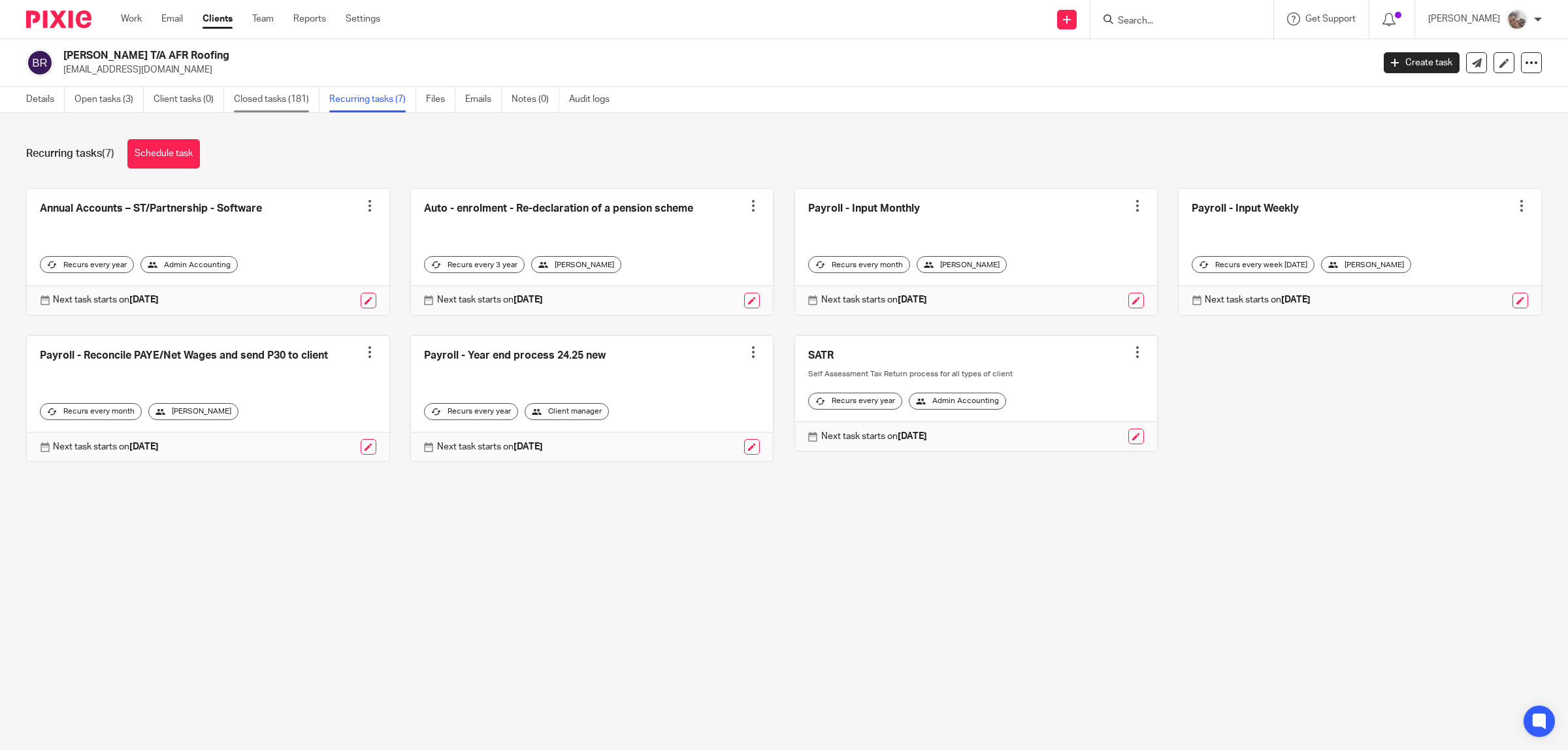
click at [291, 96] on link "Closed tasks (181)" at bounding box center [276, 100] width 85 height 25
click at [291, 97] on link "Closed tasks (181)" at bounding box center [276, 100] width 85 height 25
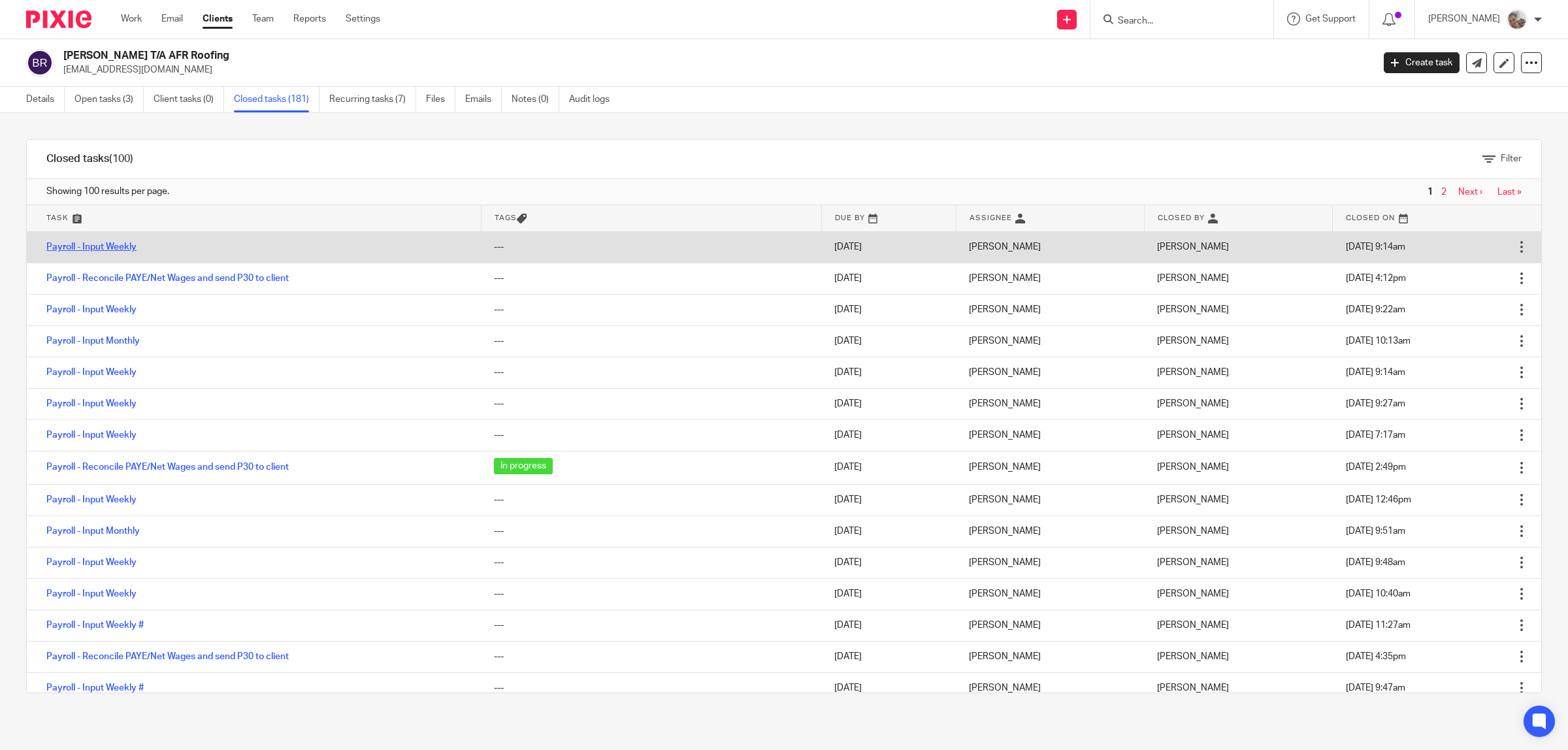
click at [94, 249] on link "Payroll - Input Weekly" at bounding box center [91, 247] width 90 height 9
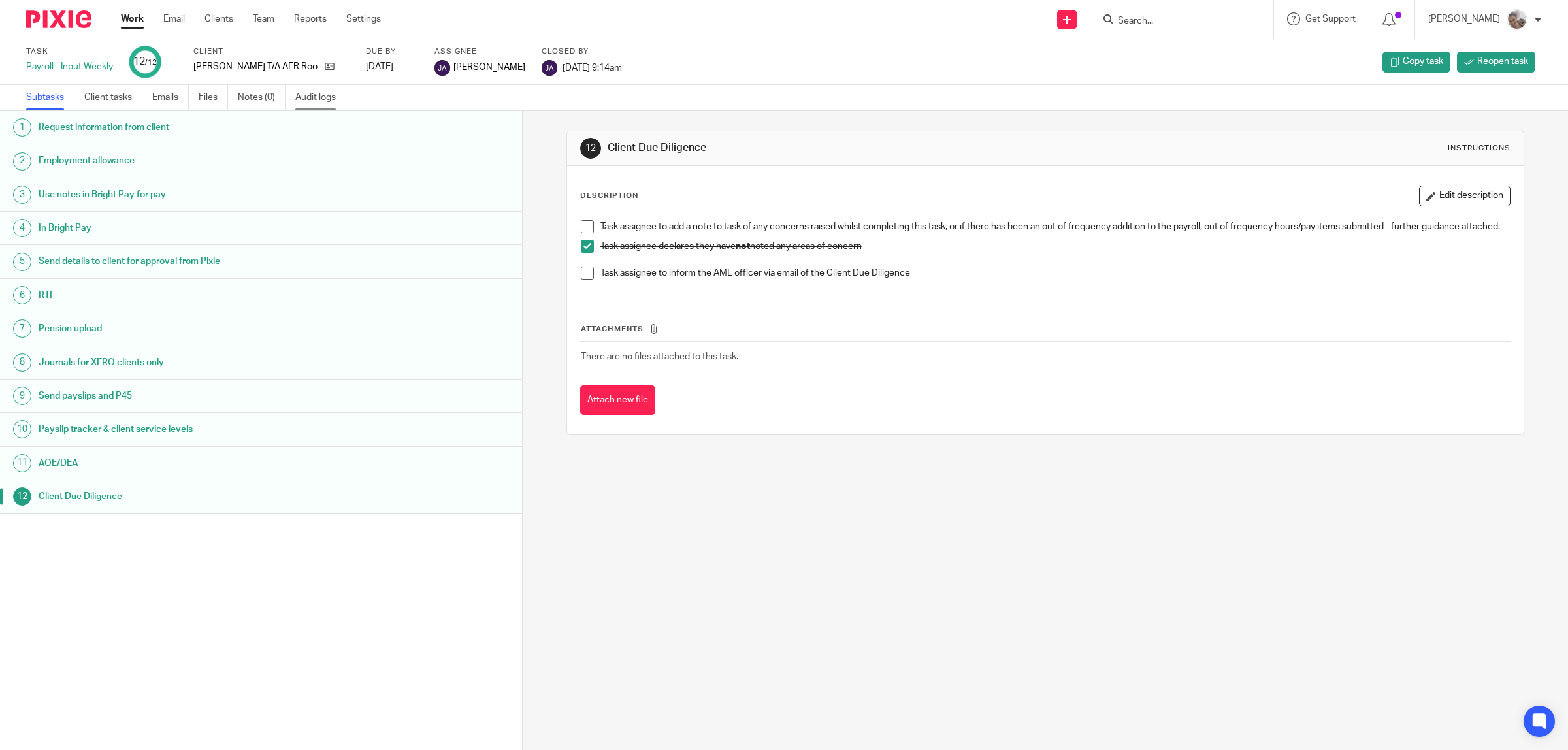
click at [317, 98] on link "Audit logs" at bounding box center [320, 97] width 50 height 25
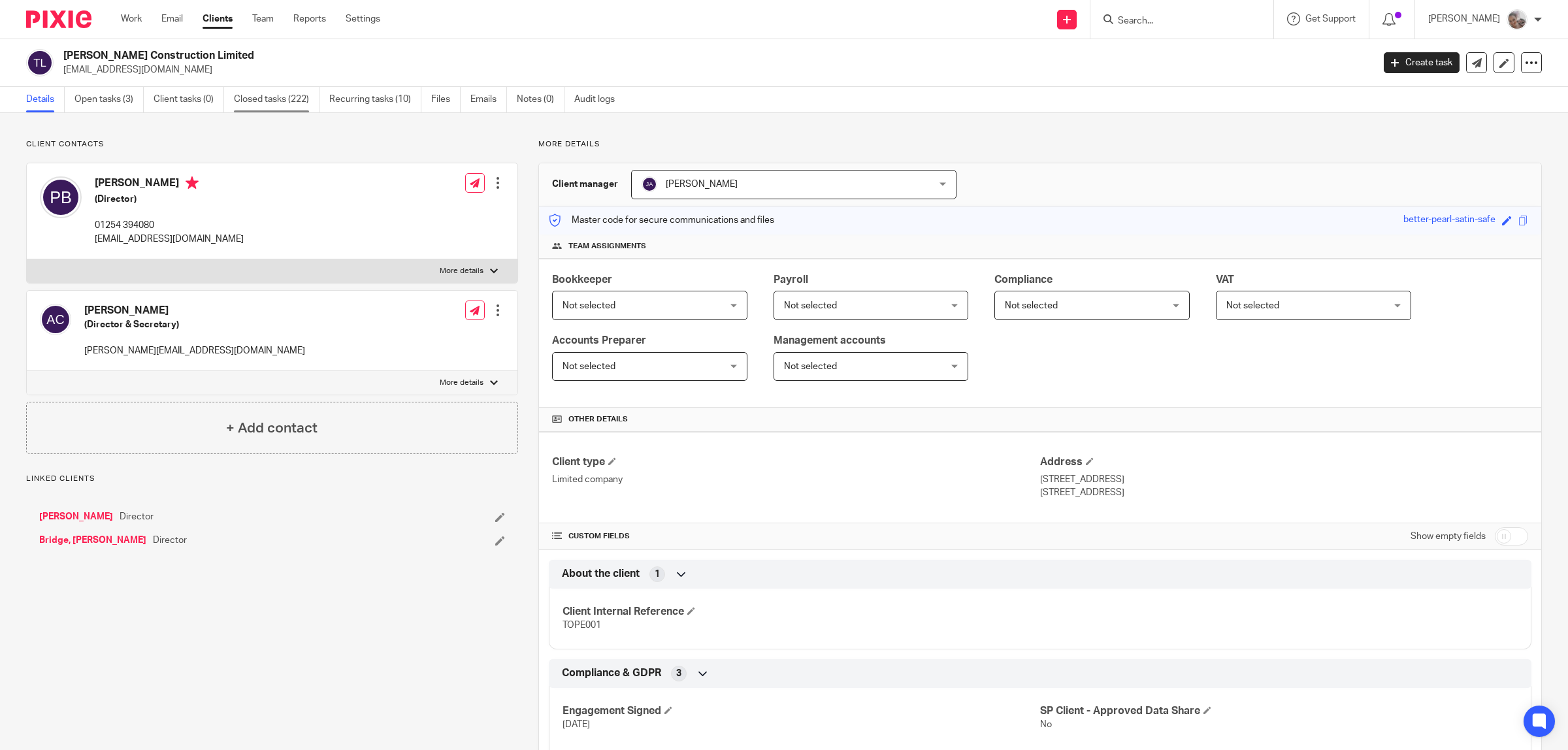
click at [281, 95] on link "Closed tasks (222)" at bounding box center [276, 100] width 85 height 25
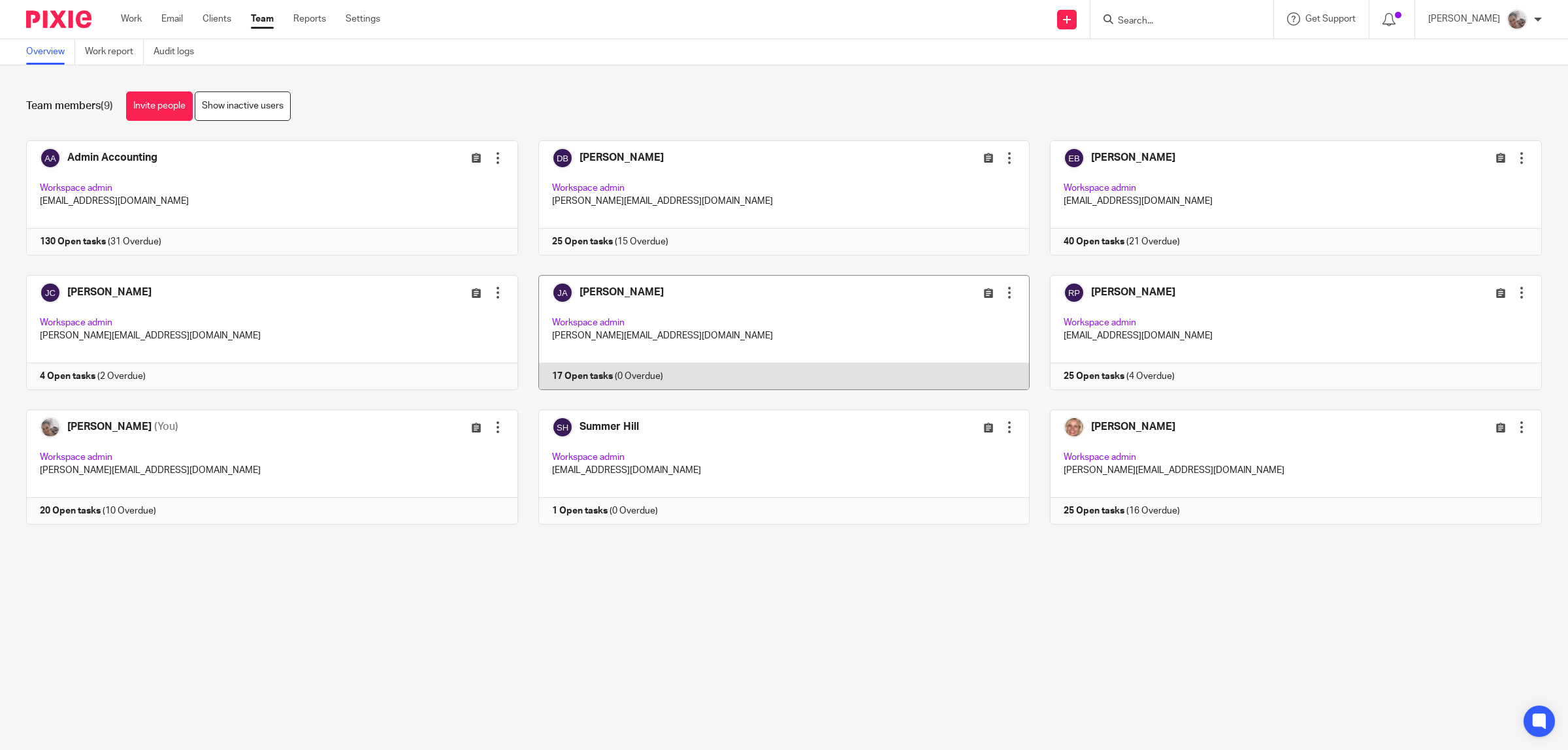
click at [594, 296] on link at bounding box center [774, 332] width 512 height 115
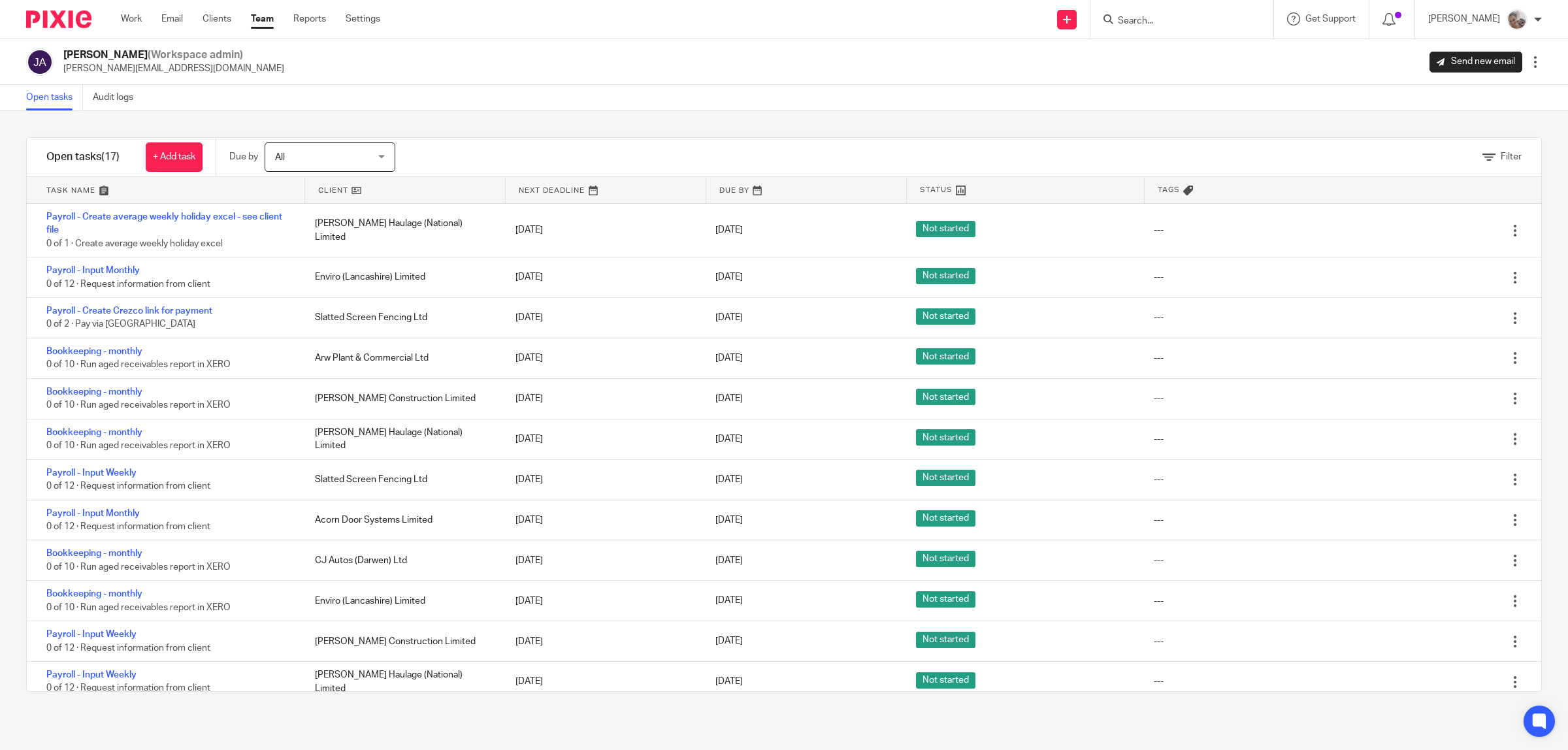
click at [271, 18] on link "Team" at bounding box center [262, 19] width 23 height 13
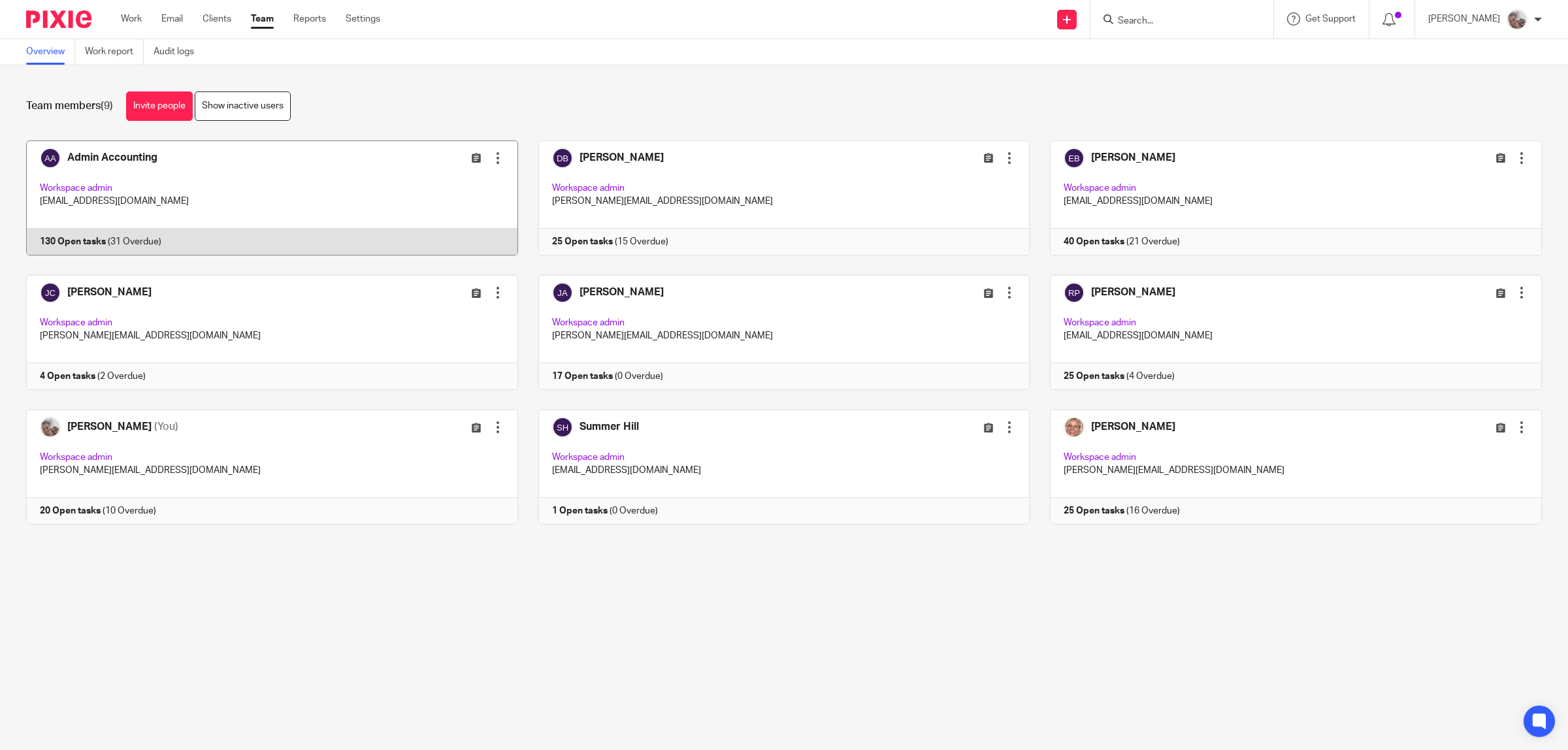
click at [111, 156] on link at bounding box center [262, 198] width 512 height 115
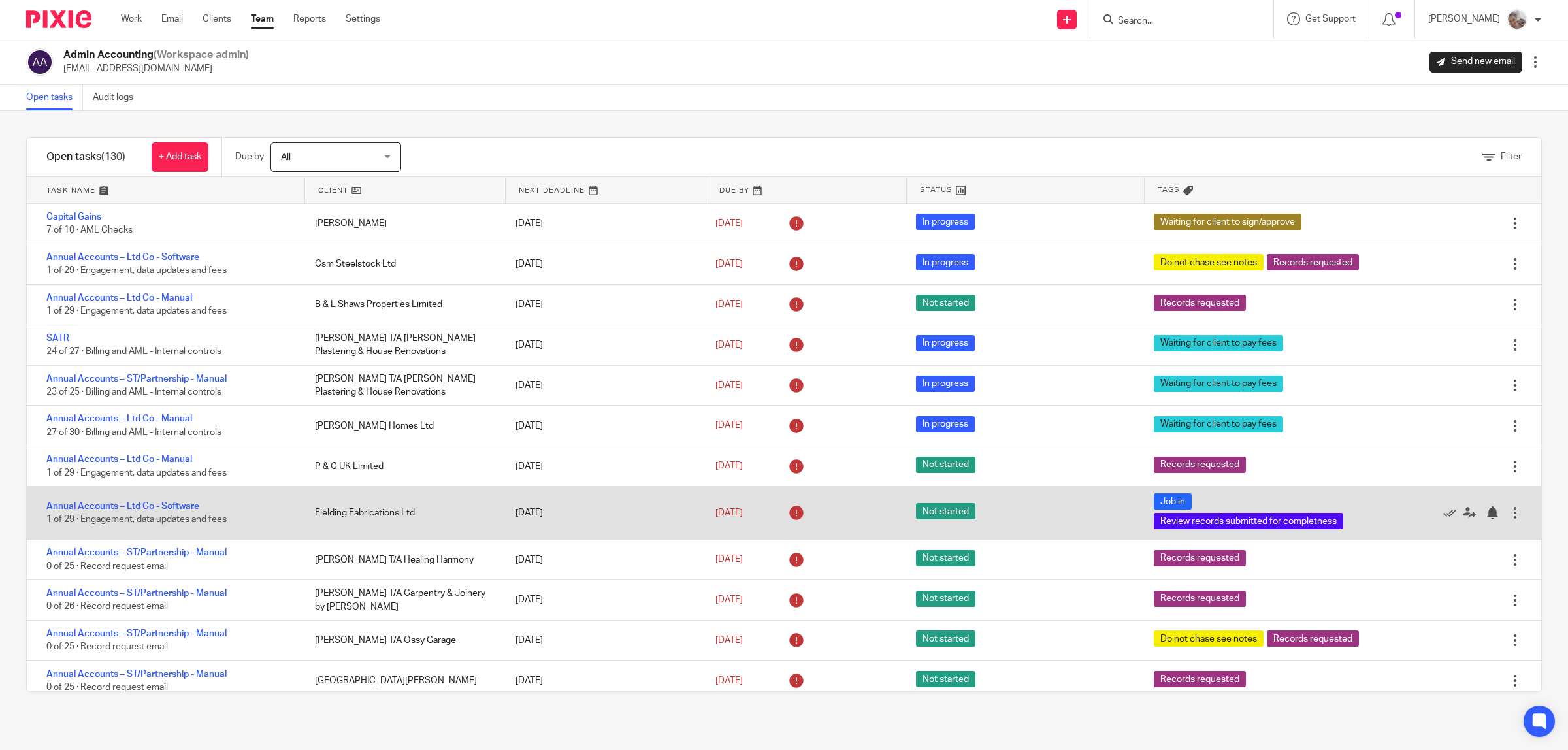
scroll to position [326, 0]
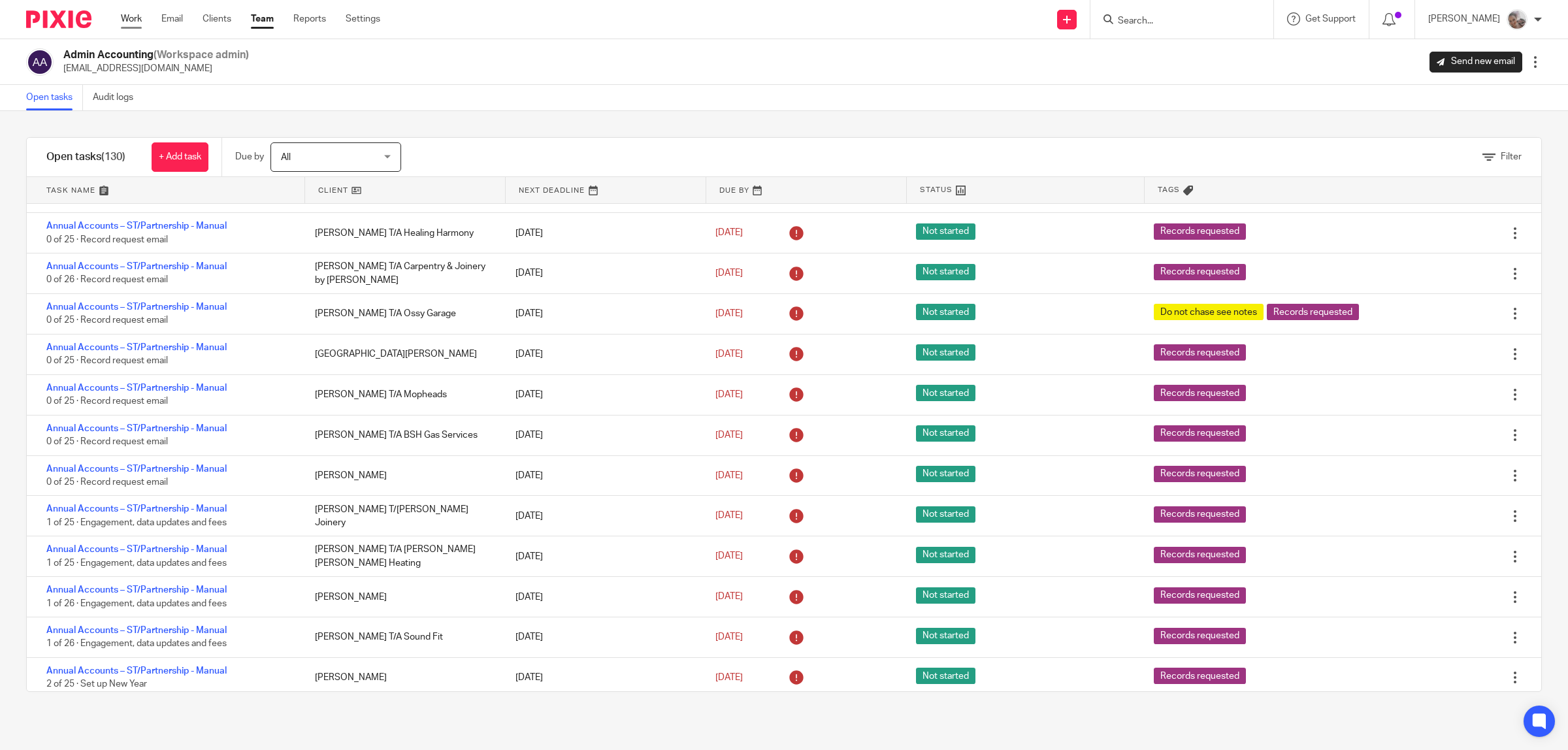
click at [141, 13] on link "Work" at bounding box center [131, 19] width 21 height 13
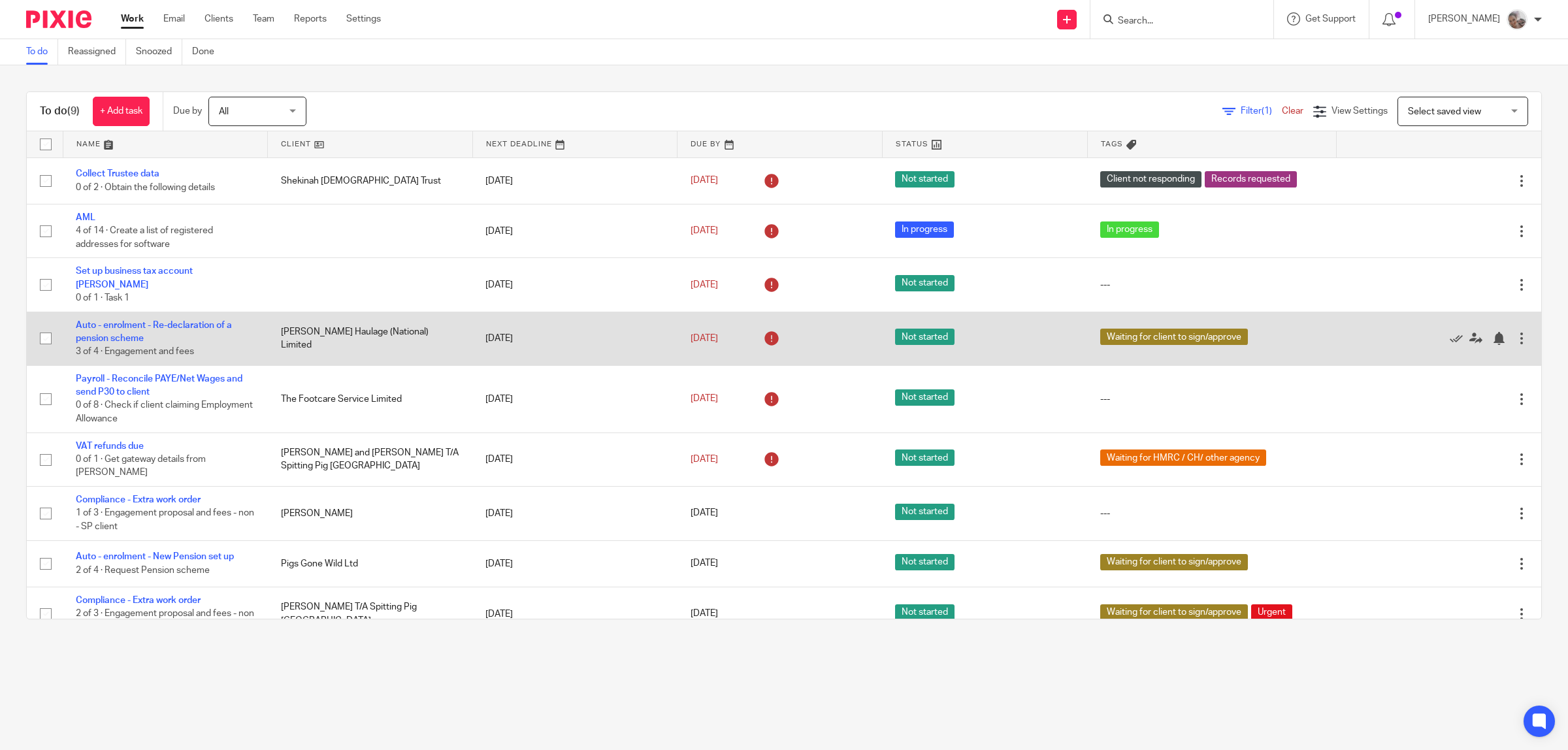
scroll to position [7, 0]
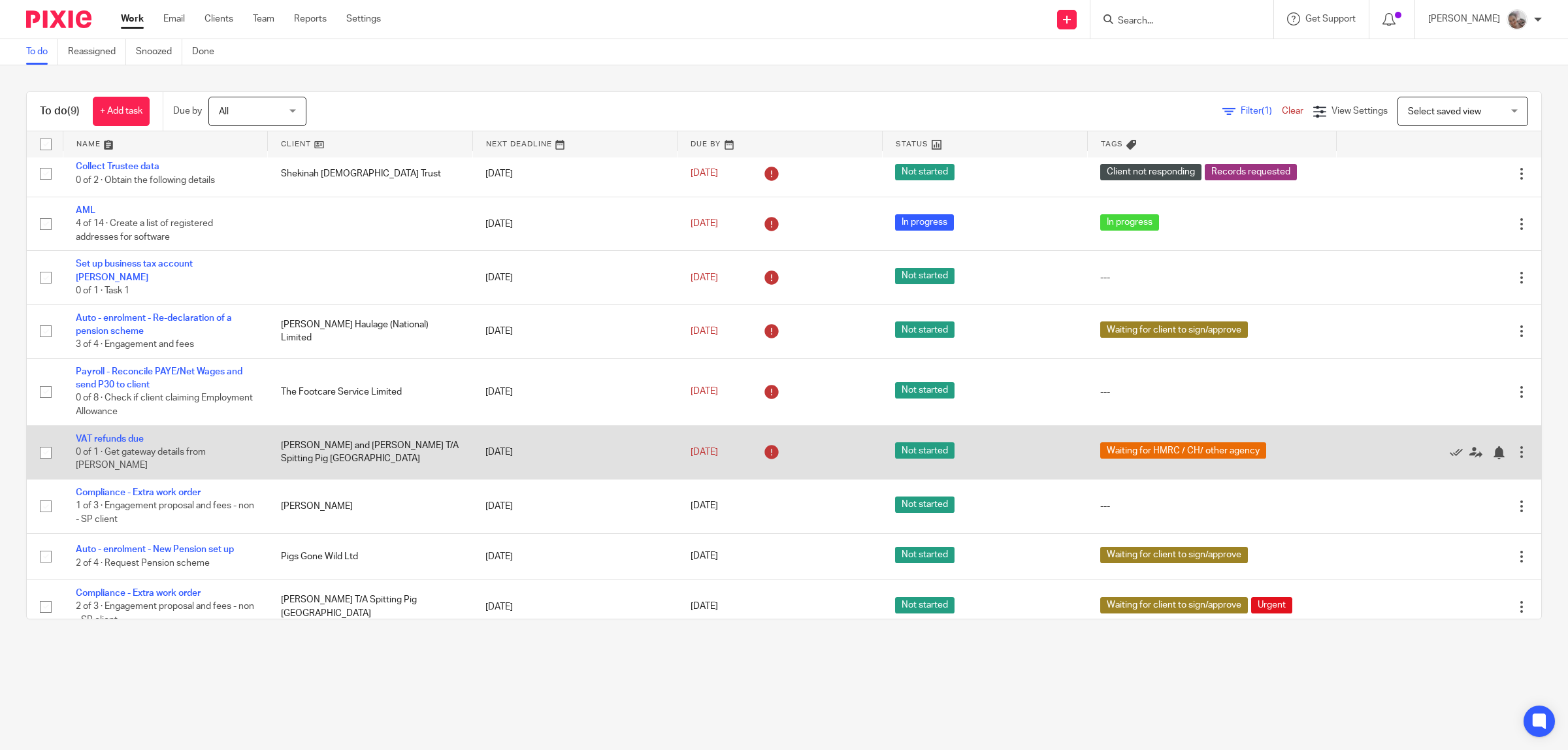
drag, startPoint x: 175, startPoint y: 478, endPoint x: 279, endPoint y: 452, distance: 107.2
click at [177, 488] on link "Compliance - Extra work order" at bounding box center [138, 493] width 125 height 9
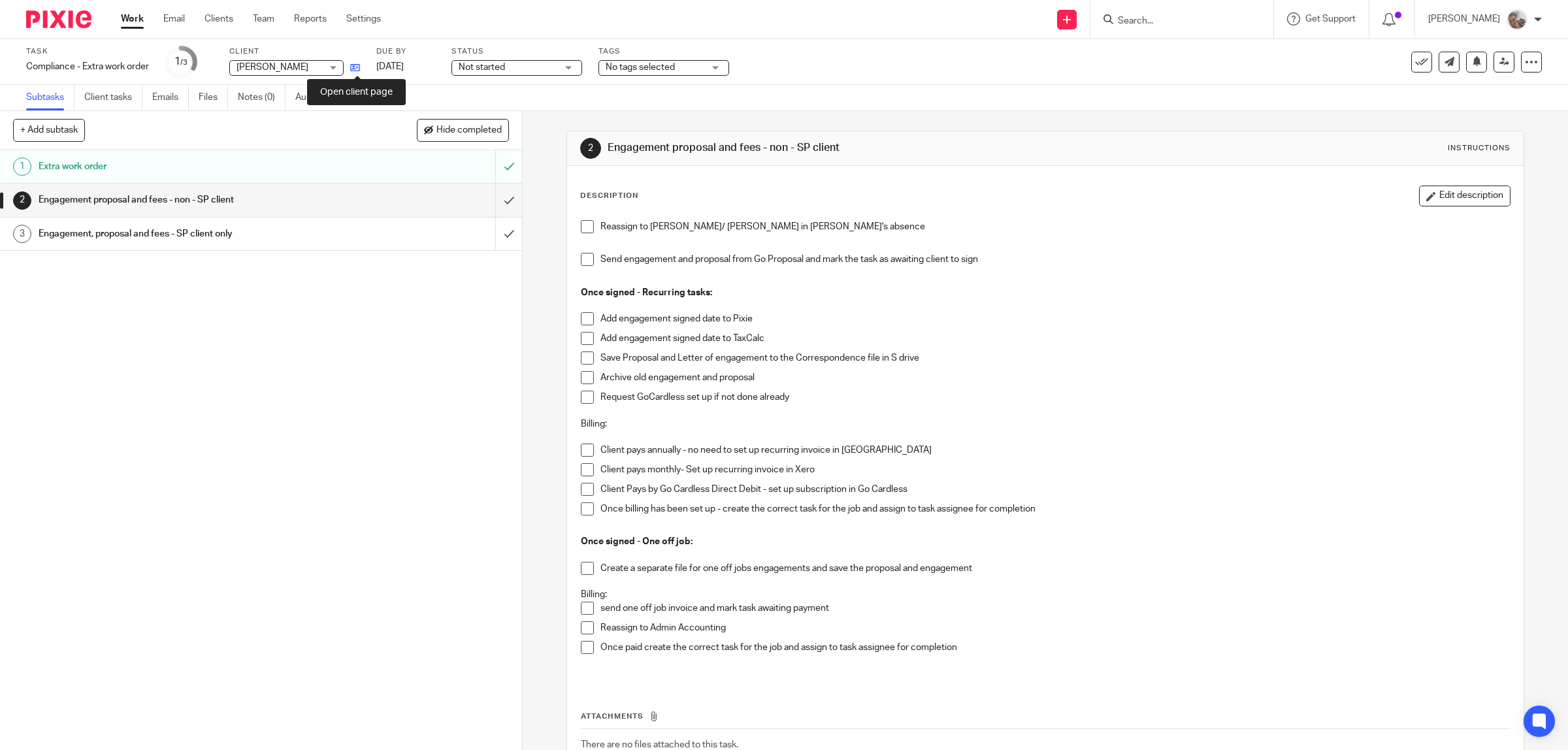
click at [356, 70] on icon at bounding box center [355, 67] width 10 height 10
click at [141, 17] on link "Work" at bounding box center [132, 19] width 23 height 13
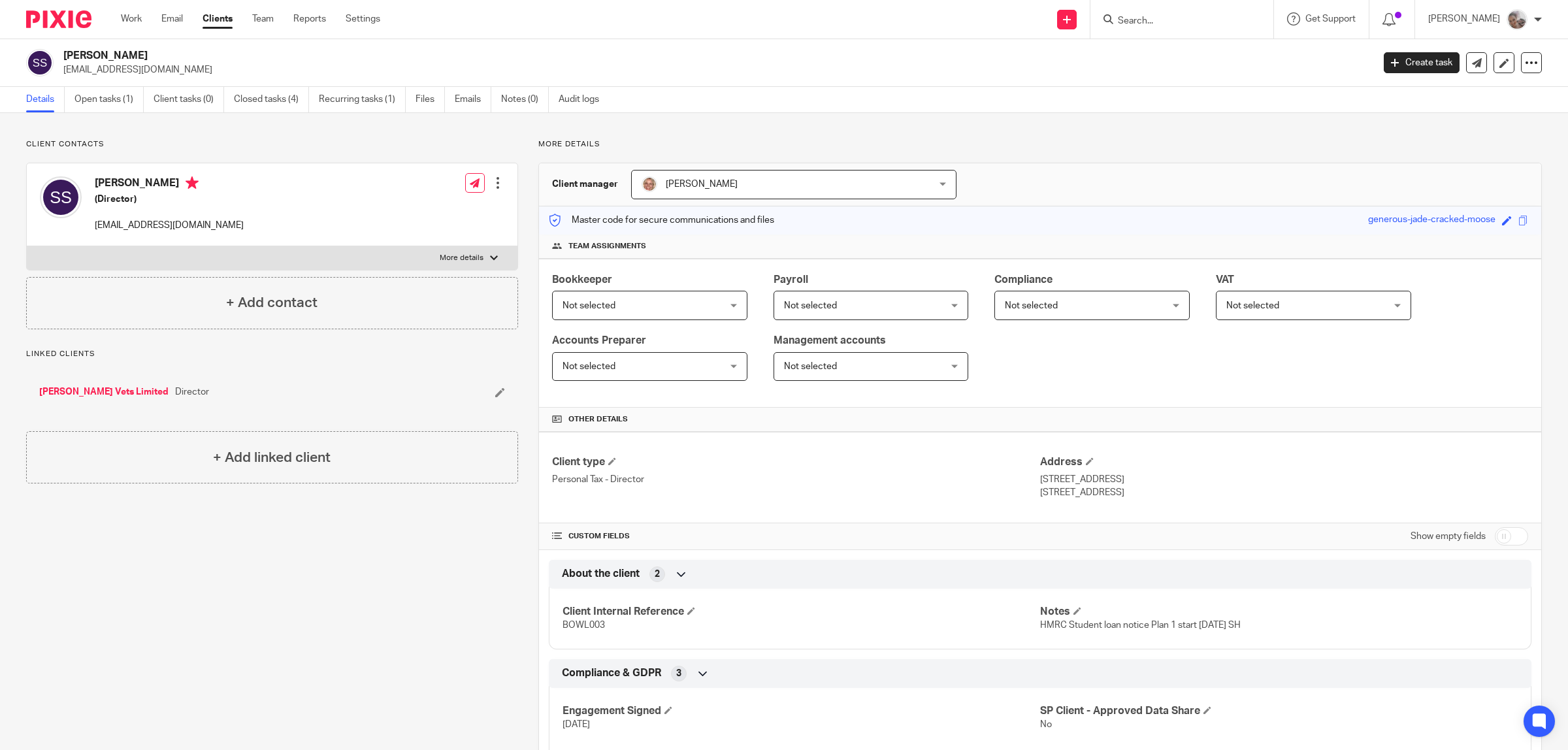
drag, startPoint x: 124, startPoint y: 56, endPoint x: 66, endPoint y: 56, distance: 58.0
click at [66, 56] on h2 "[PERSON_NAME]" at bounding box center [584, 55] width 1041 height 13
drag, startPoint x: 147, startPoint y: 183, endPoint x: 90, endPoint y: 178, distance: 57.2
click at [90, 178] on div "Sian Smith (Director) sian2585@gmail.com" at bounding box center [141, 204] width 204 height 70
copy h4 "Sian Smith"
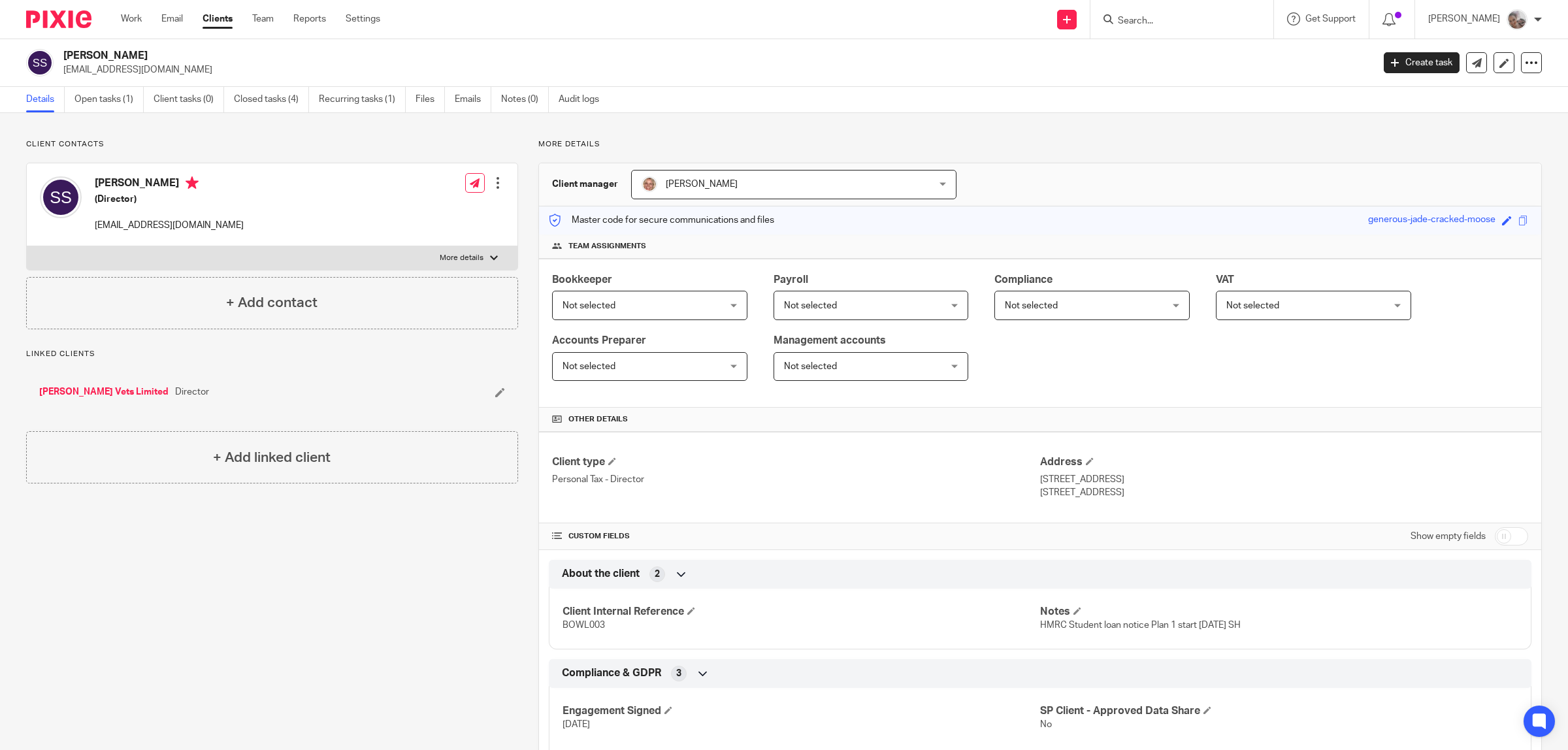
copy h4 "Sian Smith"
drag, startPoint x: 1167, startPoint y: 498, endPoint x: 1032, endPoint y: 481, distance: 136.1
click at [1040, 481] on div "Address 8 Queensway, Waddington Clitheroe, Lancashire, BB7 3HL" at bounding box center [1284, 477] width 488 height 43
copy div "8 Queensway, Waddington Clitheroe, Lancashire, BB7 3HL"
drag, startPoint x: 188, startPoint y: 221, endPoint x: 92, endPoint y: 231, distance: 96.5
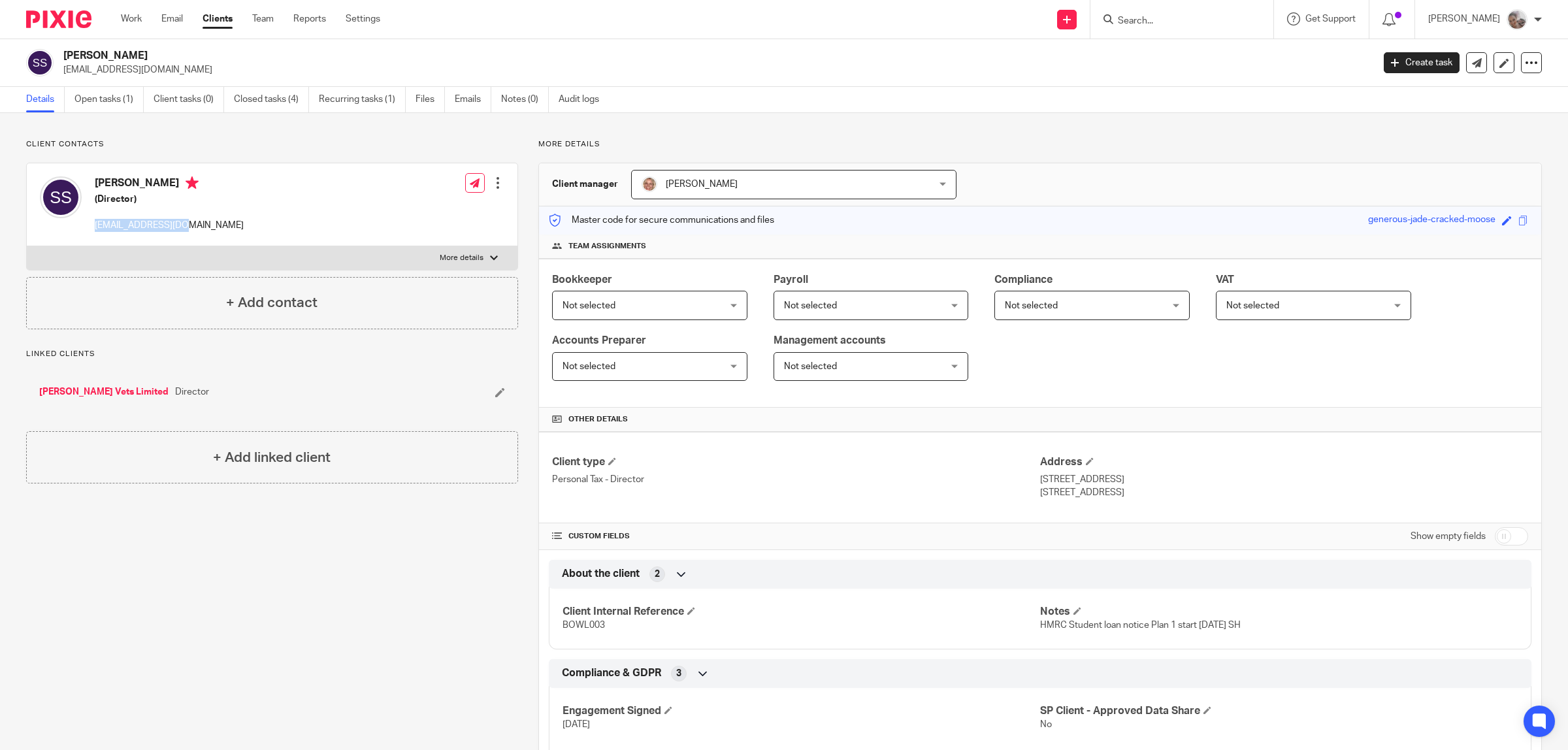
click at [90, 229] on div "Sian Smith (Director) sian2585@gmail.com Edit contact Create client from contac…" at bounding box center [272, 204] width 491 height 83
copy p "sian2585@gmail.com"
click at [90, 101] on link "Open tasks (1)" at bounding box center [109, 100] width 70 height 25
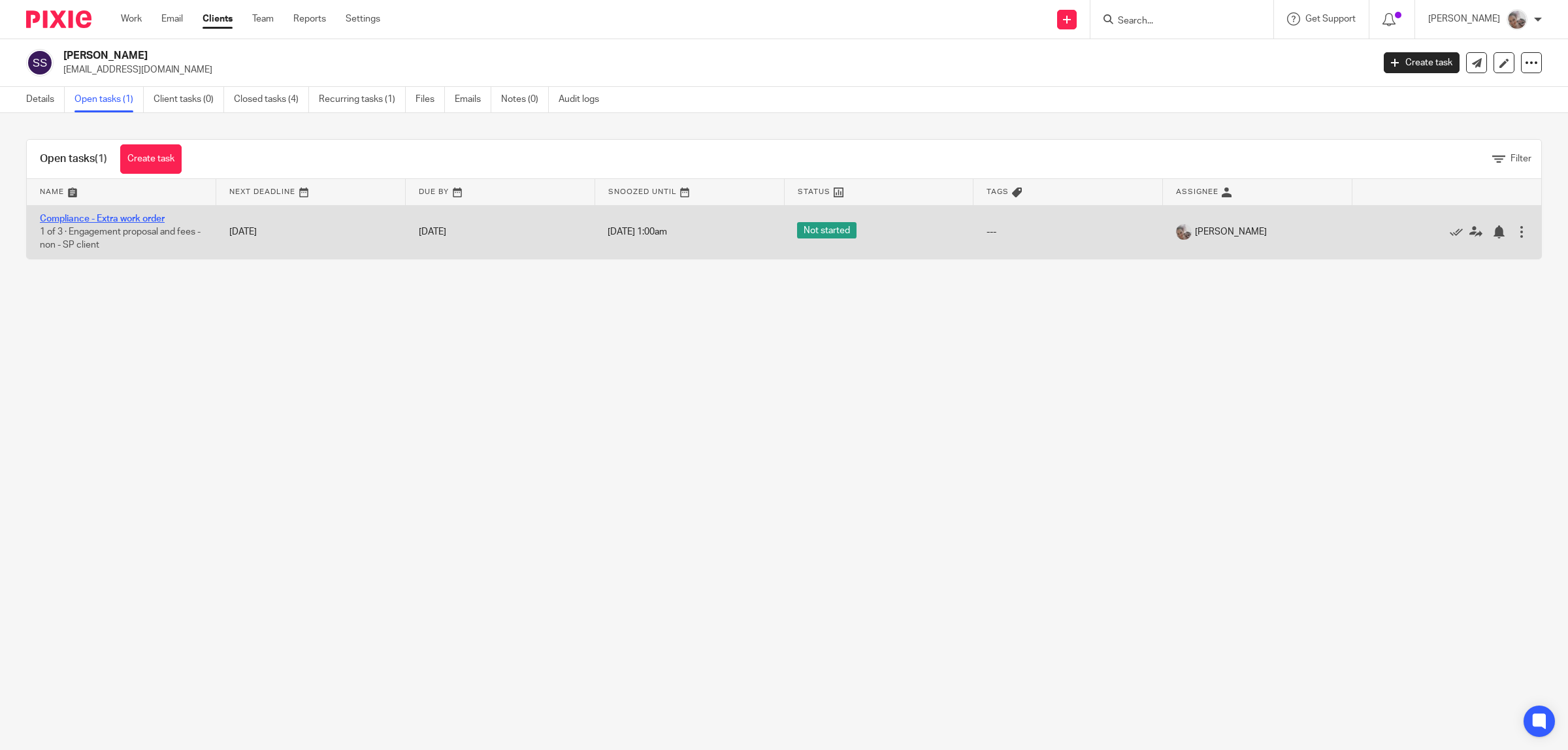
click at [89, 216] on link "Compliance - Extra work order" at bounding box center [102, 219] width 125 height 9
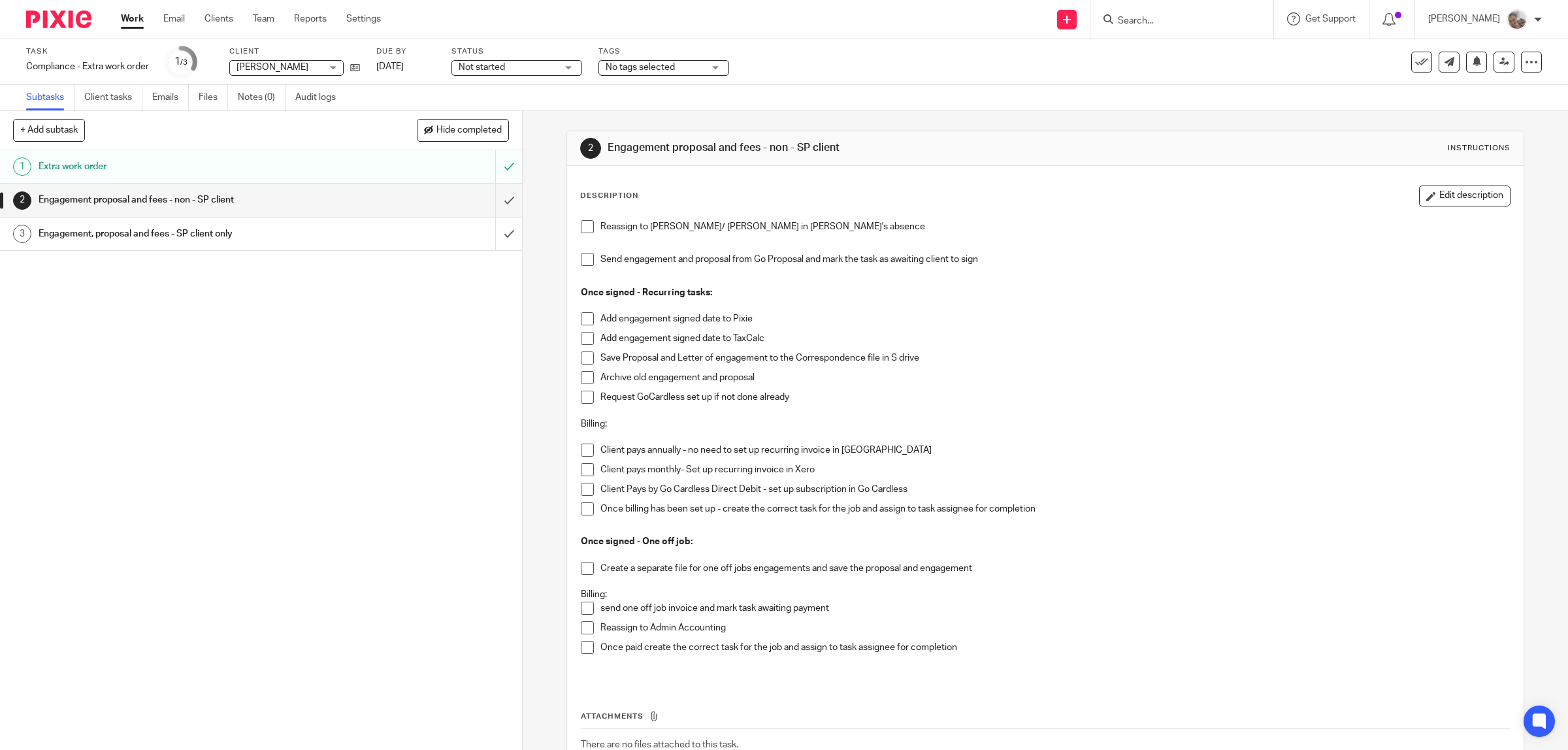
click at [585, 230] on span at bounding box center [587, 226] width 13 height 13
click at [582, 257] on span at bounding box center [587, 259] width 13 height 13
click at [663, 70] on span "No tags selected" at bounding box center [640, 67] width 70 height 9
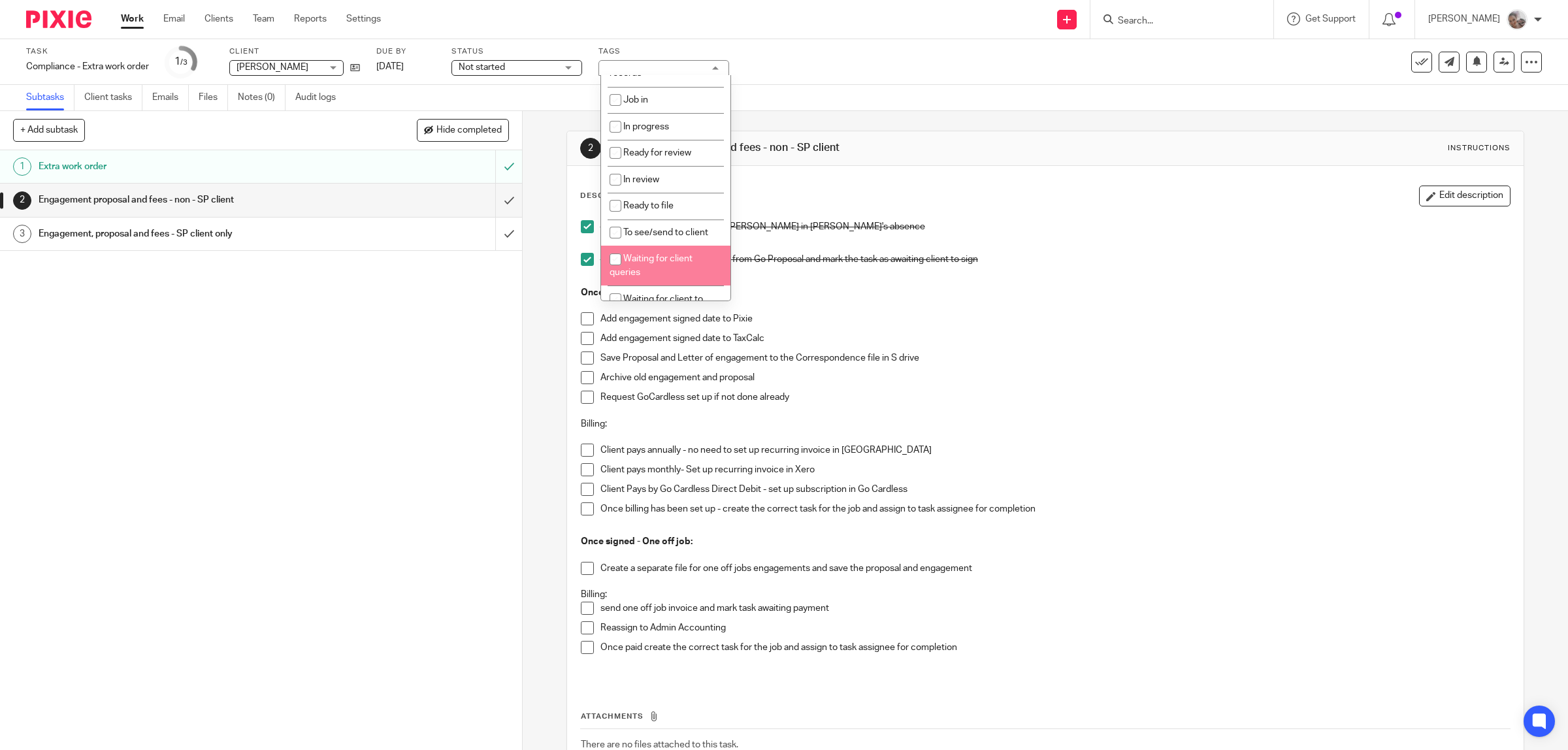
scroll to position [163, 0]
click at [671, 224] on li "Waiting for client to sign/approve" at bounding box center [665, 223] width 129 height 40
checkbox input "true"
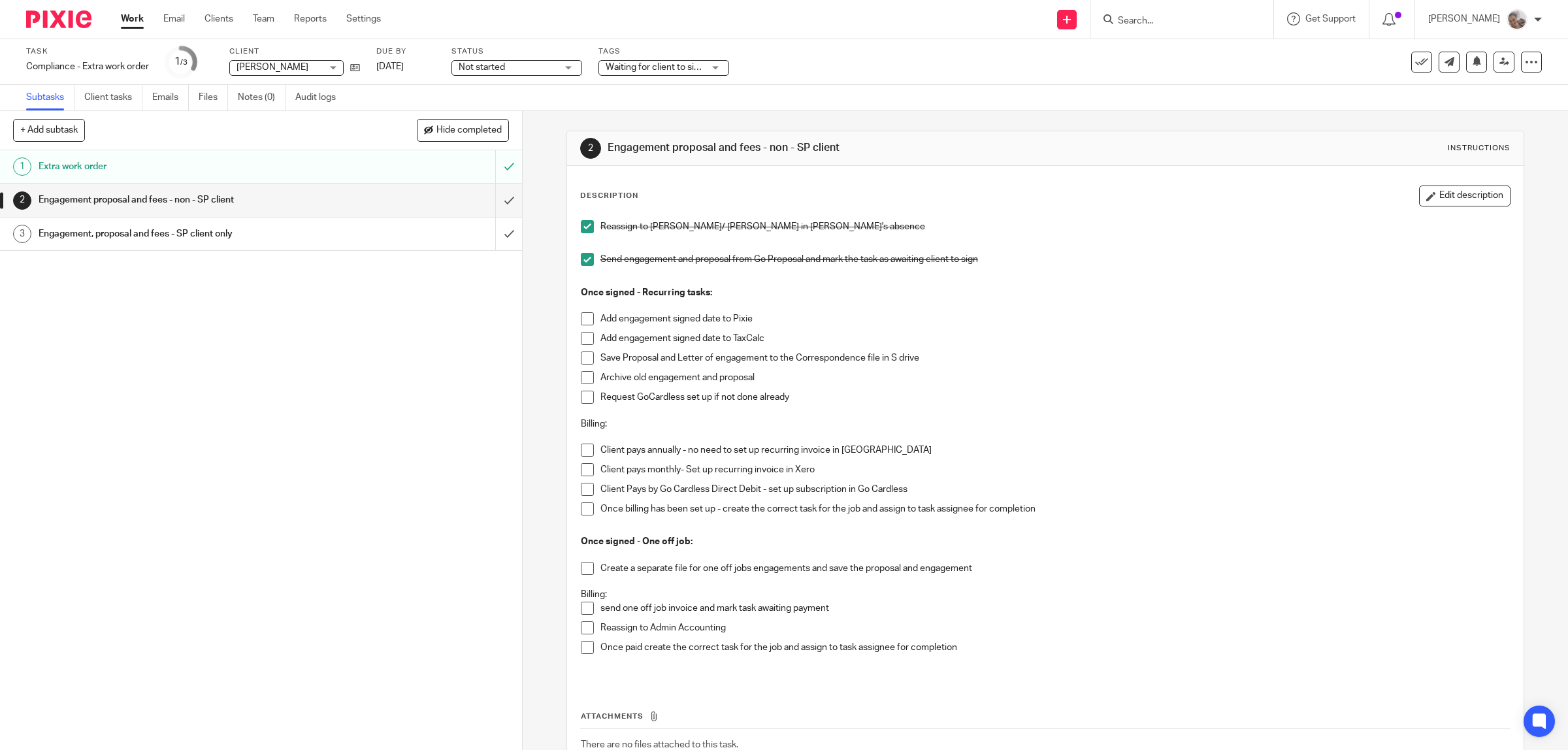
click at [370, 395] on div "1 Extra work order 2 Engagement proposal and fees - non - SP client 3 Engagemen…" at bounding box center [260, 450] width 522 height 600
click at [439, 235] on div "Engagement, proposal and fees - SP client only" at bounding box center [260, 234] width 444 height 19
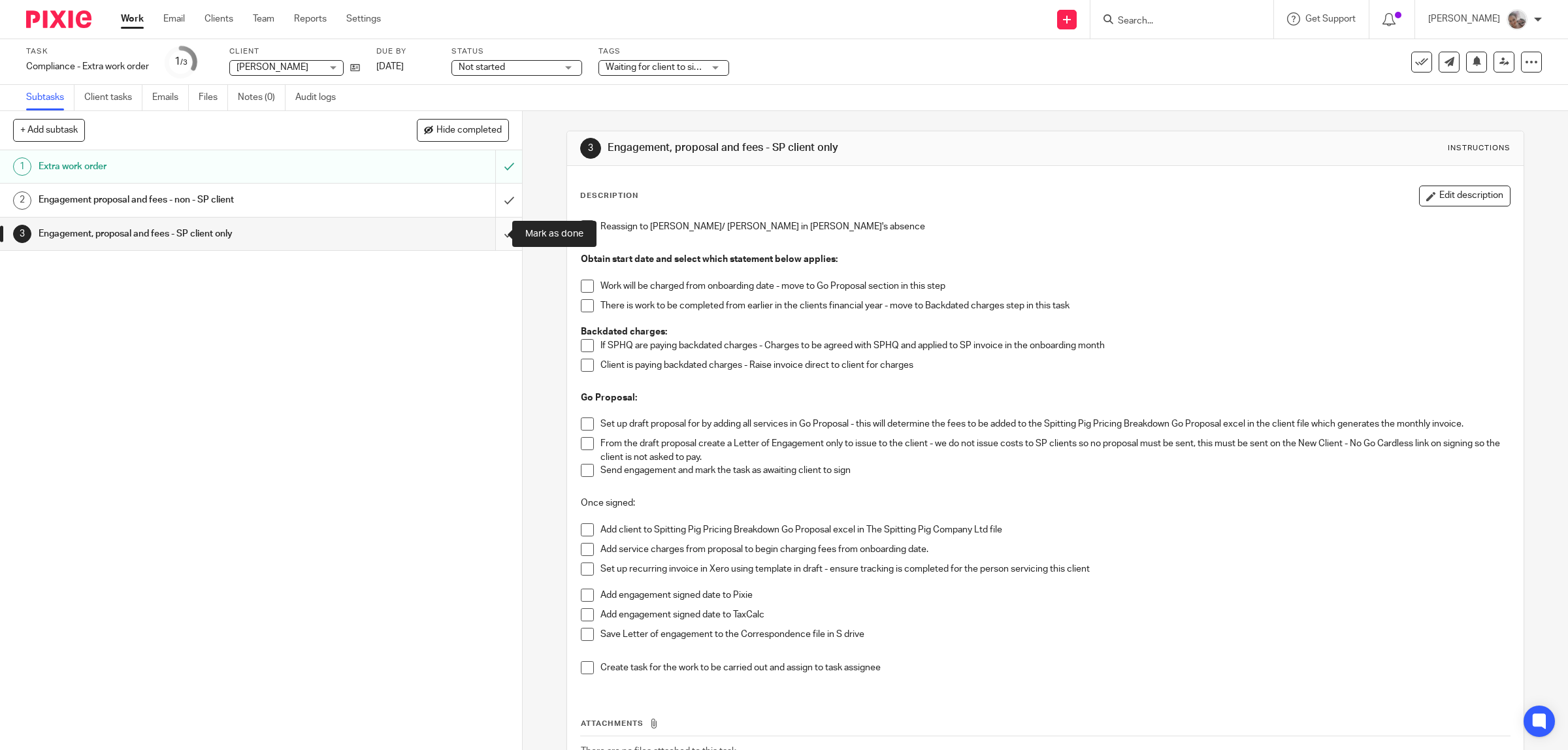
click at [491, 237] on input "submit" at bounding box center [260, 234] width 522 height 33
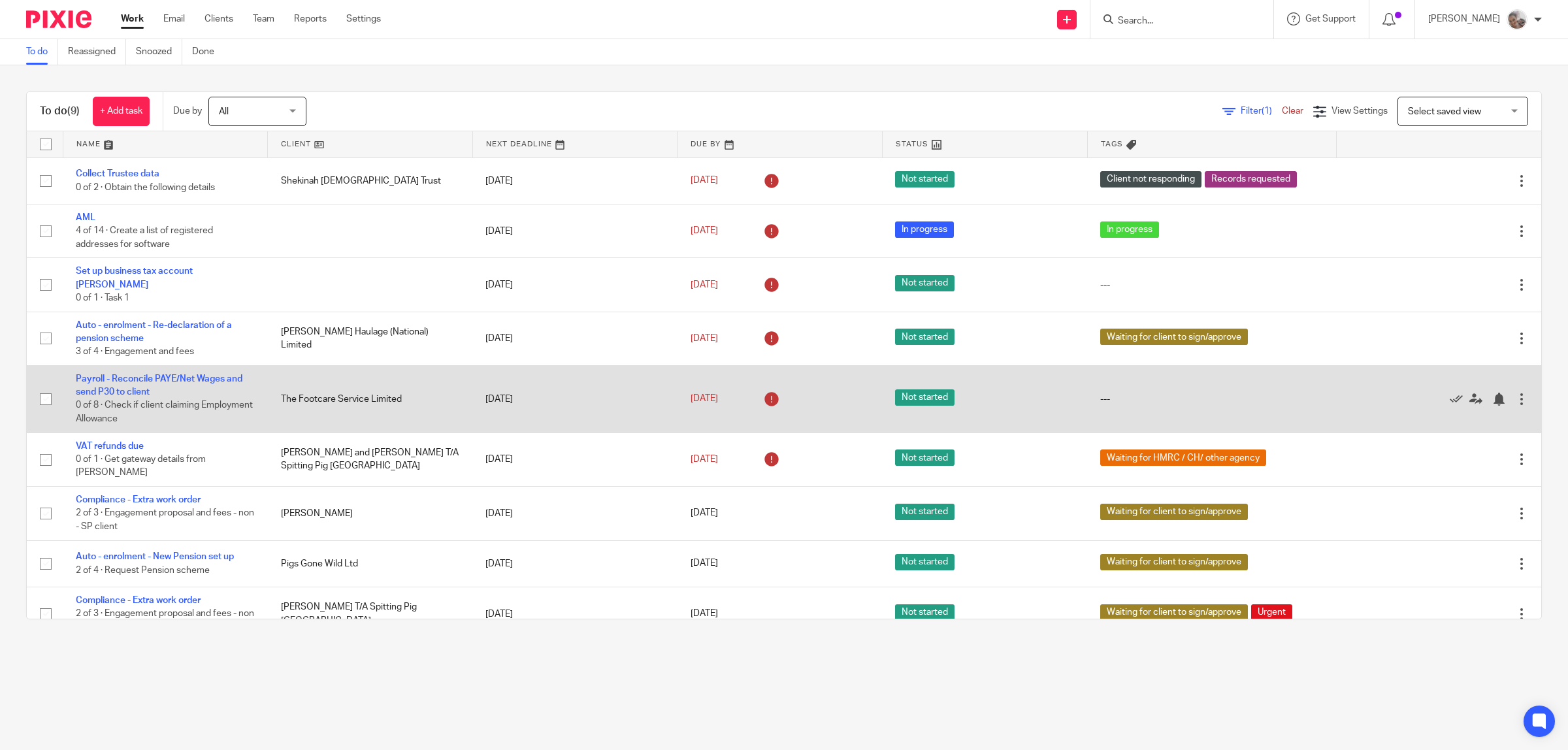
scroll to position [7, 0]
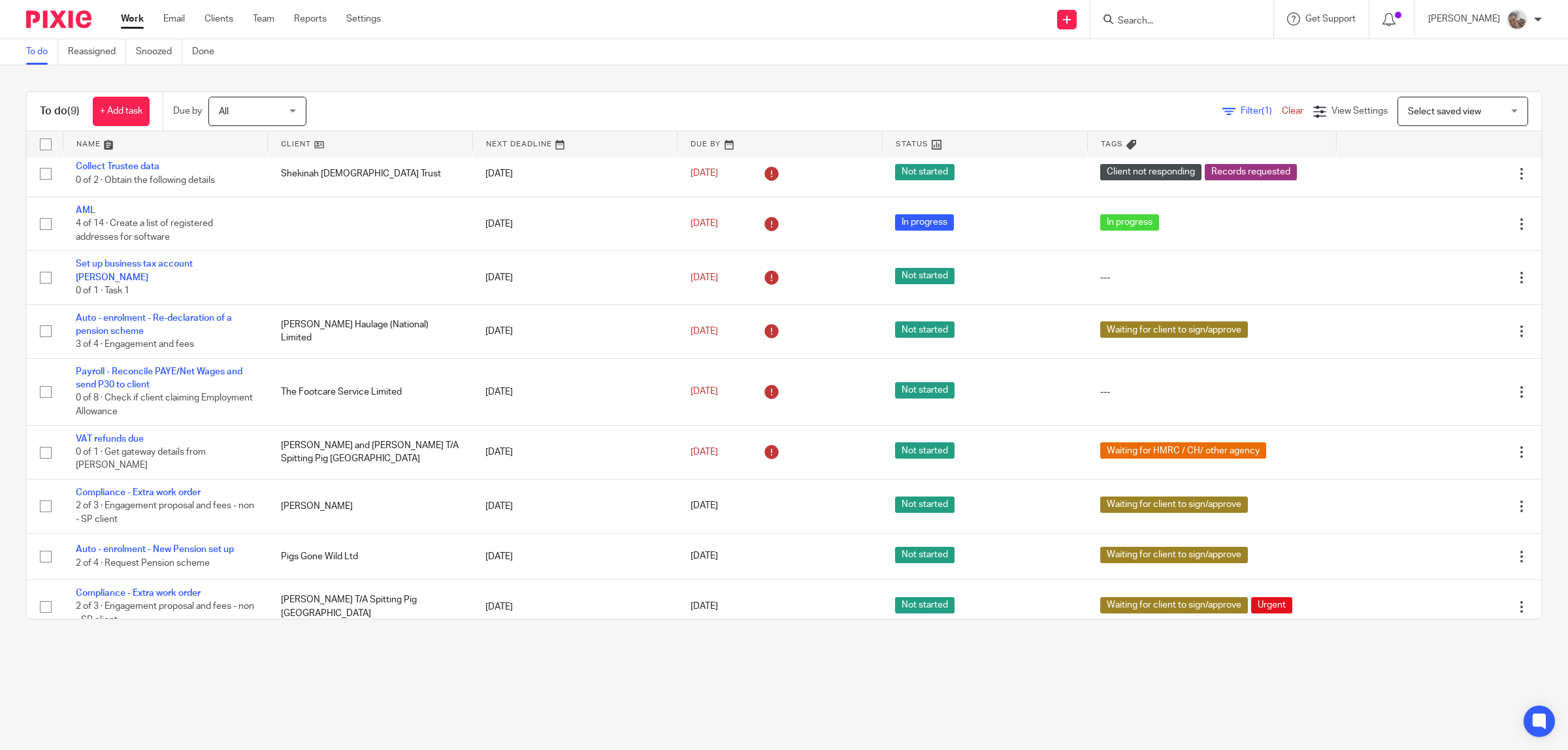
click at [1138, 36] on div at bounding box center [1182, 19] width 183 height 39
click at [1142, 17] on input "Search" at bounding box center [1175, 22] width 118 height 12
type input "luke"
click button "submit" at bounding box center [0, 0] width 0 height 0
click at [1195, 59] on link at bounding box center [1265, 61] width 302 height 40
